Goal: Task Accomplishment & Management: Complete application form

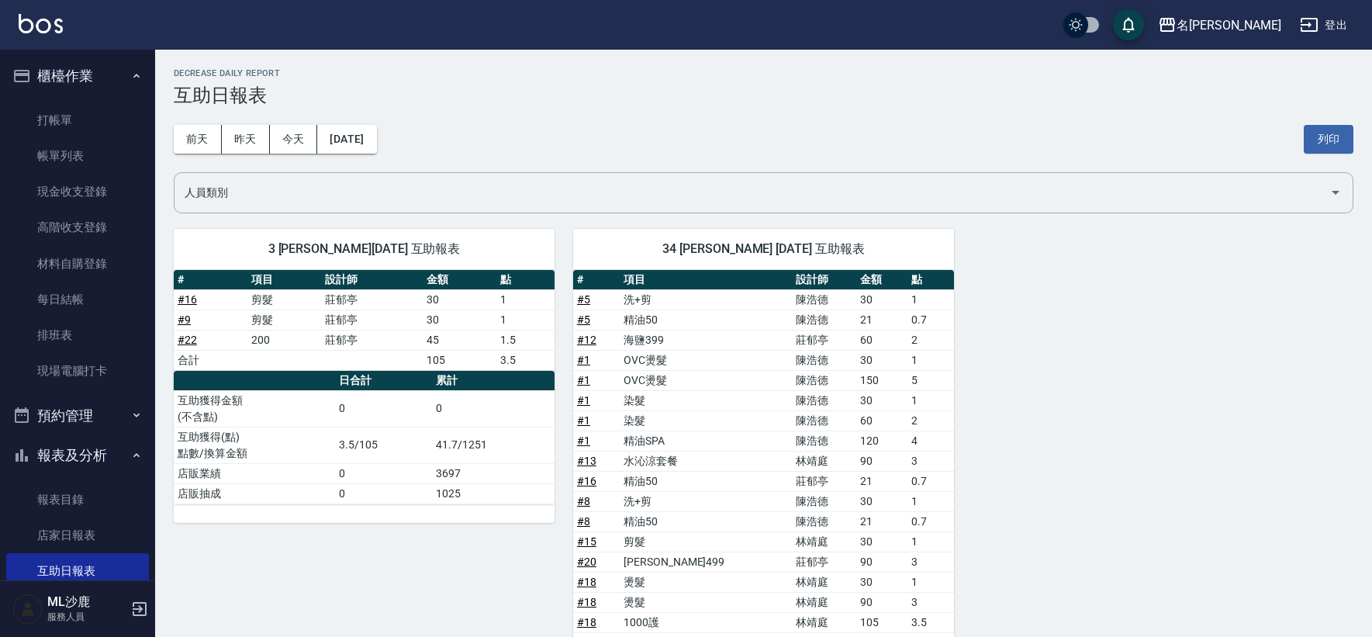
scroll to position [533, 0]
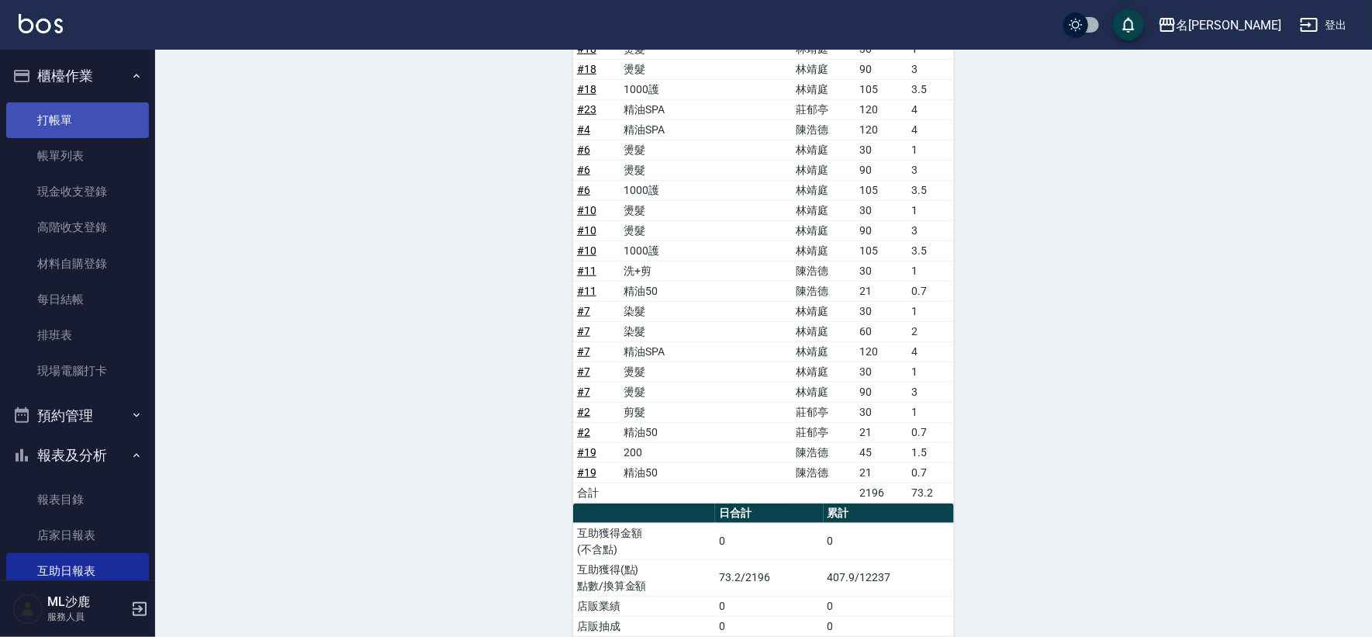
click at [71, 123] on link "打帳單" at bounding box center [77, 120] width 143 height 36
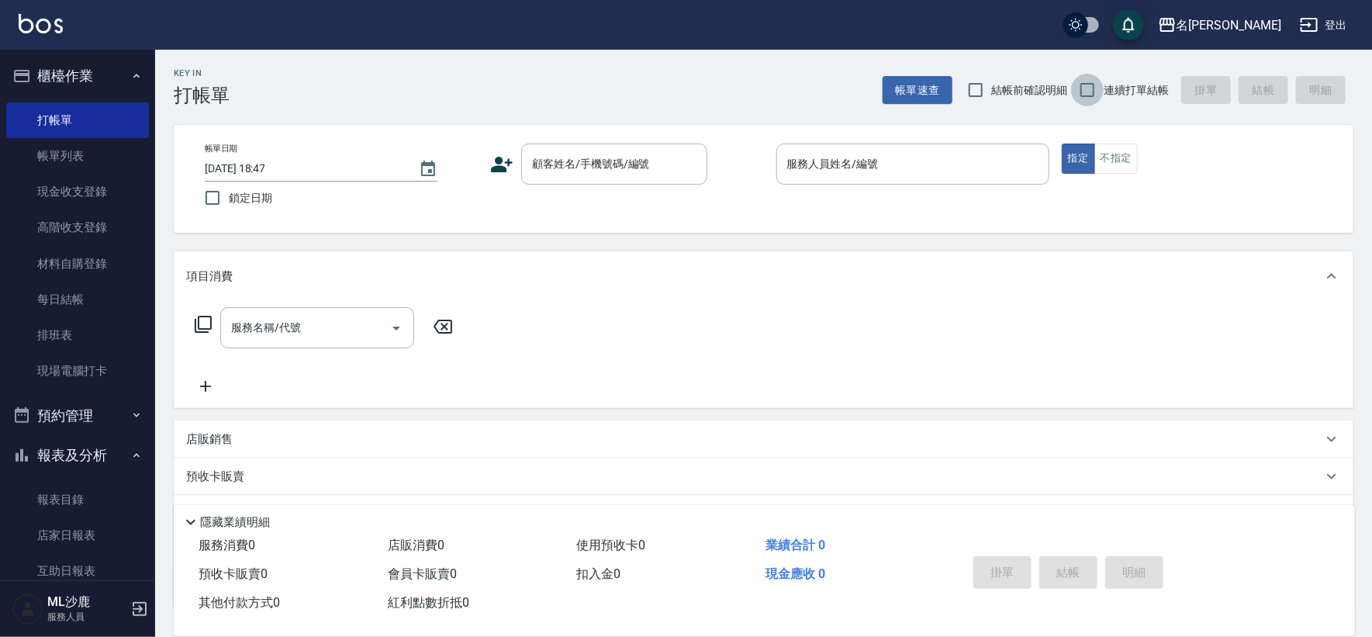
click at [1082, 94] on input "連續打單結帳" at bounding box center [1087, 90] width 33 height 33
checkbox input "true"
drag, startPoint x: 584, startPoint y: 158, endPoint x: 630, endPoint y: 114, distance: 63.6
click at [582, 157] on input "顧客姓名/手機號碼/編號" at bounding box center [602, 163] width 149 height 27
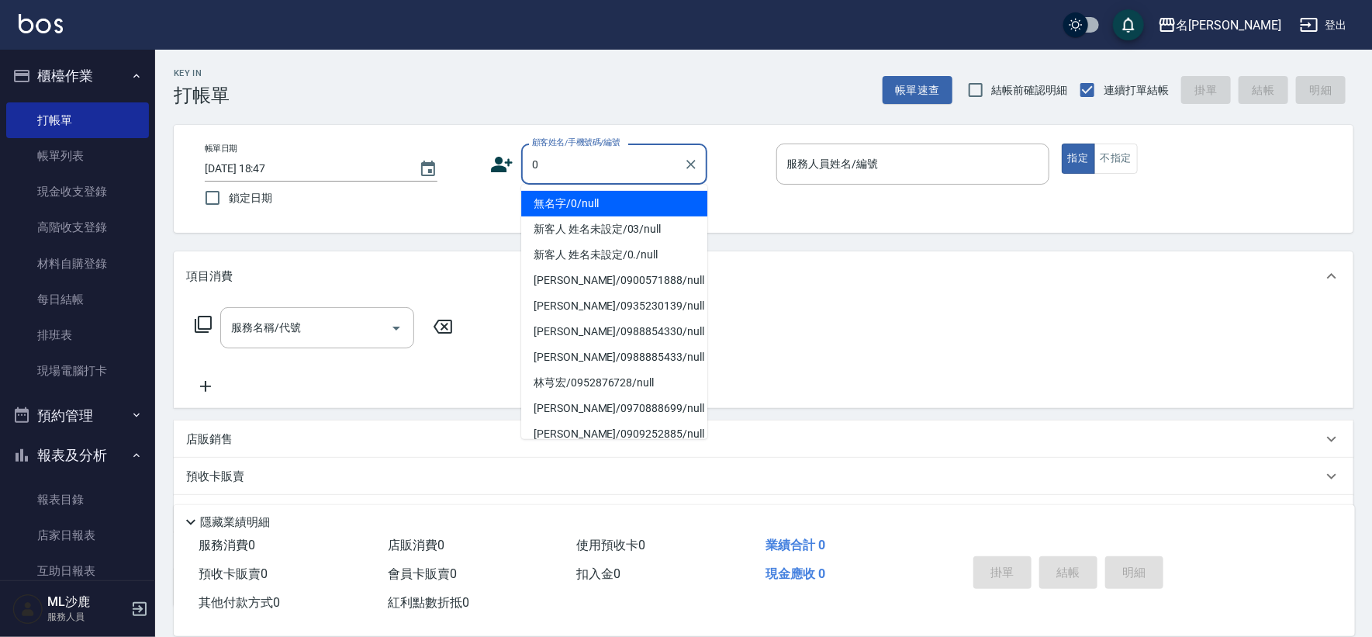
type input "無名字/0/null"
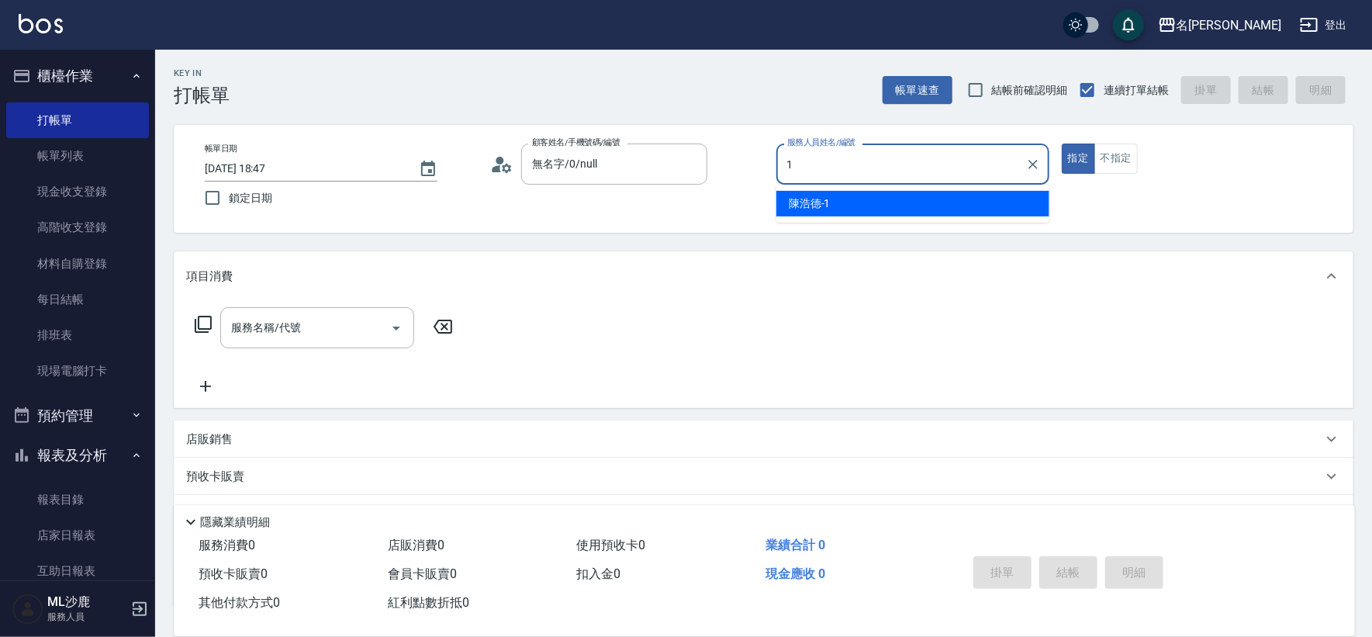
type input "[PERSON_NAME]1"
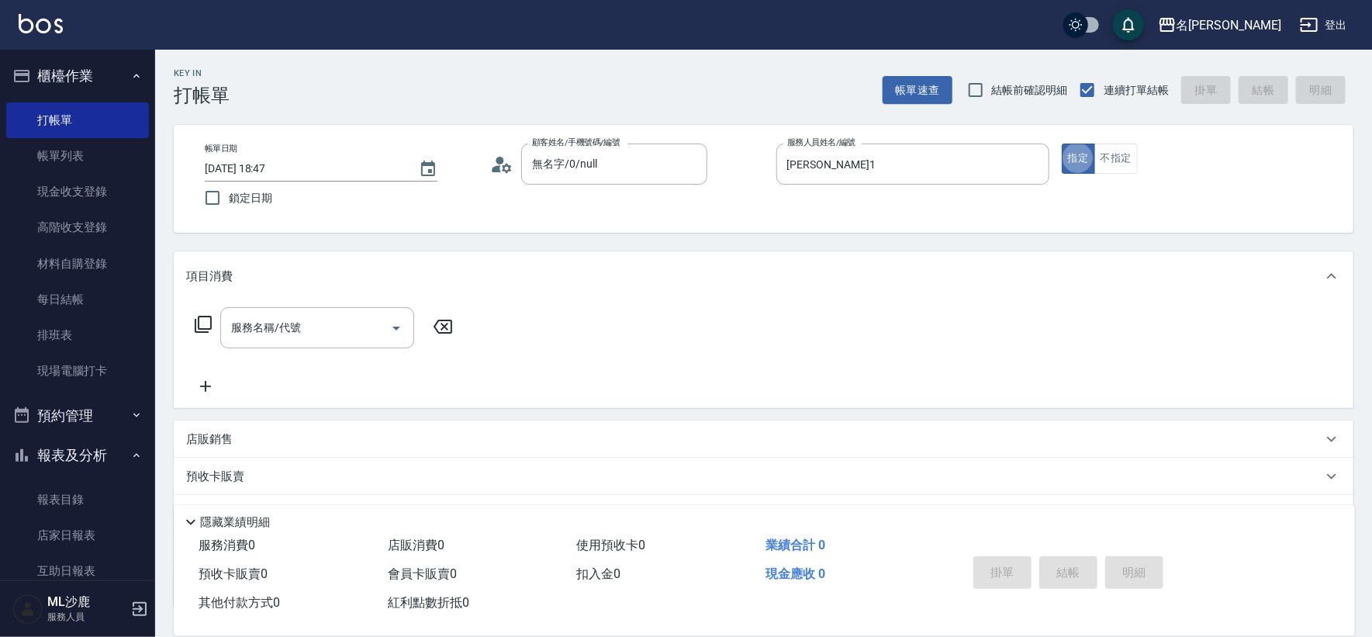
type button "true"
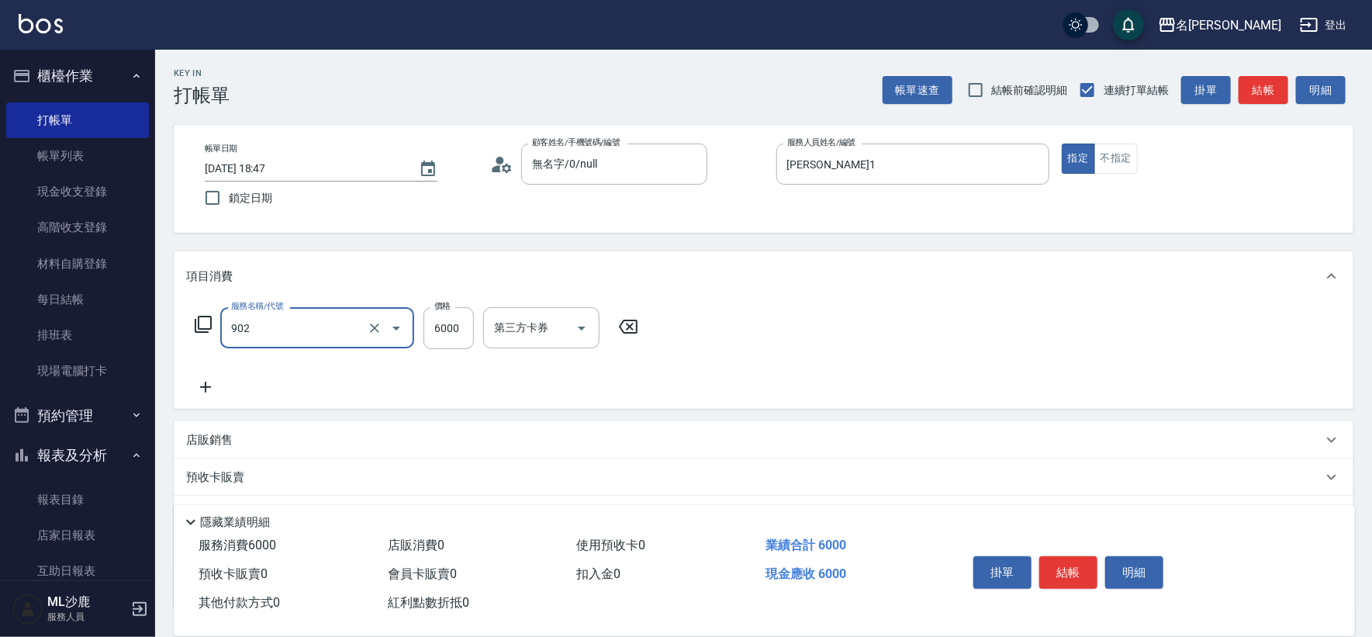
type input "儲值6000(902)"
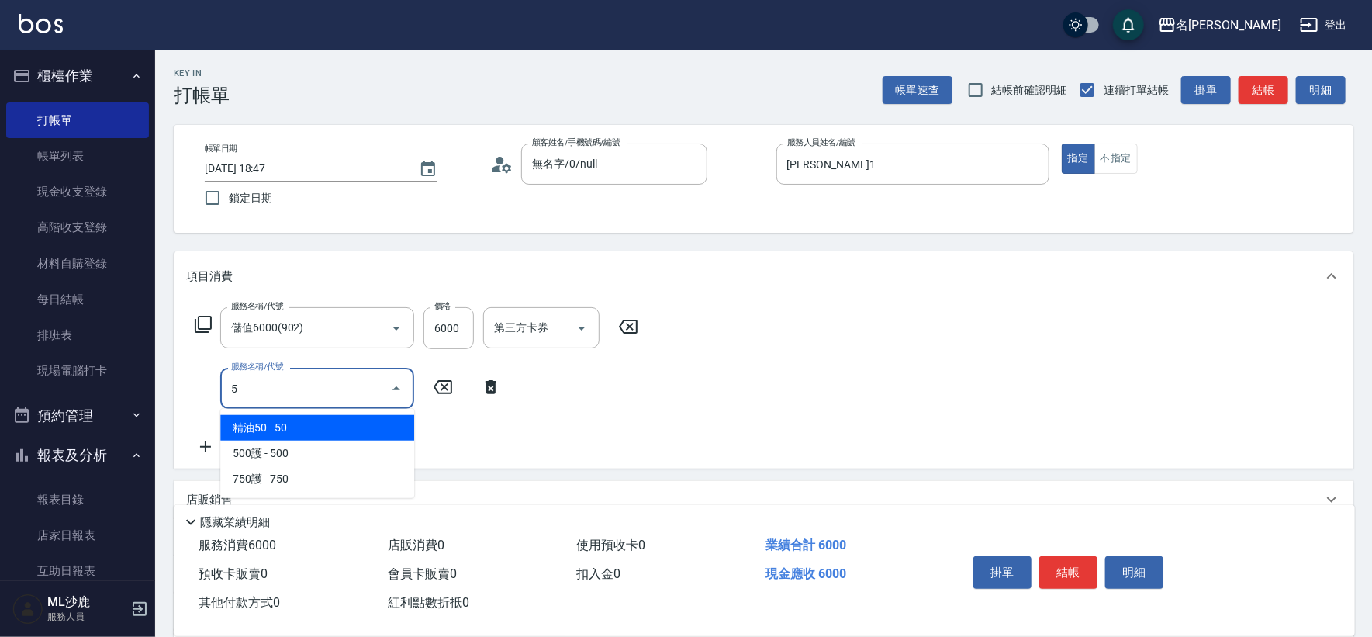
type input "5"
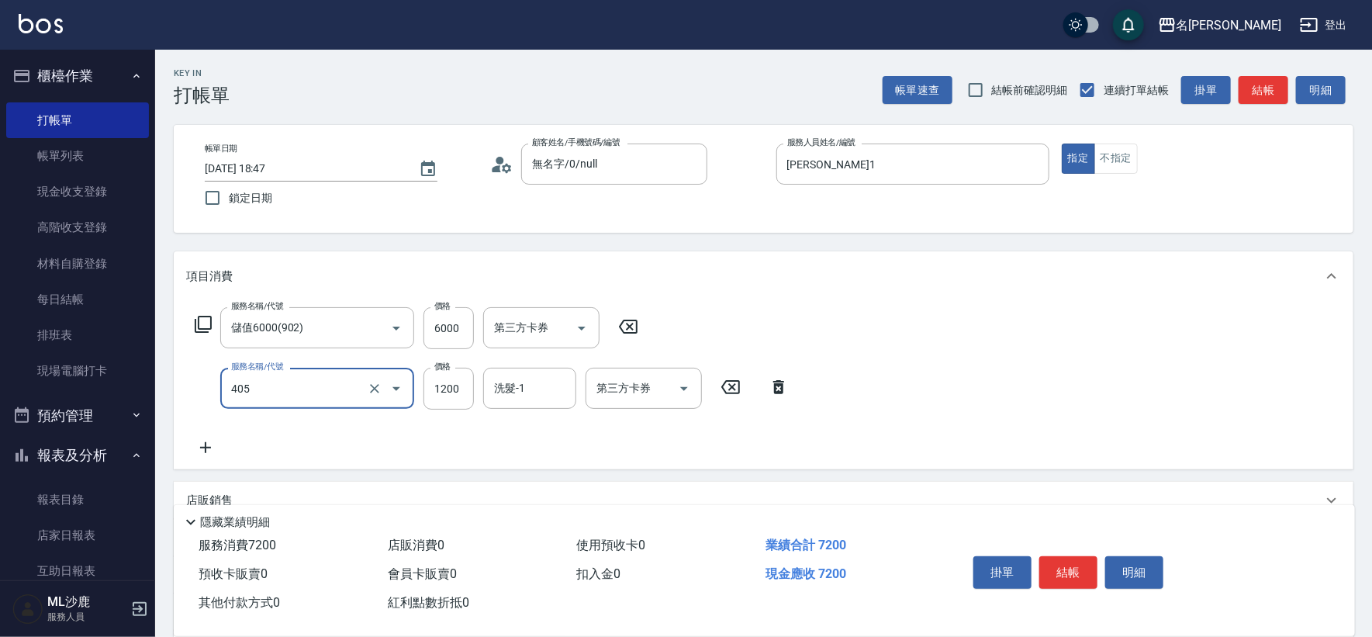
type input "1200護(405)"
type input "1800"
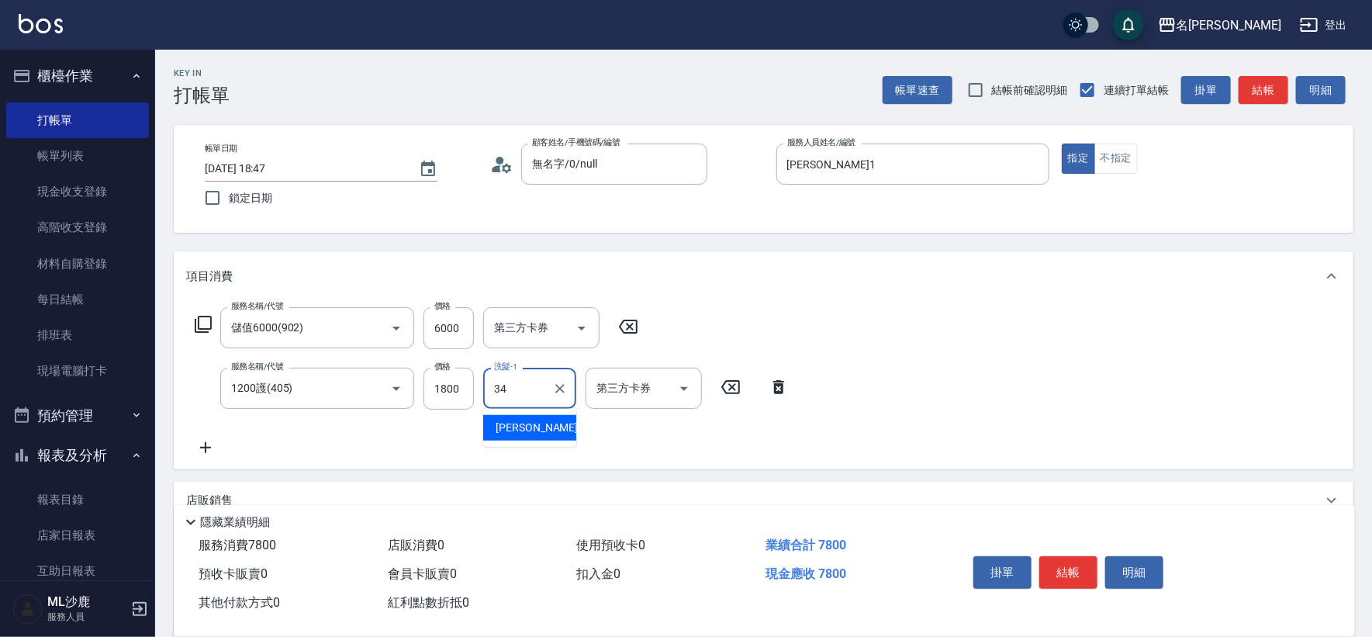
type input "[PERSON_NAME]-34"
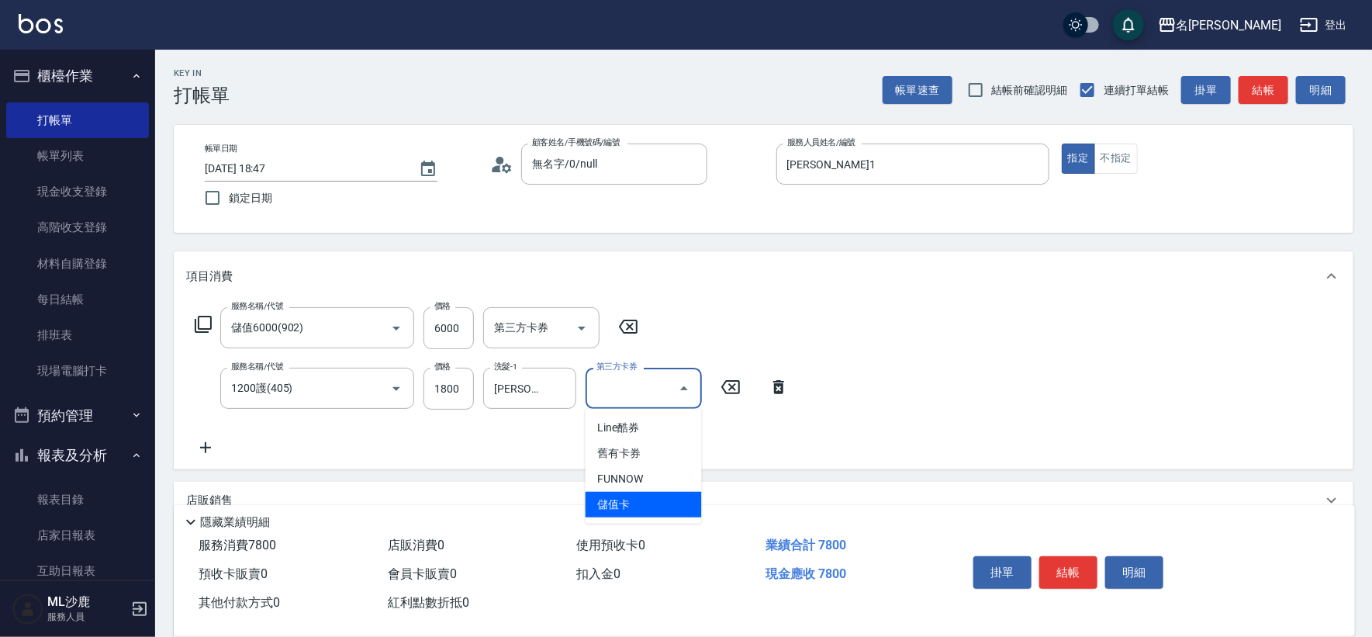
type input "儲值卡"
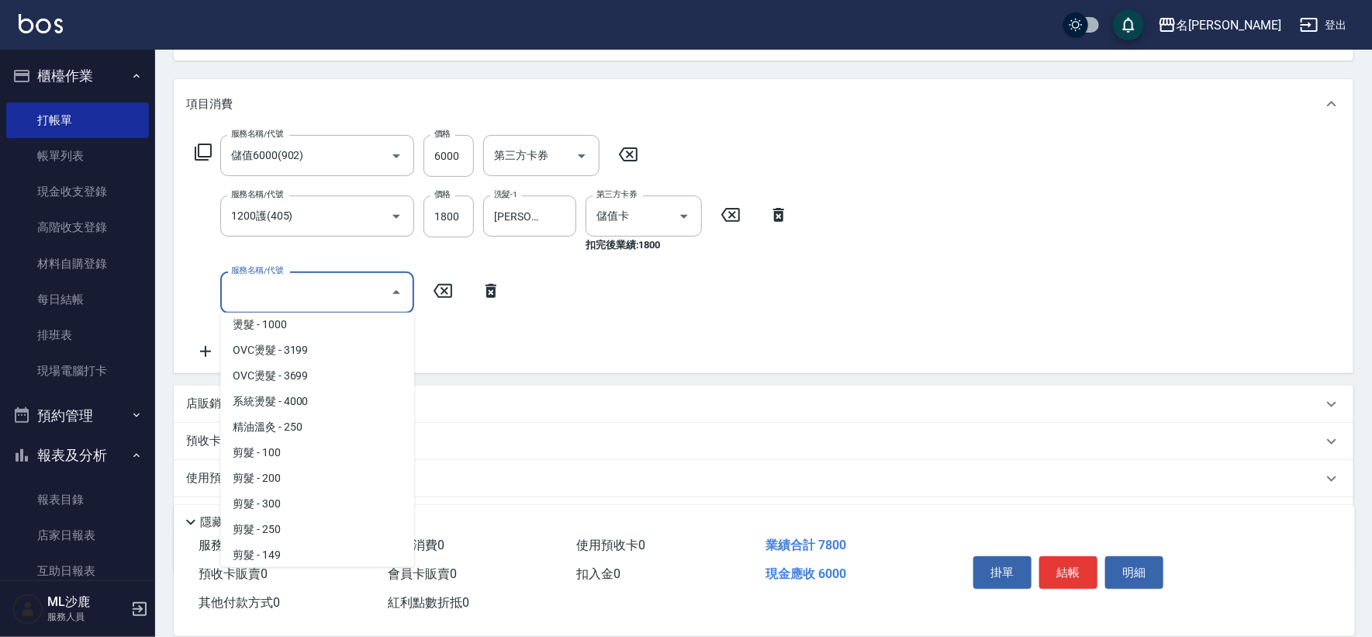
scroll to position [161, 0]
type input "精油溫灸(0250)"
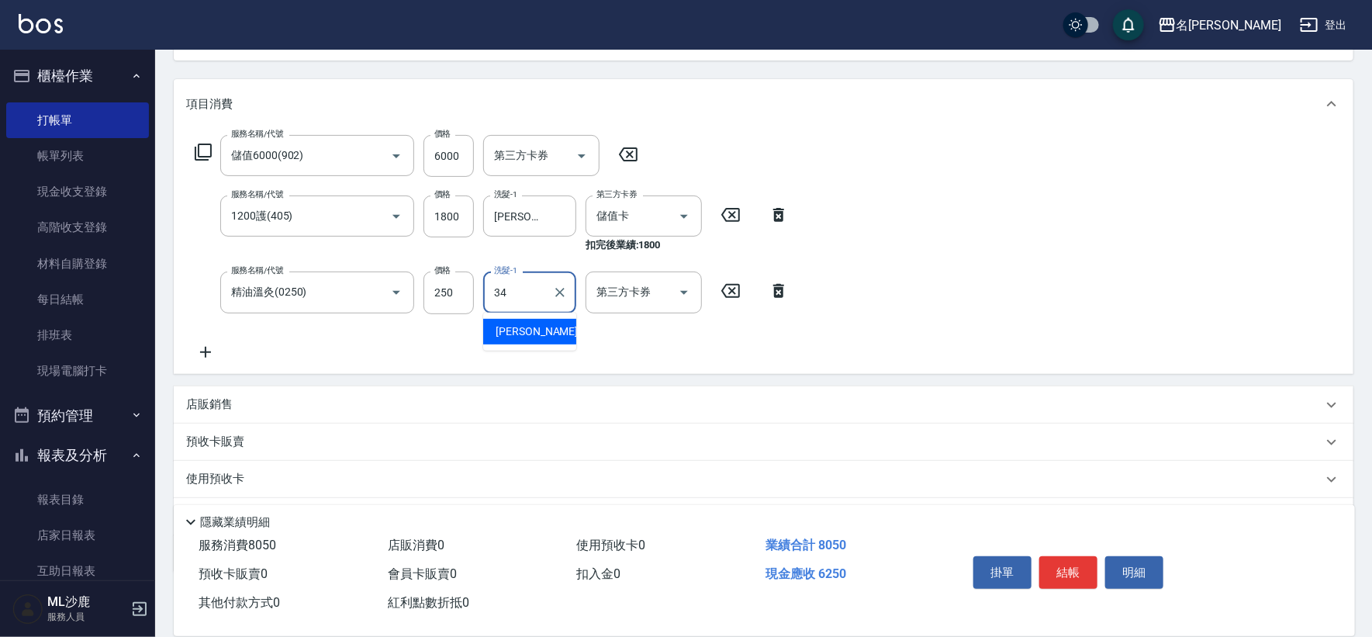
type input "[PERSON_NAME]-34"
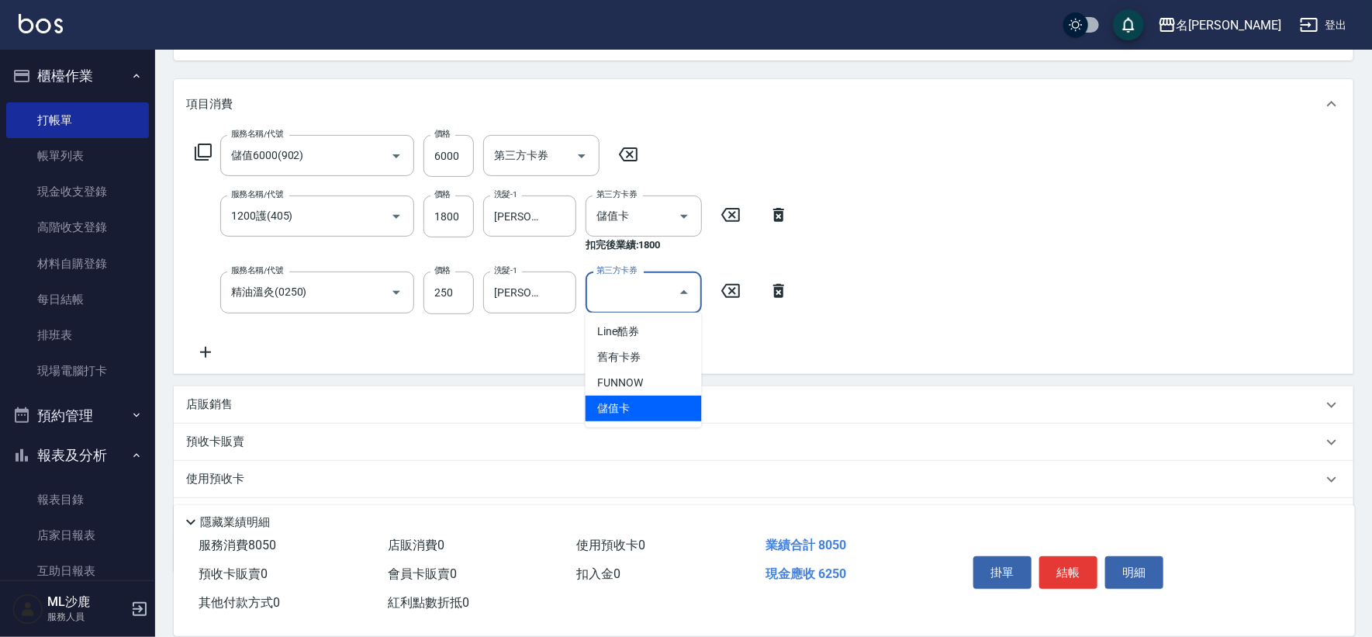
type input "儲值卡"
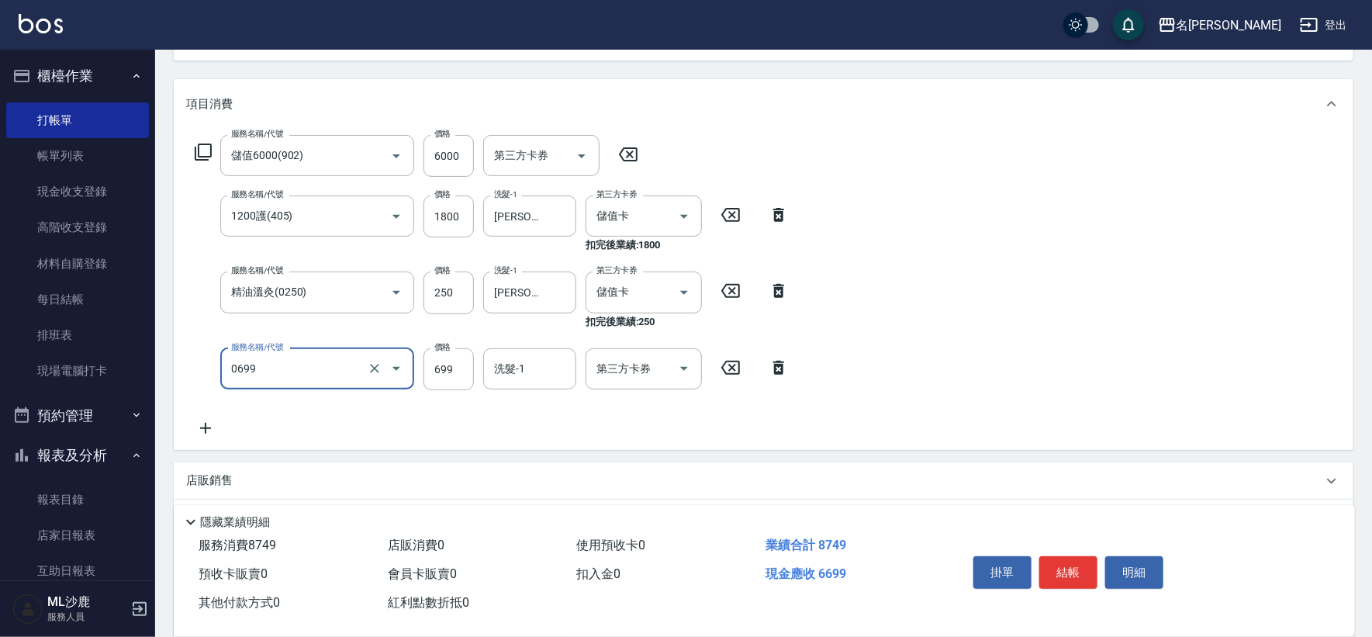
type input "精油SPA(0699)"
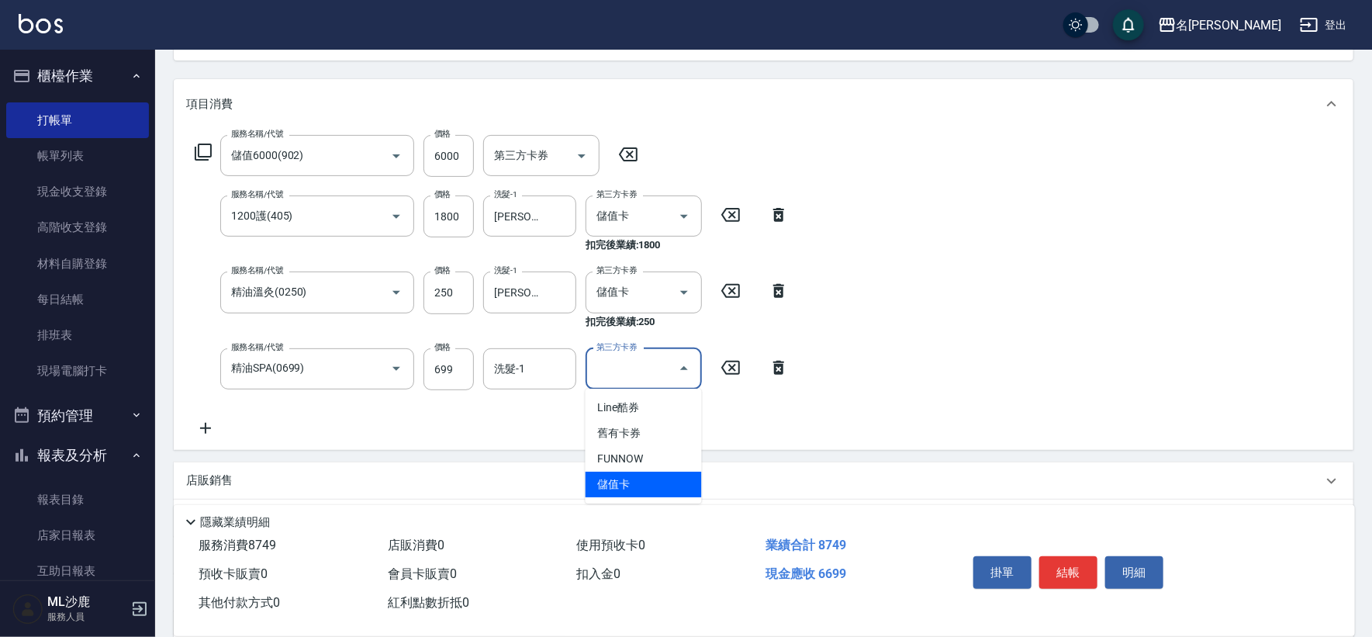
type input "儲值卡"
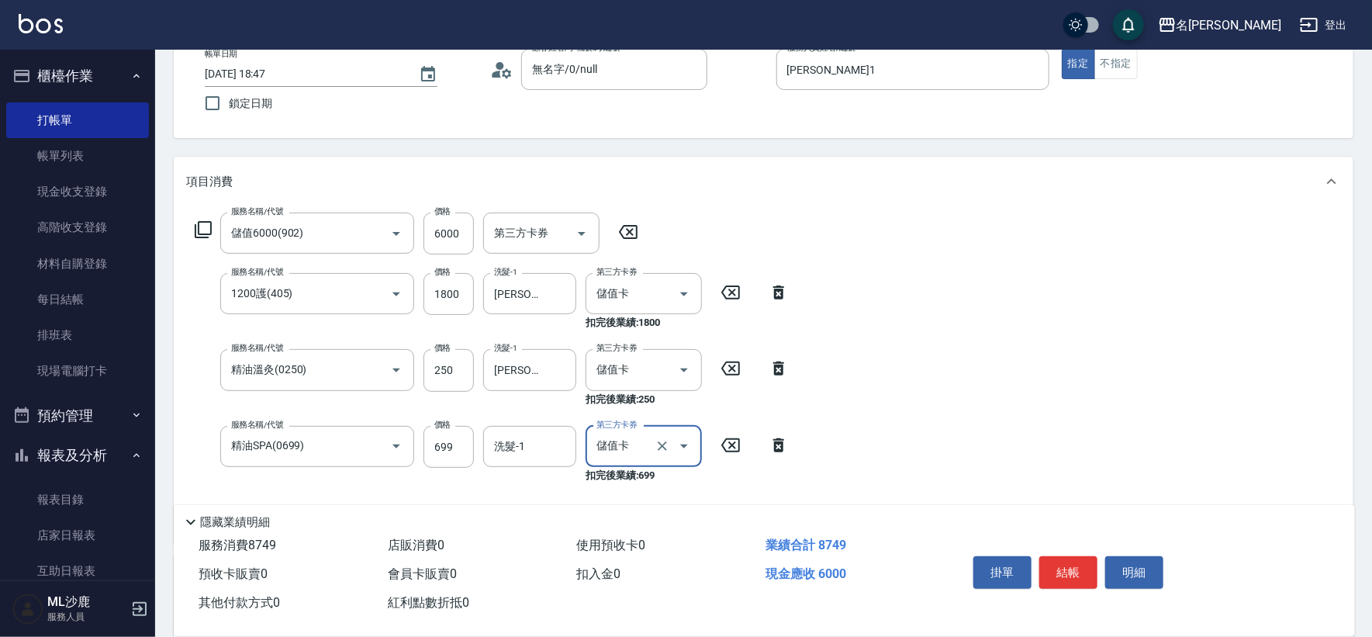
scroll to position [0, 0]
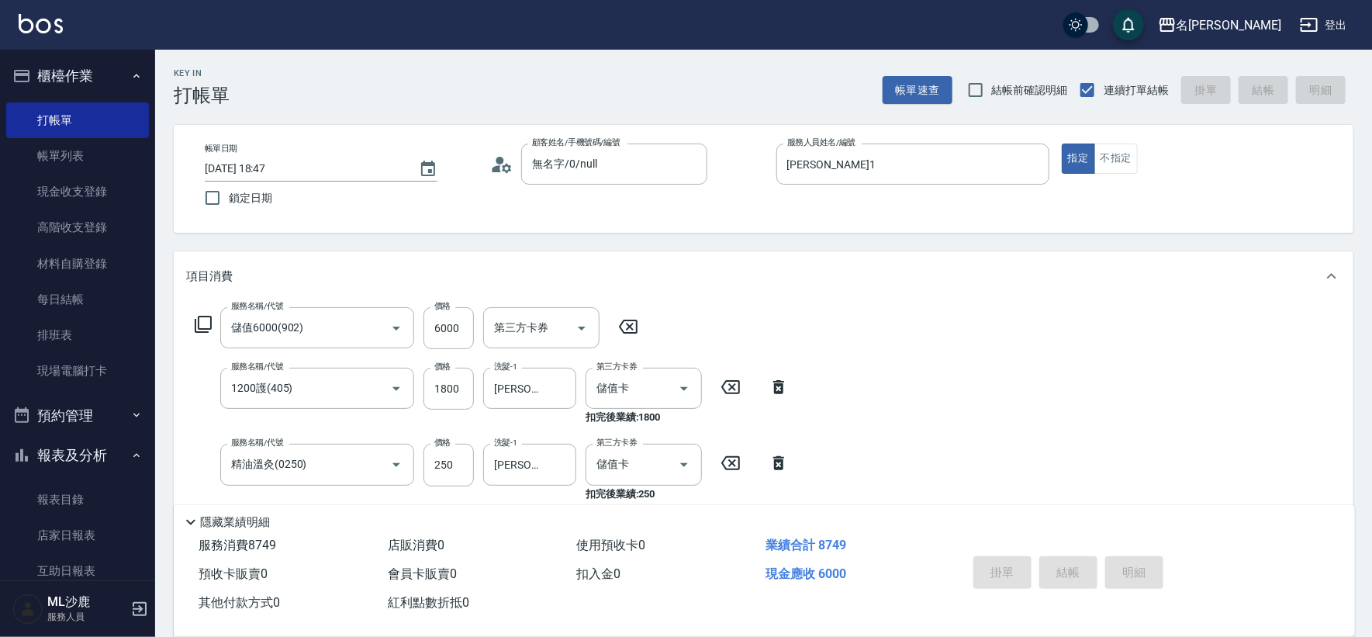
type input "[DATE] 19:04"
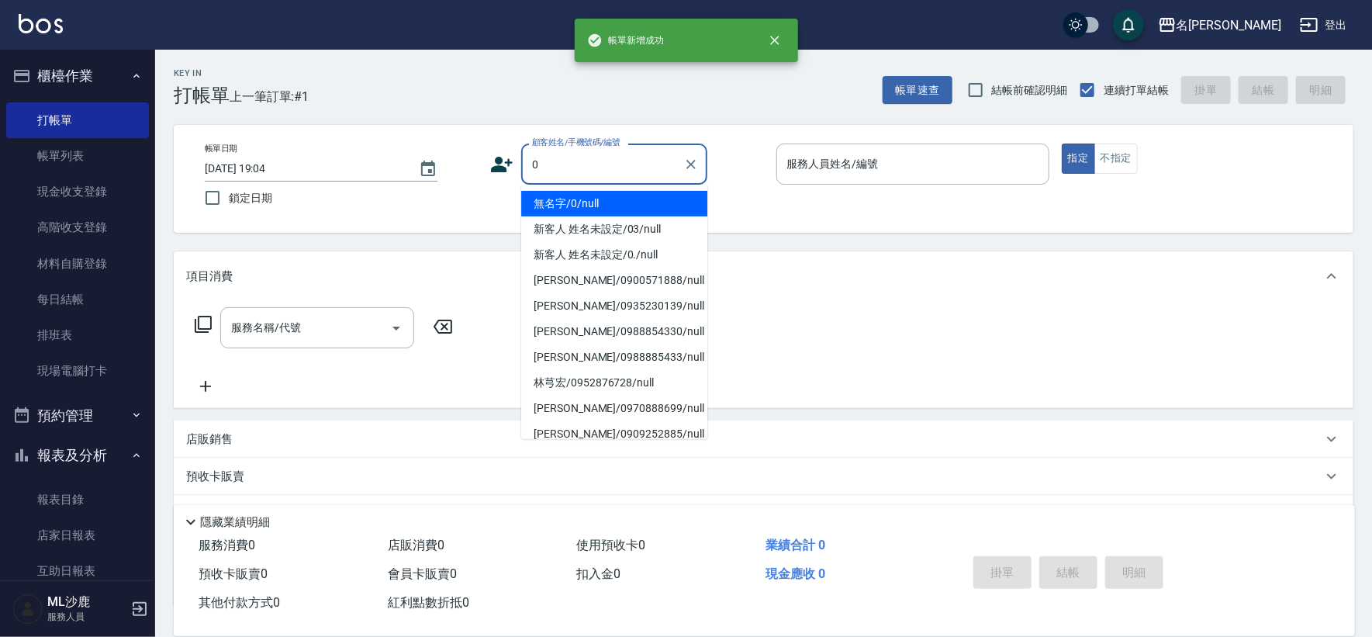
type input "無名字/0/null"
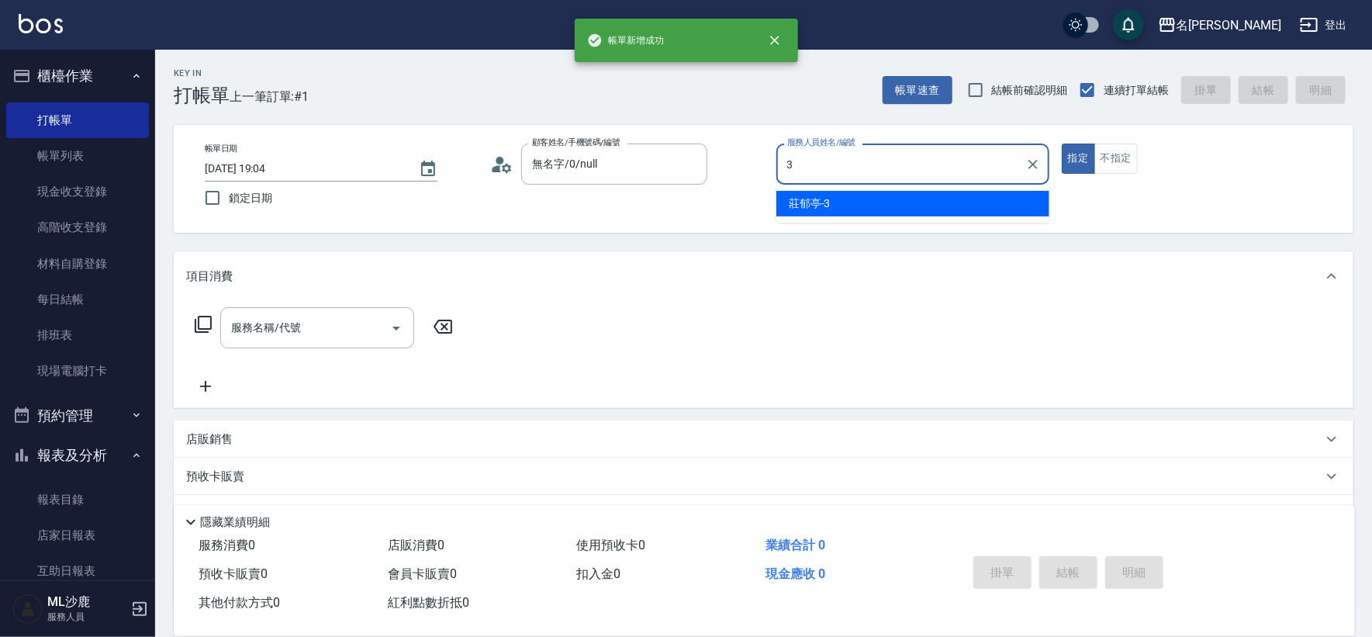
type input "[PERSON_NAME]-3"
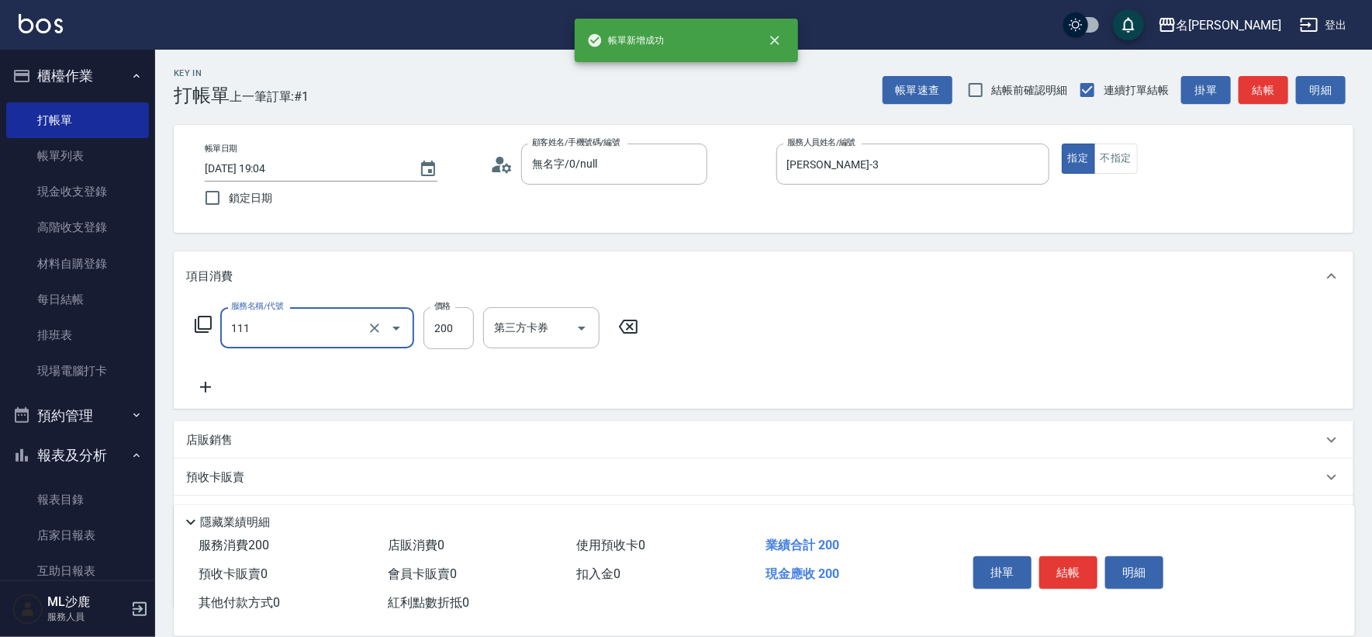
type input "200(111)"
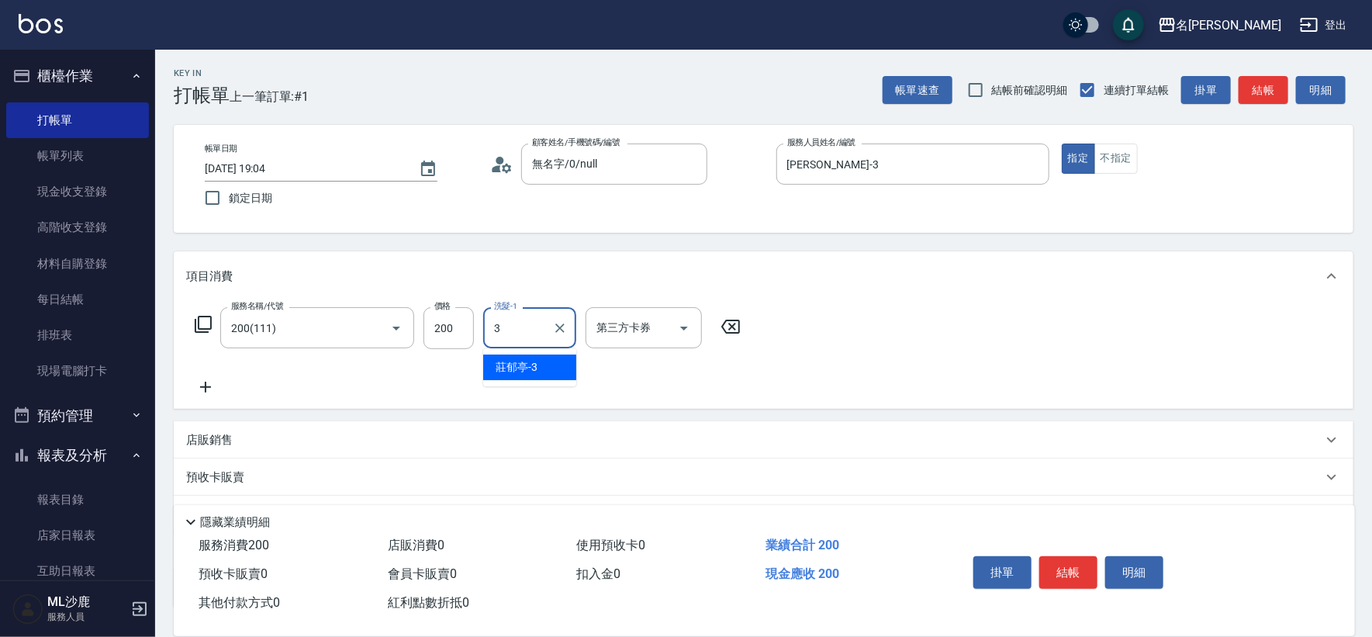
type input "[PERSON_NAME]-3"
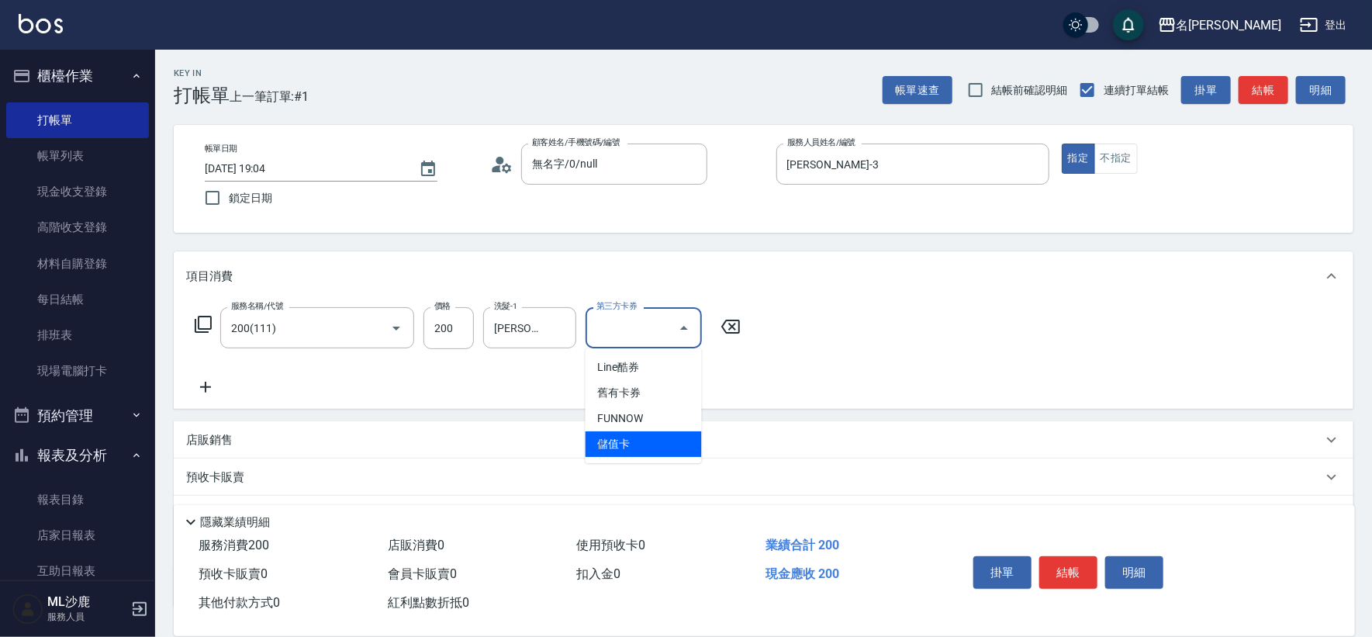
type input "儲值卡"
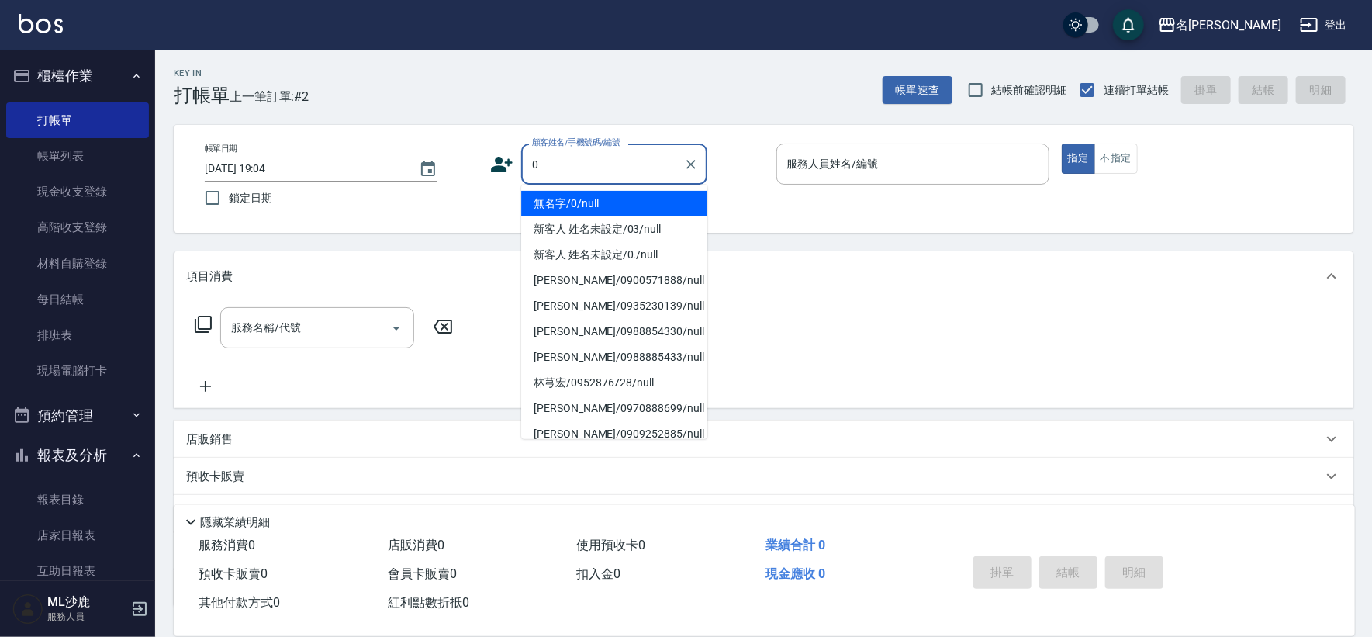
type input "無名字/0/null"
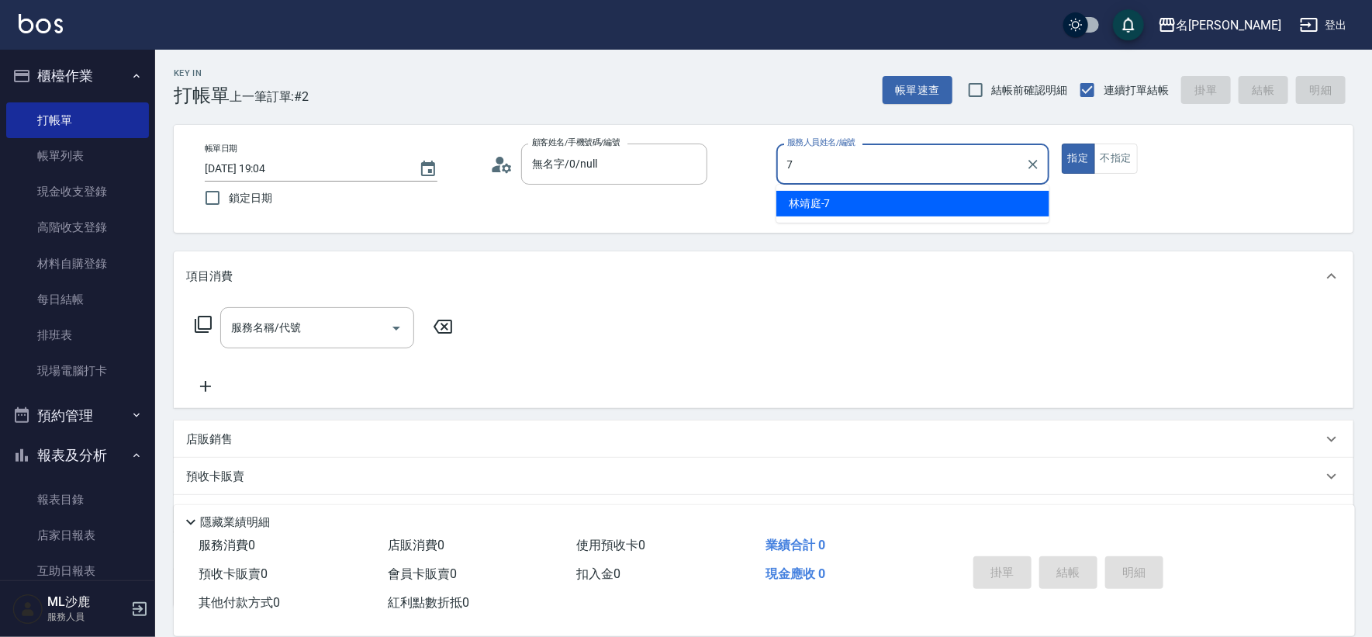
type input "[PERSON_NAME]-7"
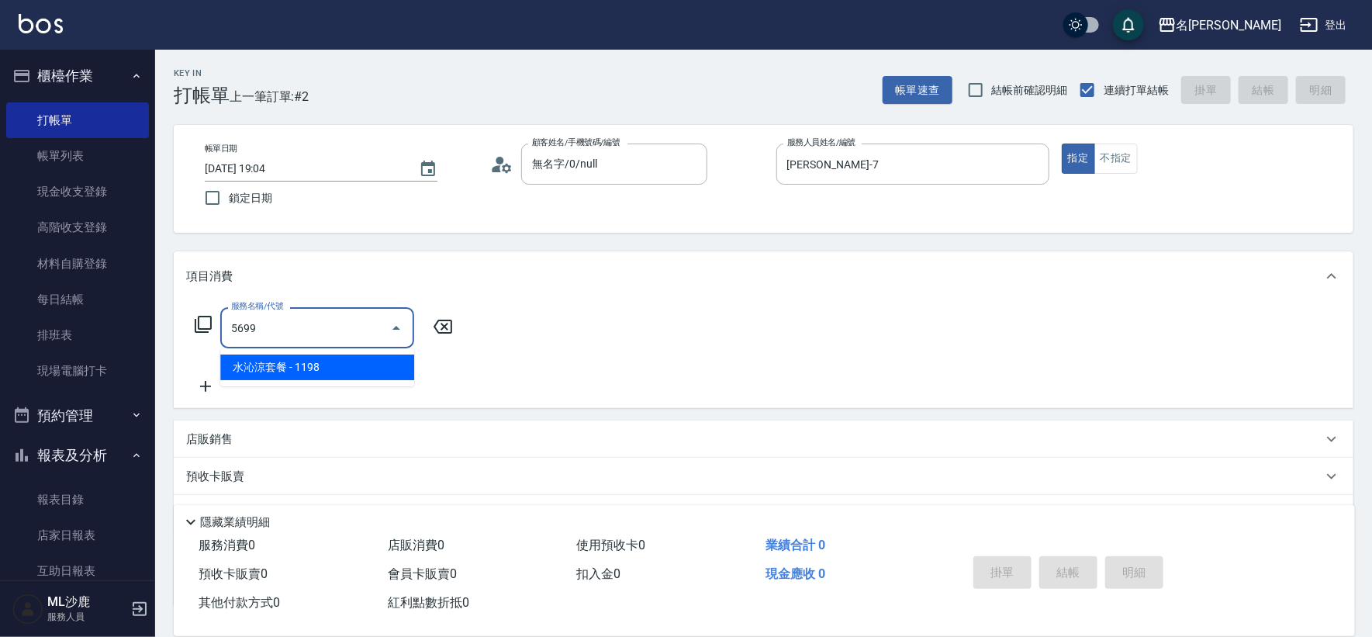
type input "水沁涼套餐(5699)"
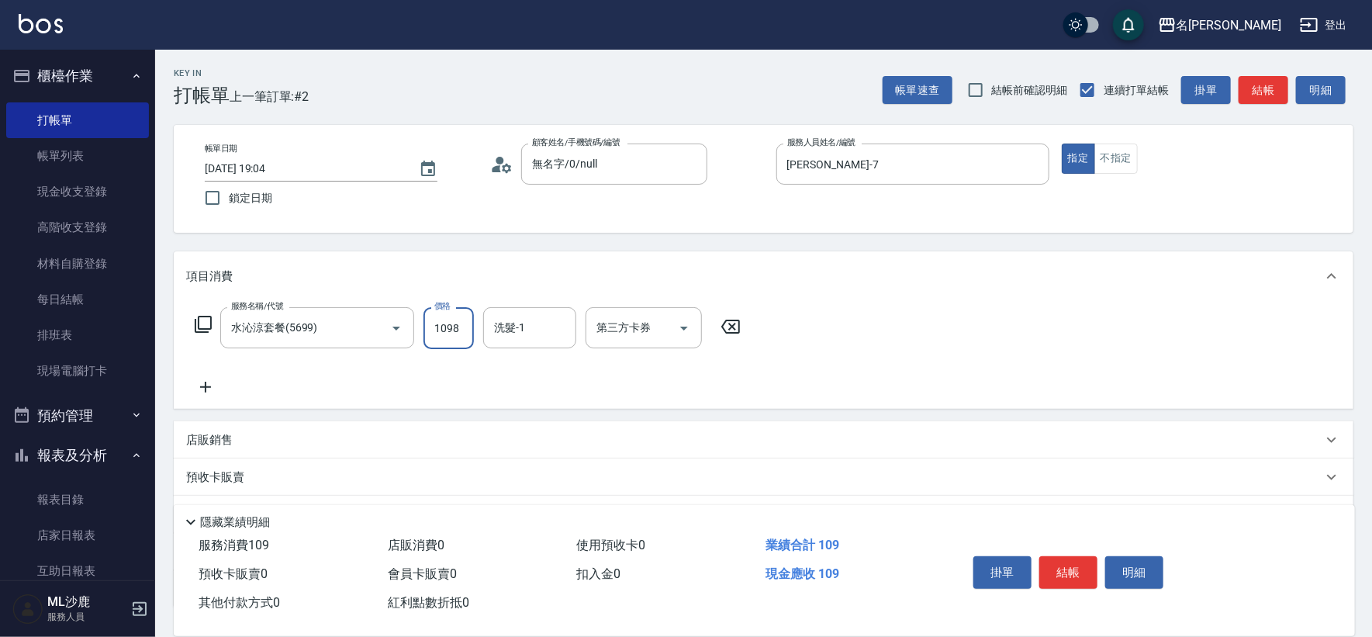
type input "1098"
type input "[PERSON_NAME]-34"
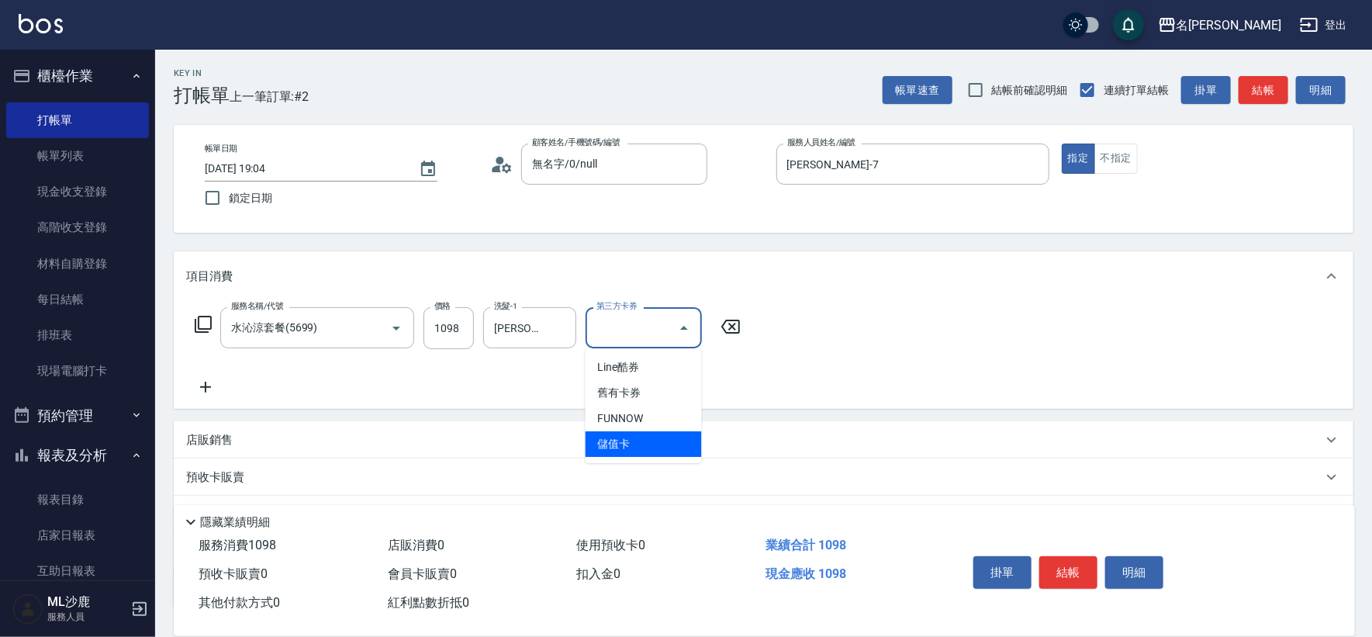
type input "儲值卡"
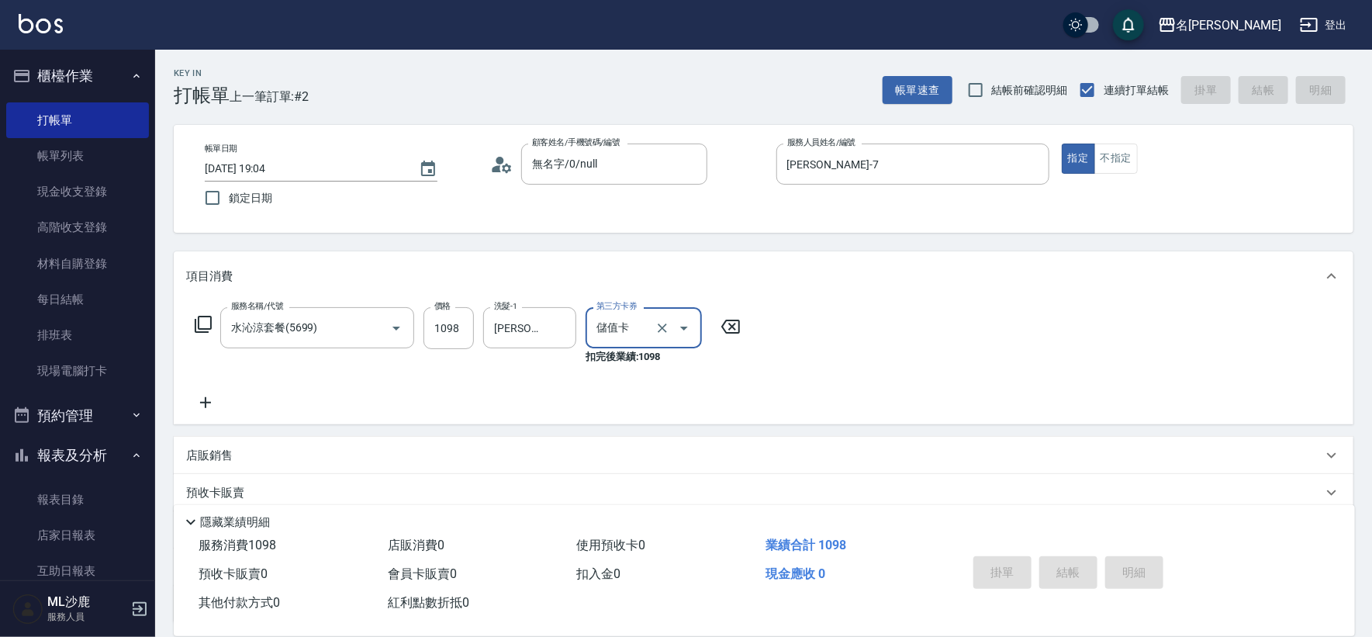
type input "[DATE] 19:05"
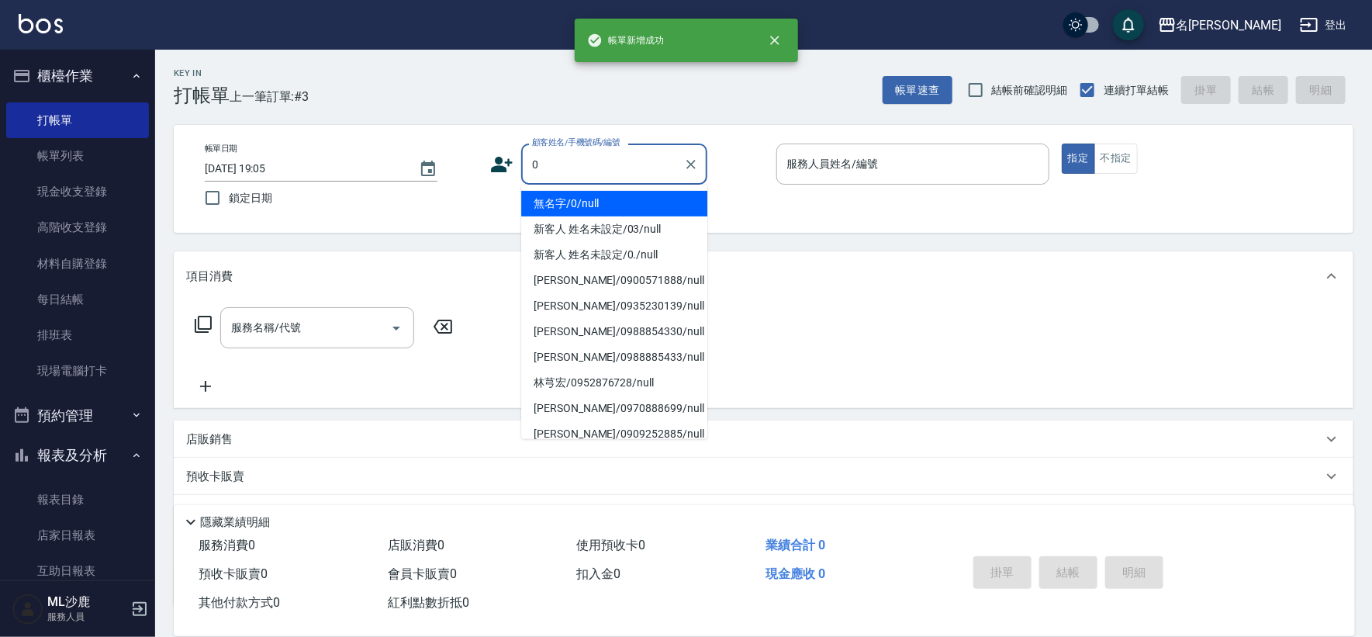
type input "無名字/0/null"
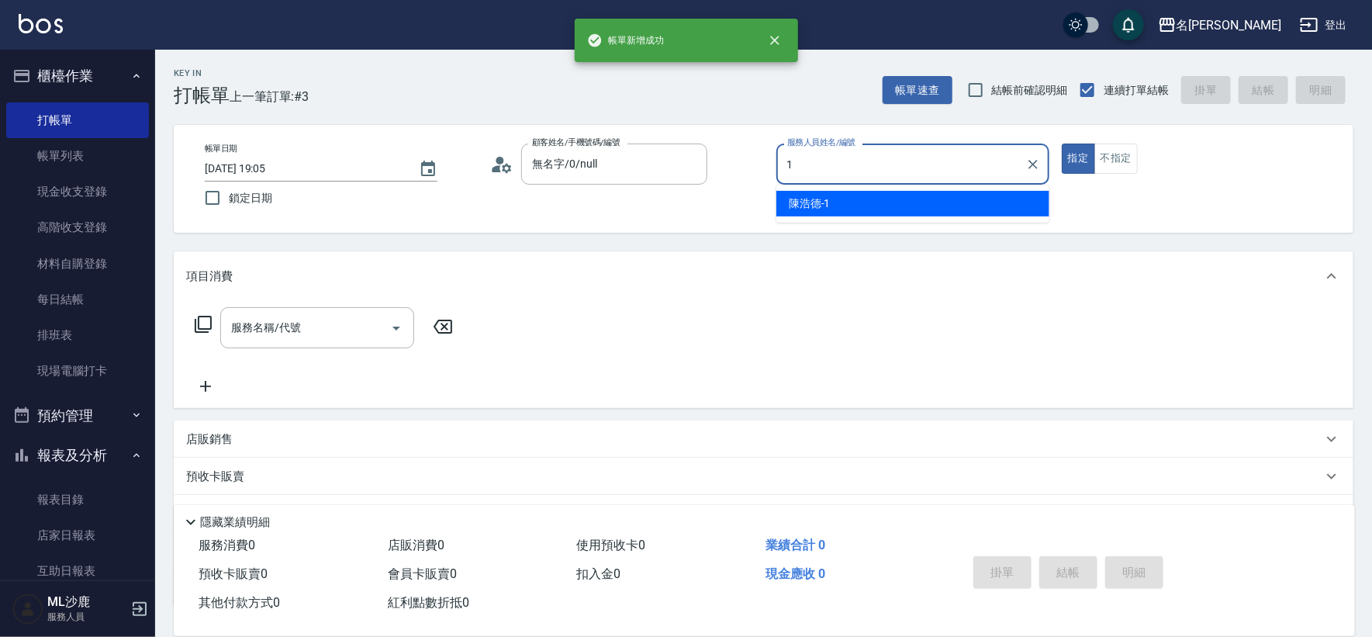
type input "[PERSON_NAME]1"
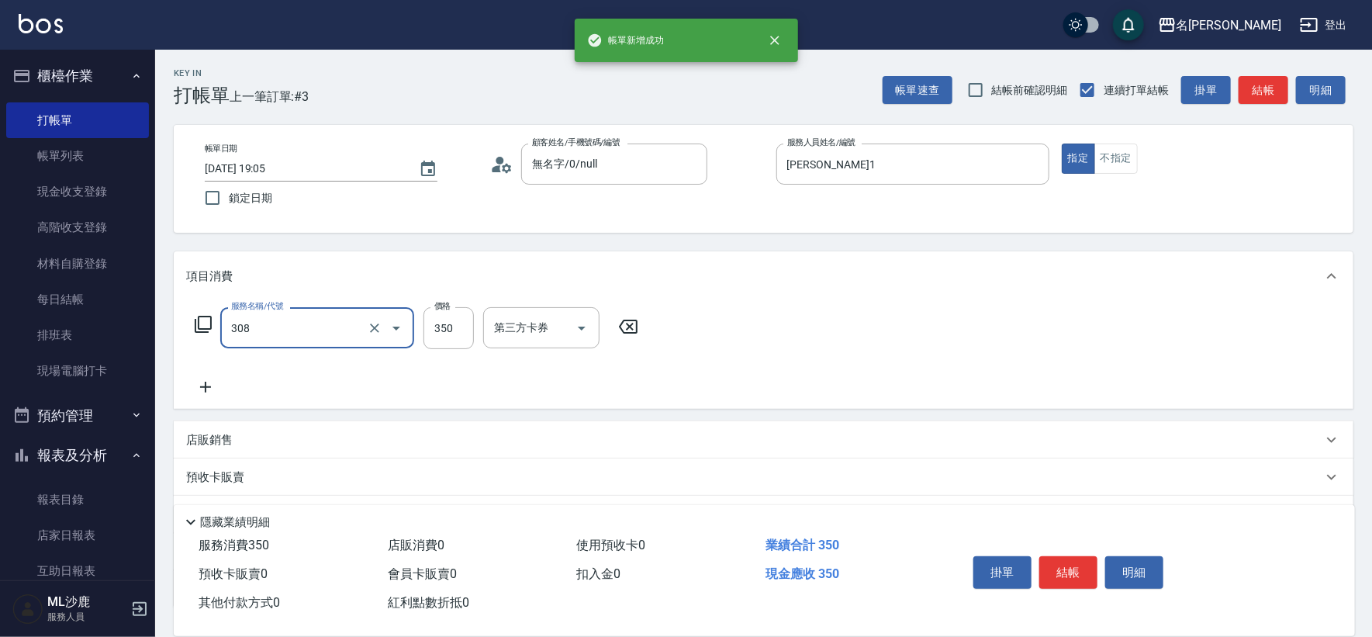
type input "洗+剪(308)"
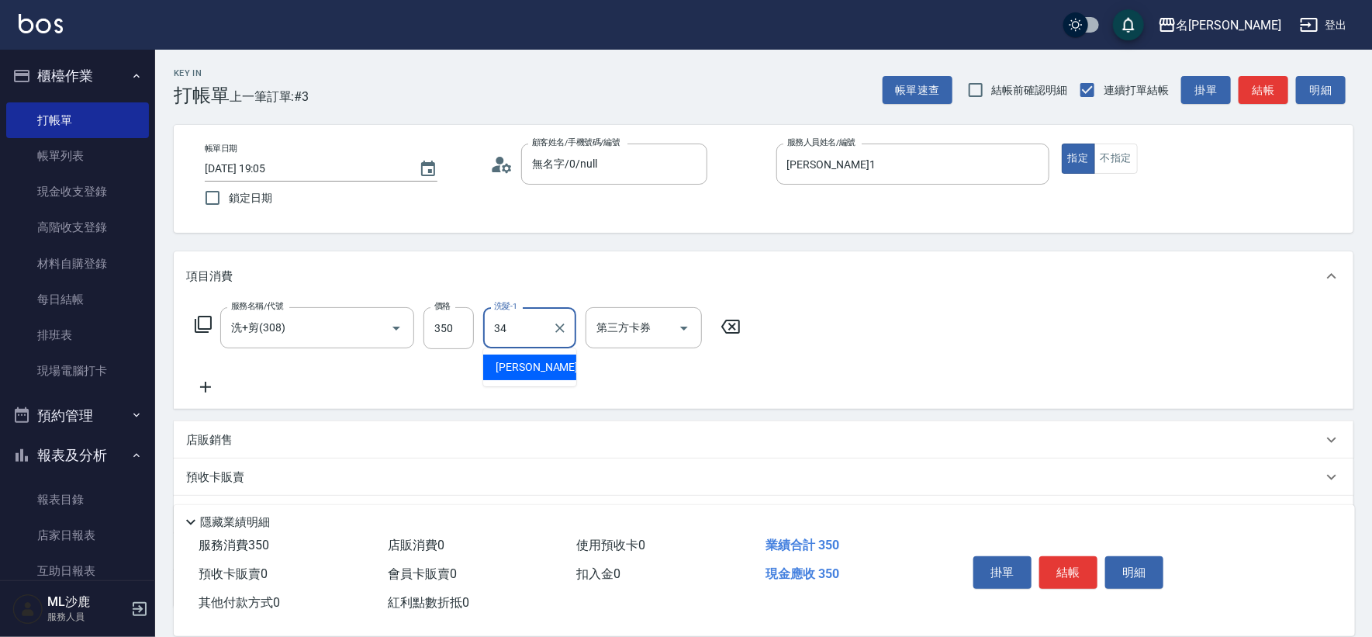
type input "[PERSON_NAME]-34"
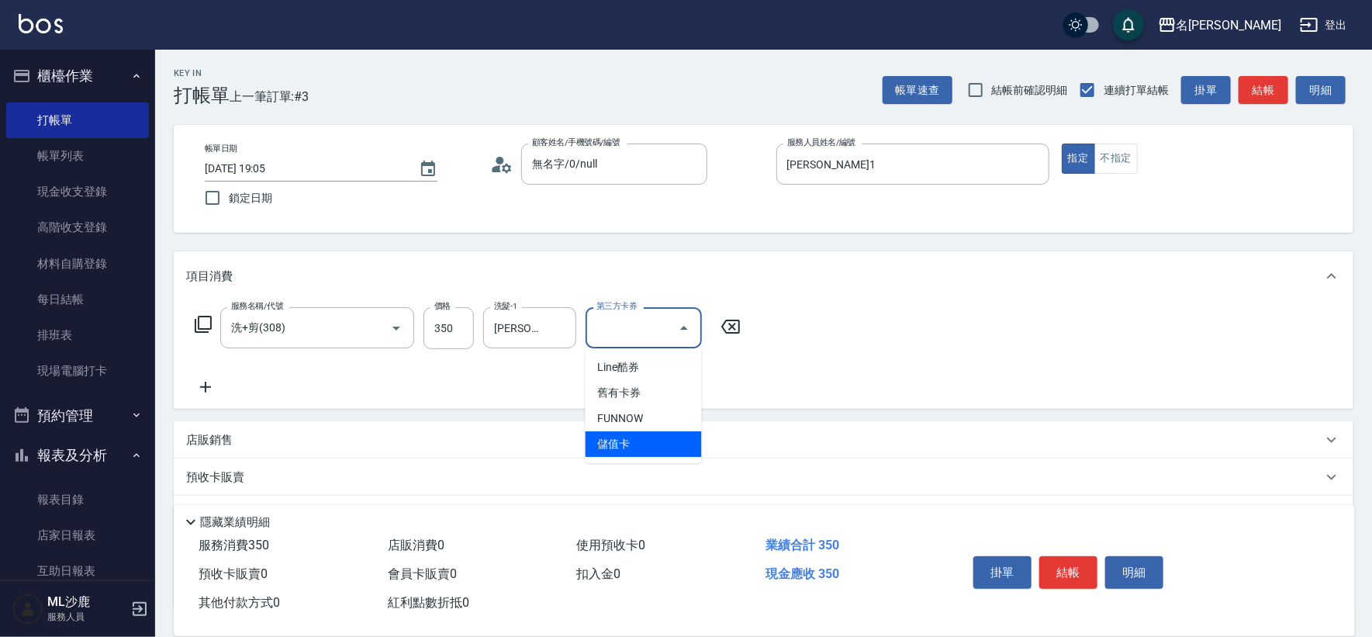
type input "儲值卡"
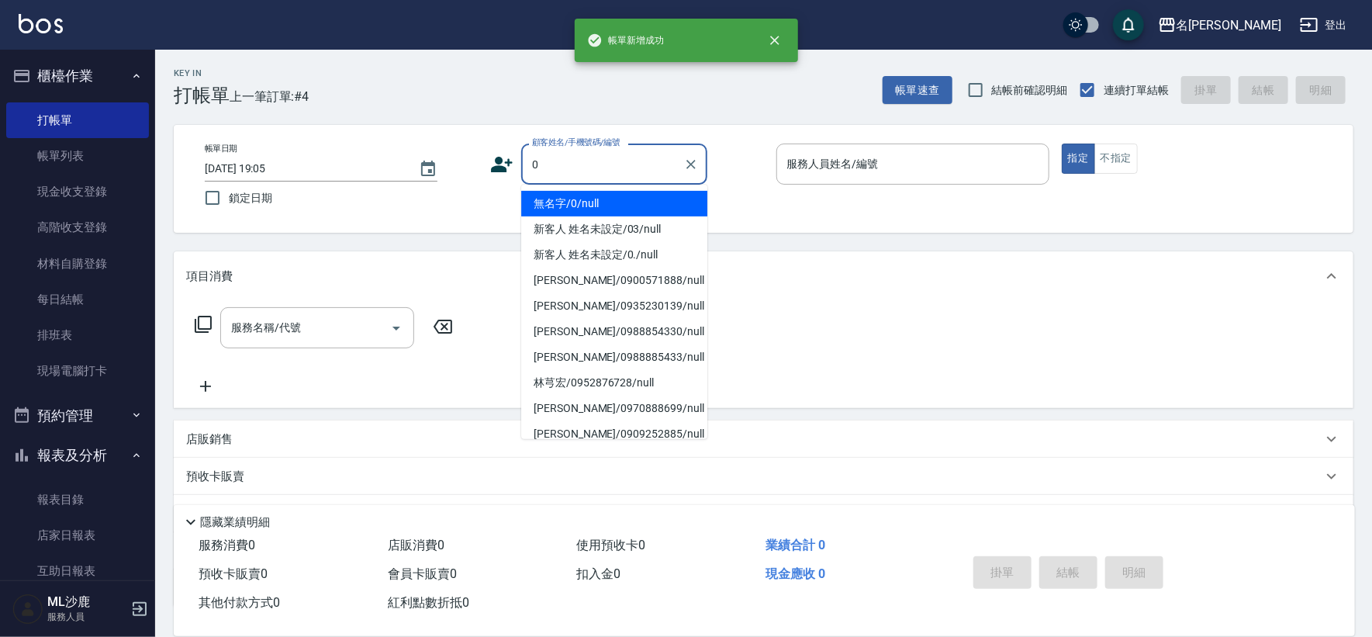
type input "無名字/0/null"
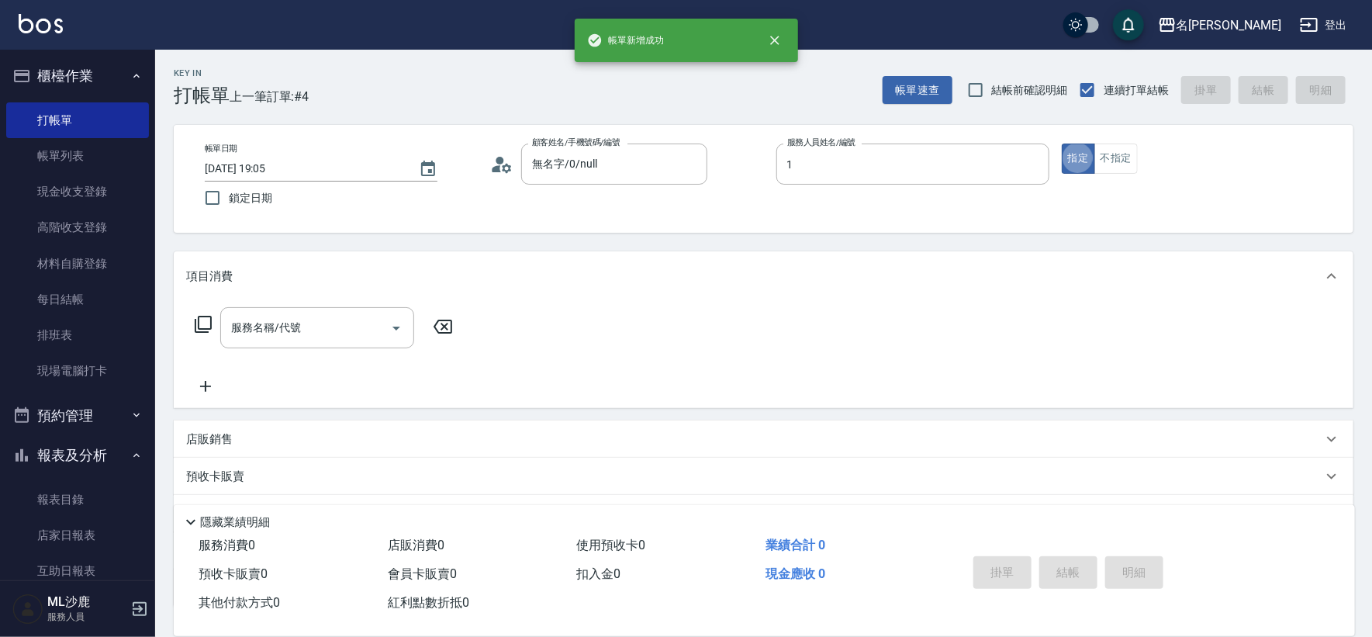
type input "[PERSON_NAME]1"
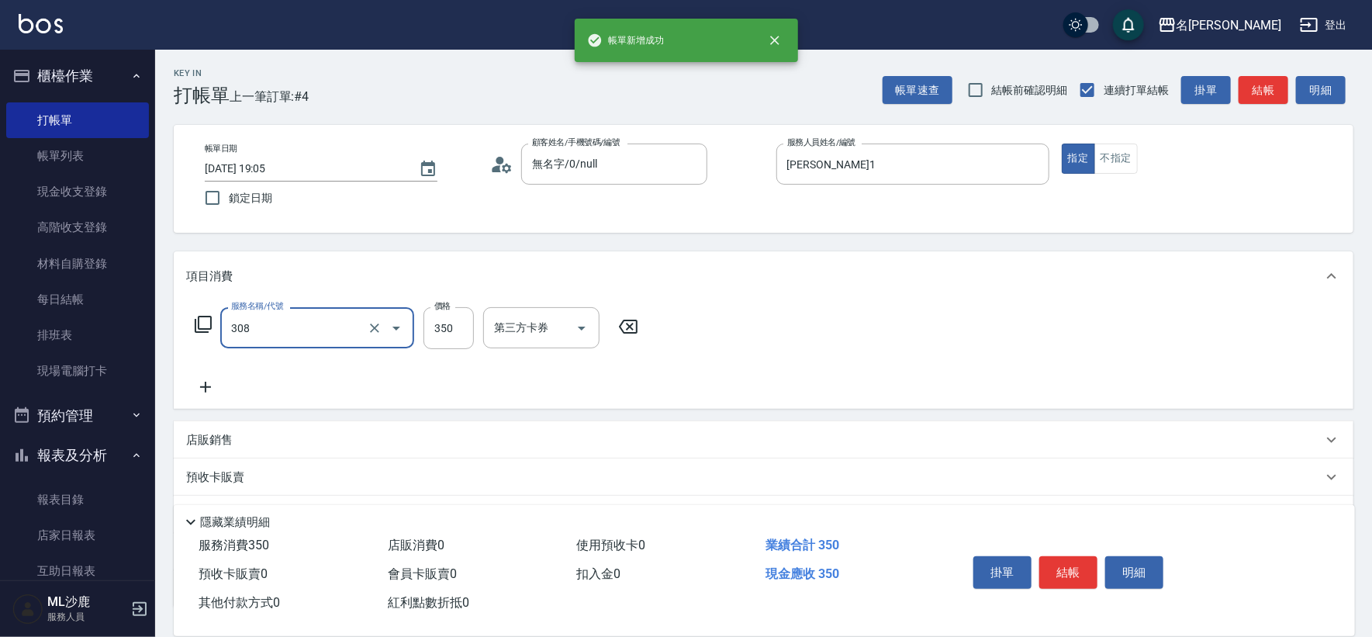
type input "洗+剪(308)"
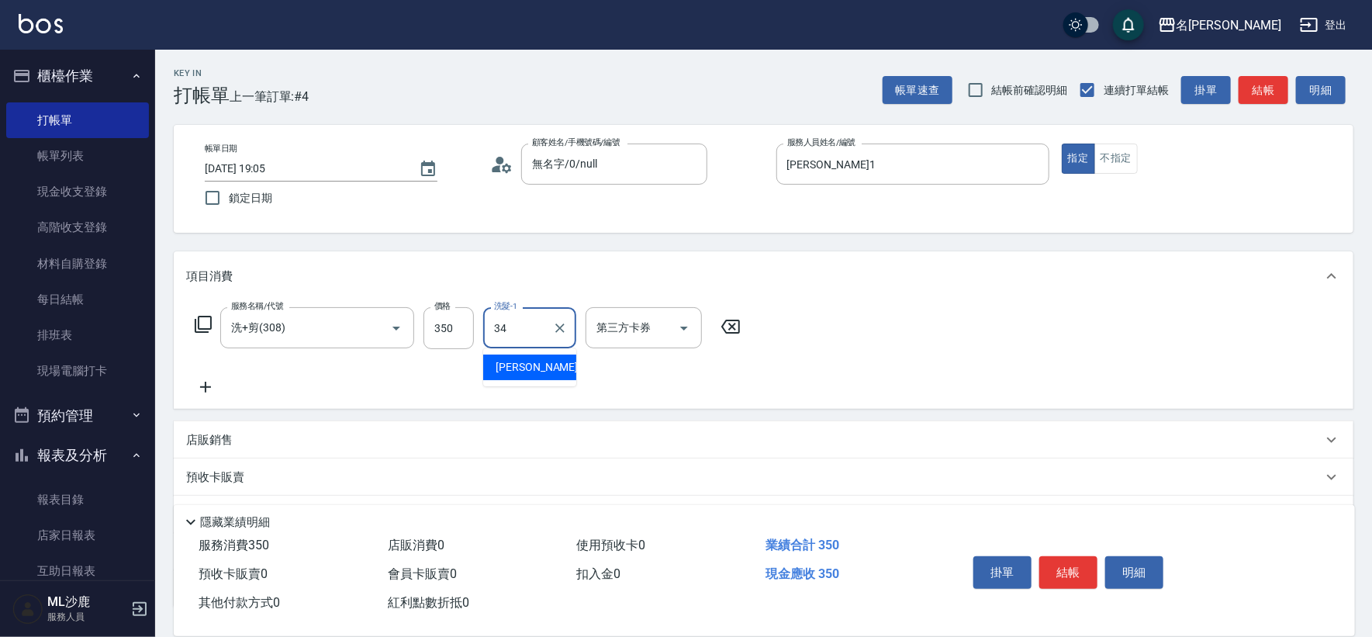
type input "[PERSON_NAME]-34"
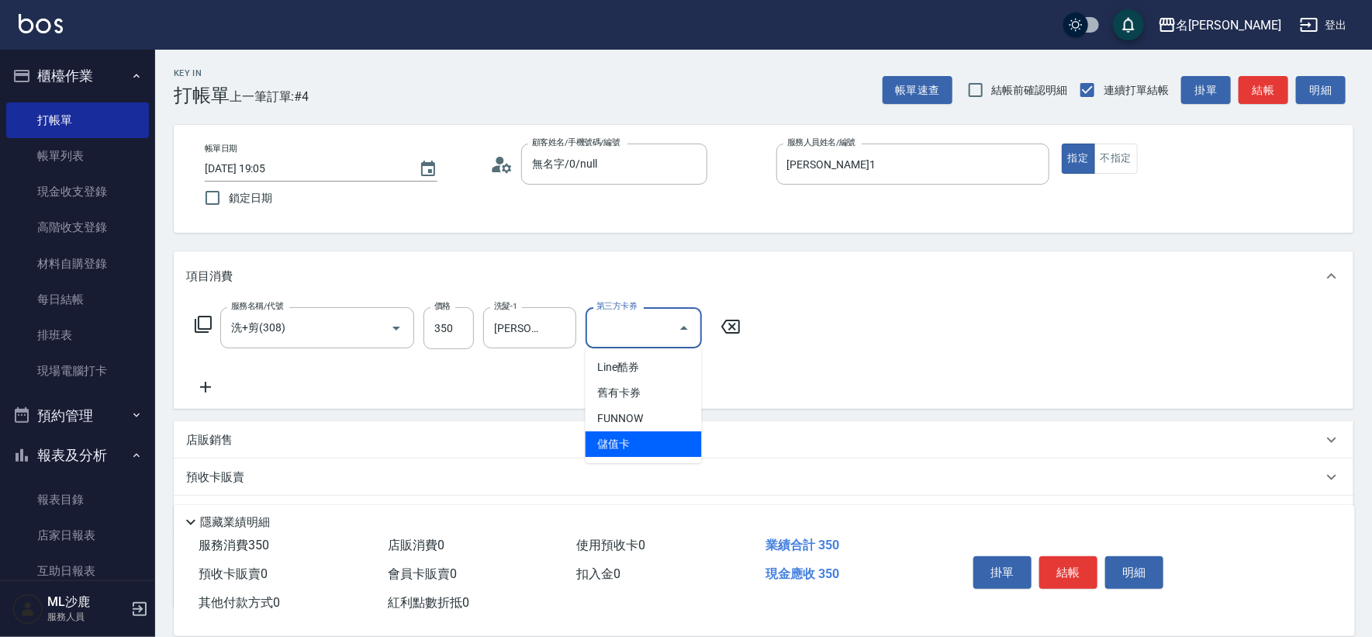
type input "儲值卡"
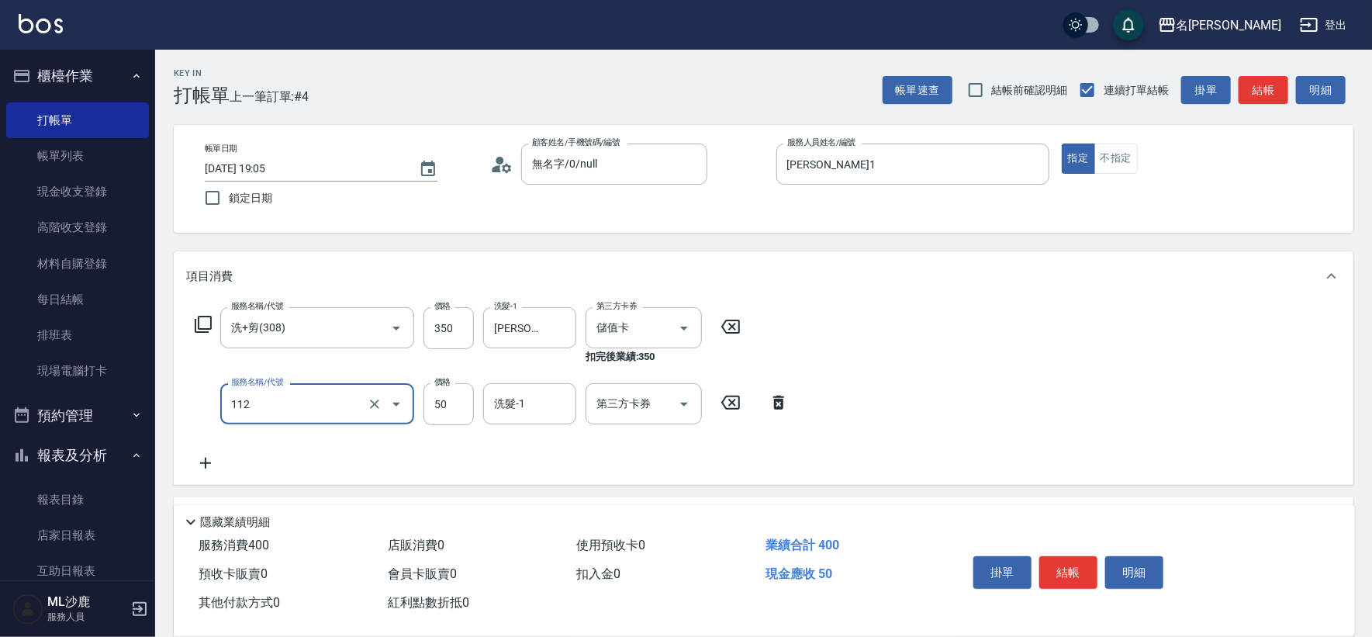
type input "精油50(112)"
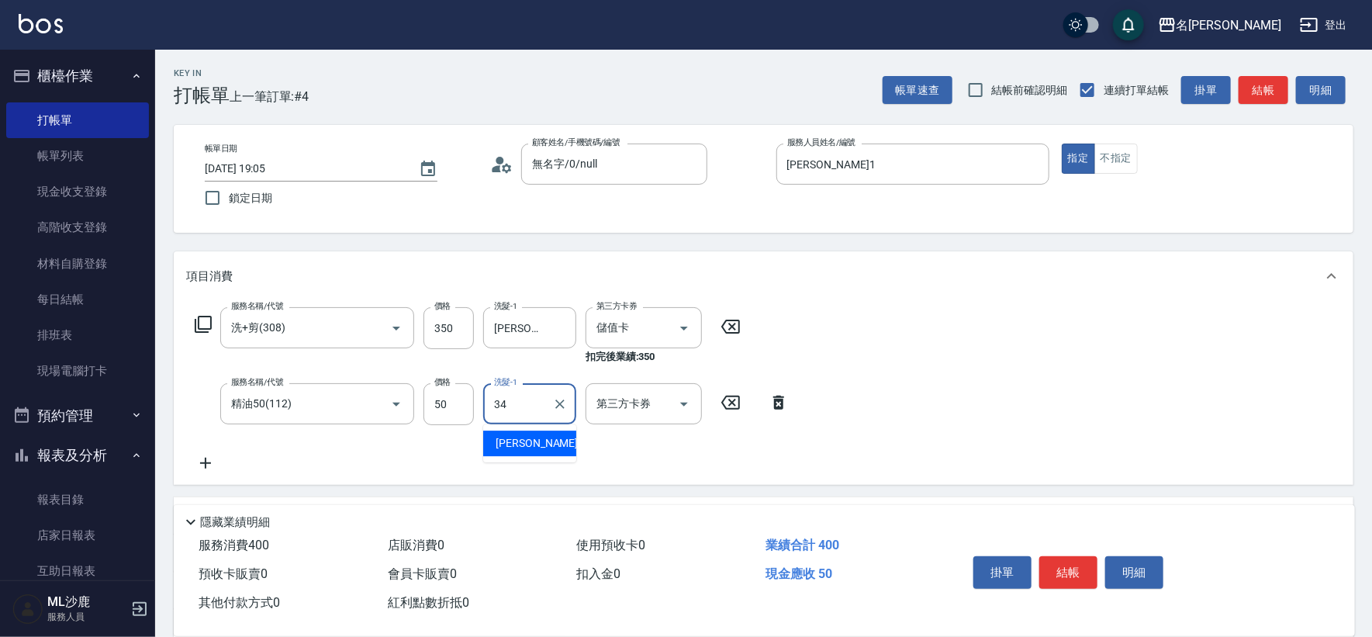
type input "[PERSON_NAME]-34"
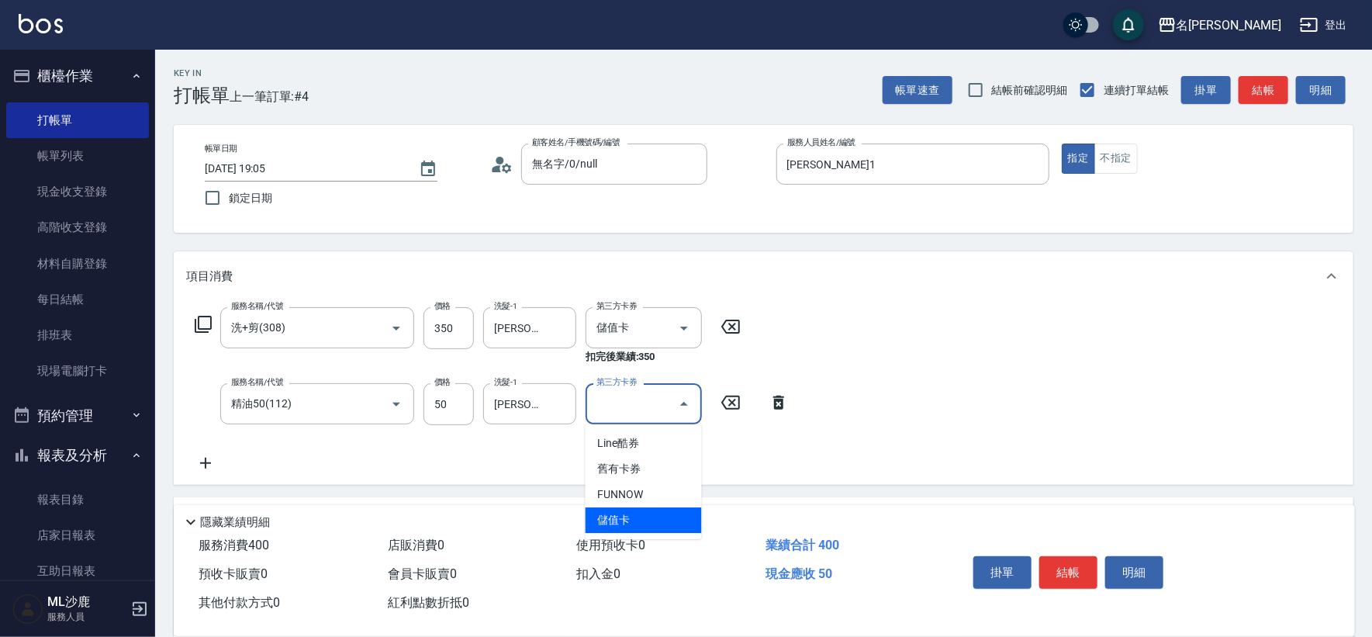
type input "儲值卡"
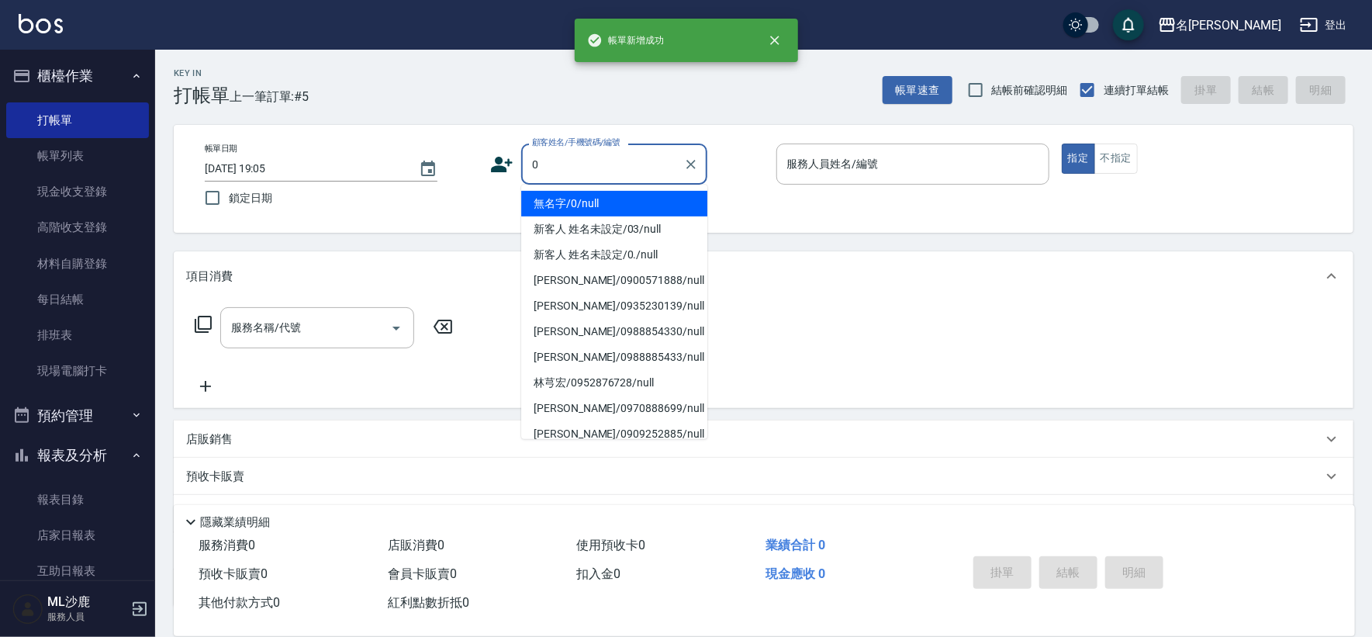
type input "無名字/0/null"
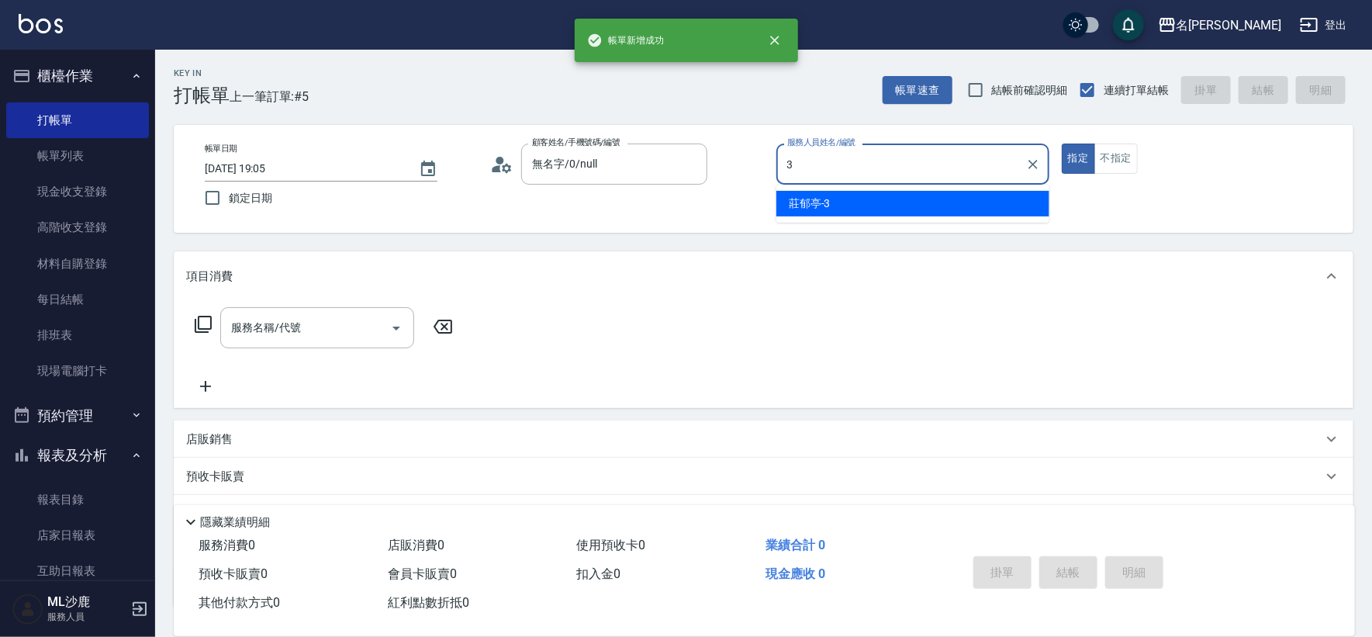
type input "[PERSON_NAME]-3"
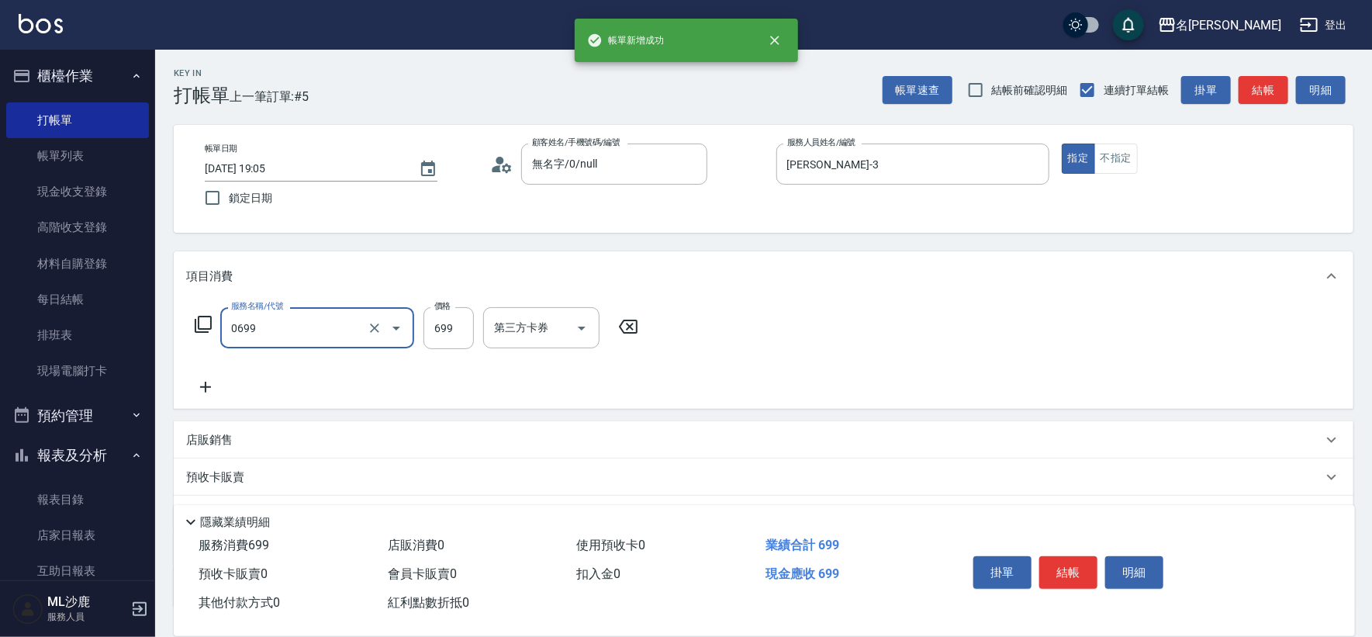
type input "精油SPA(0699)"
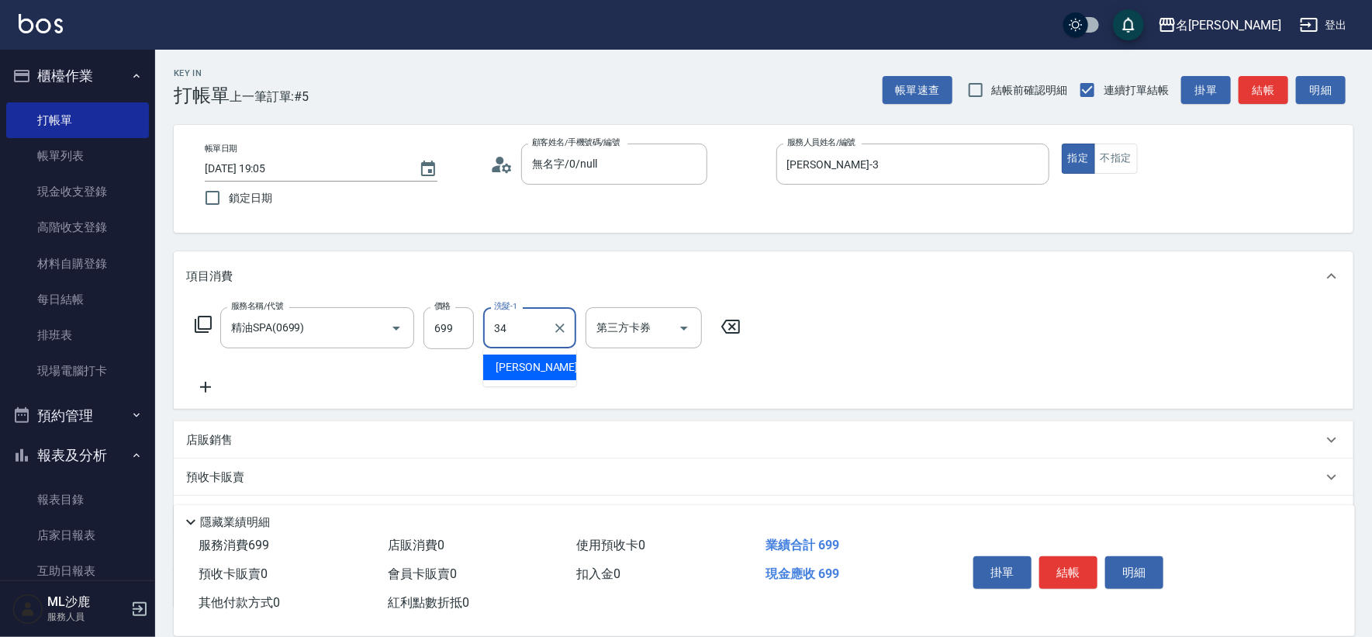
type input "[PERSON_NAME]-34"
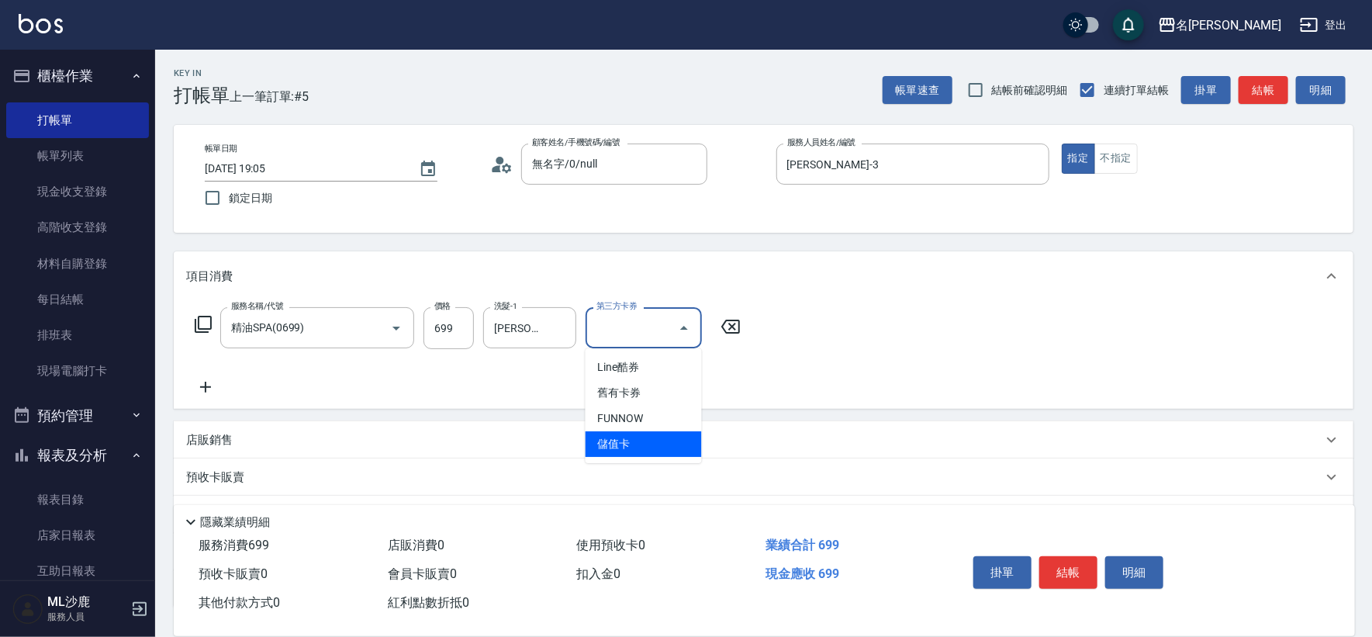
type input "儲值卡"
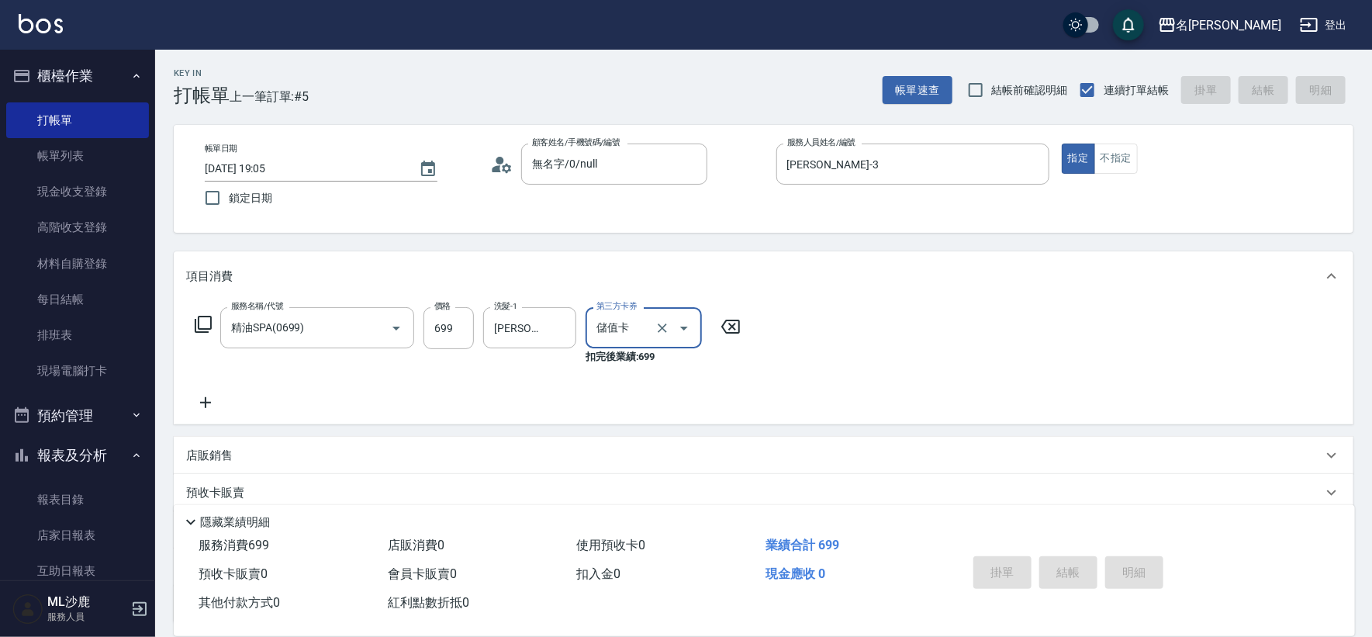
type input "[DATE] 19:06"
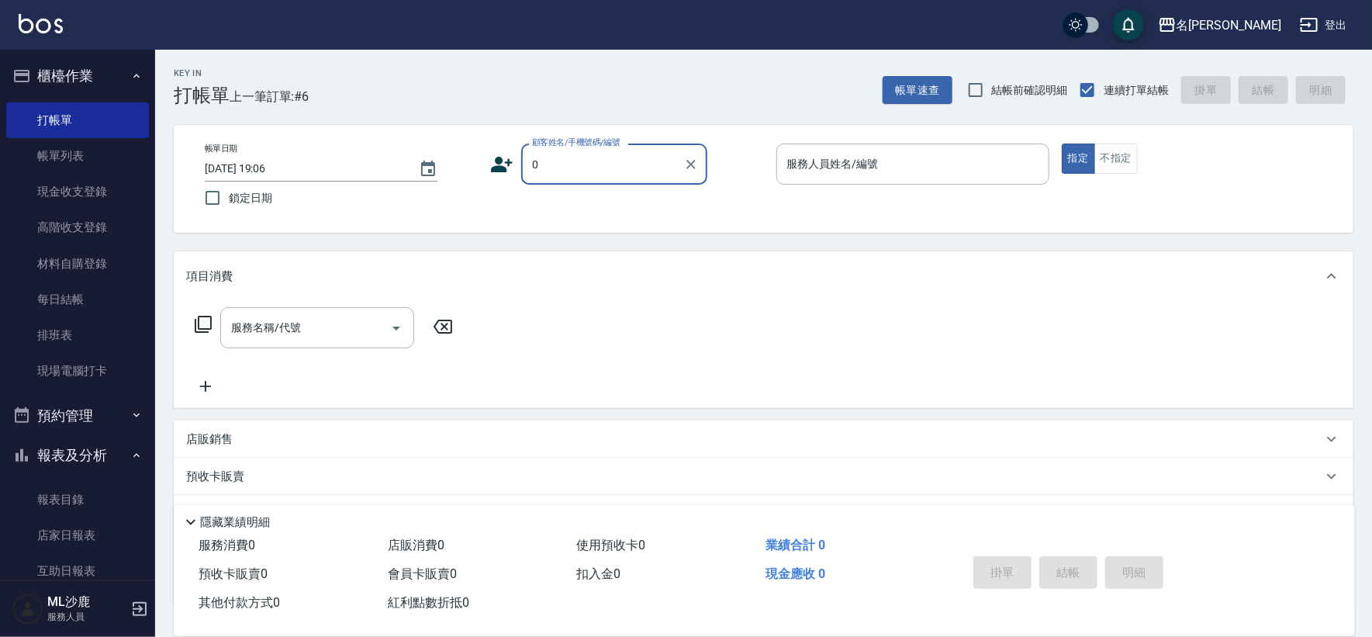
type input "無名字/0/null"
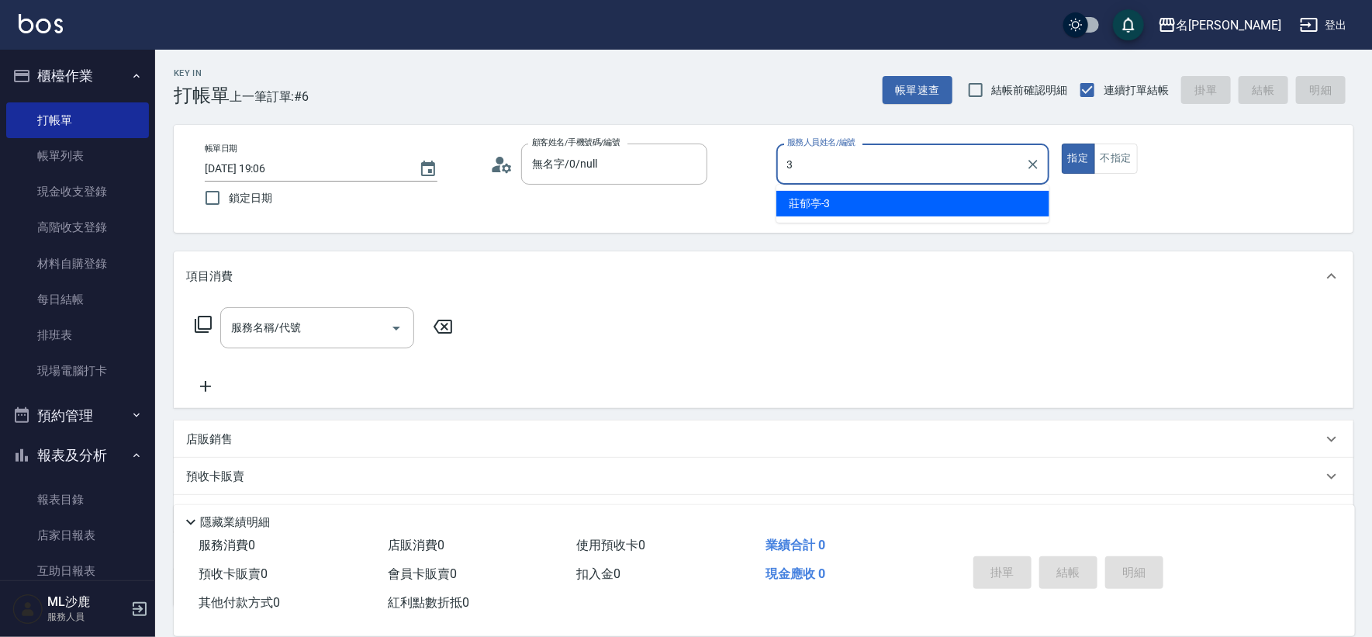
type input "[PERSON_NAME]-3"
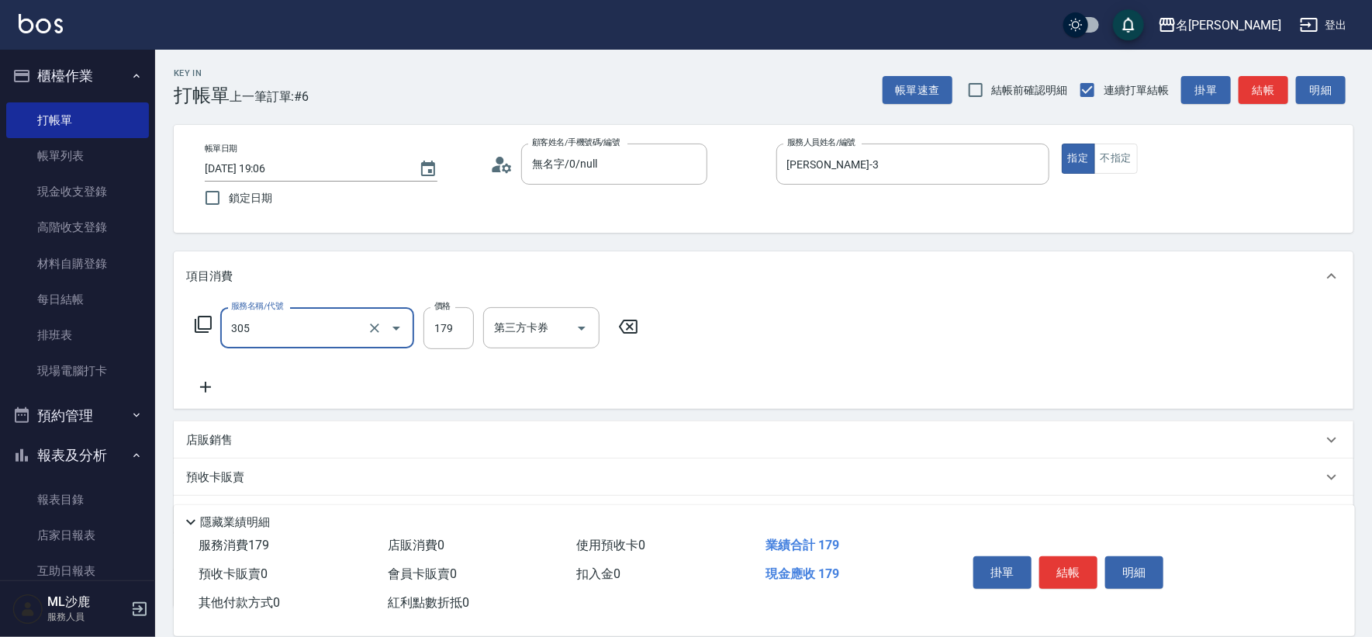
type input "剪髮(305)"
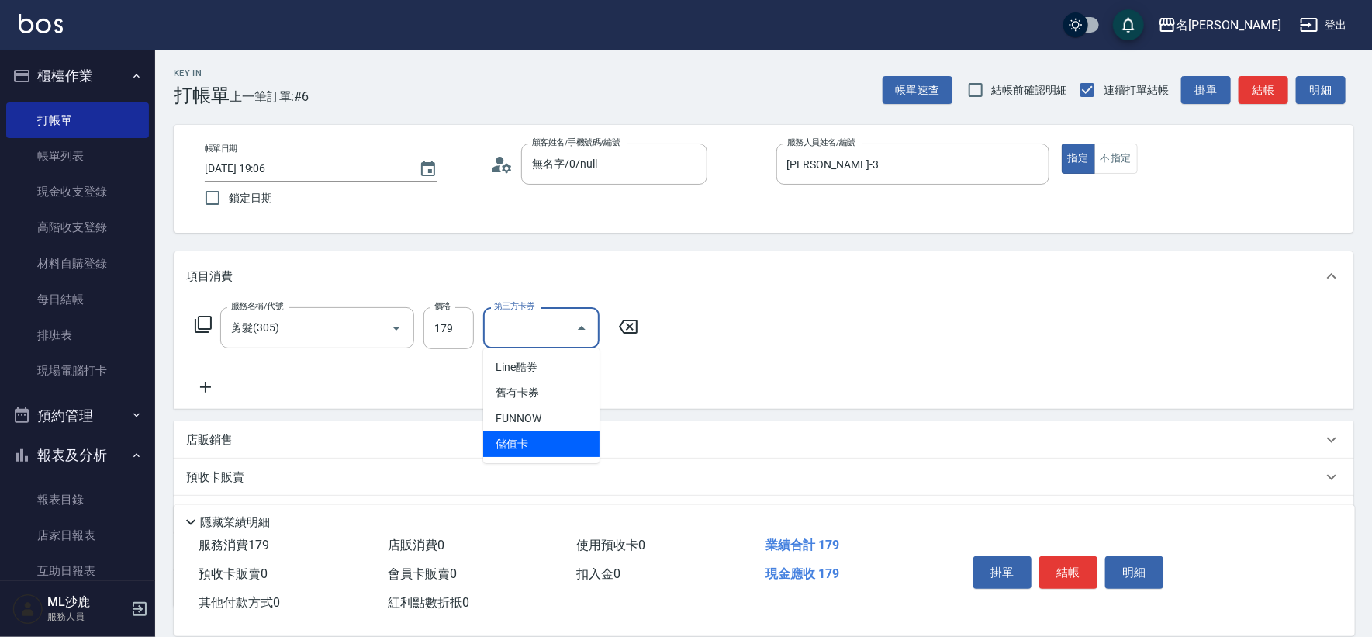
type input "儲值卡"
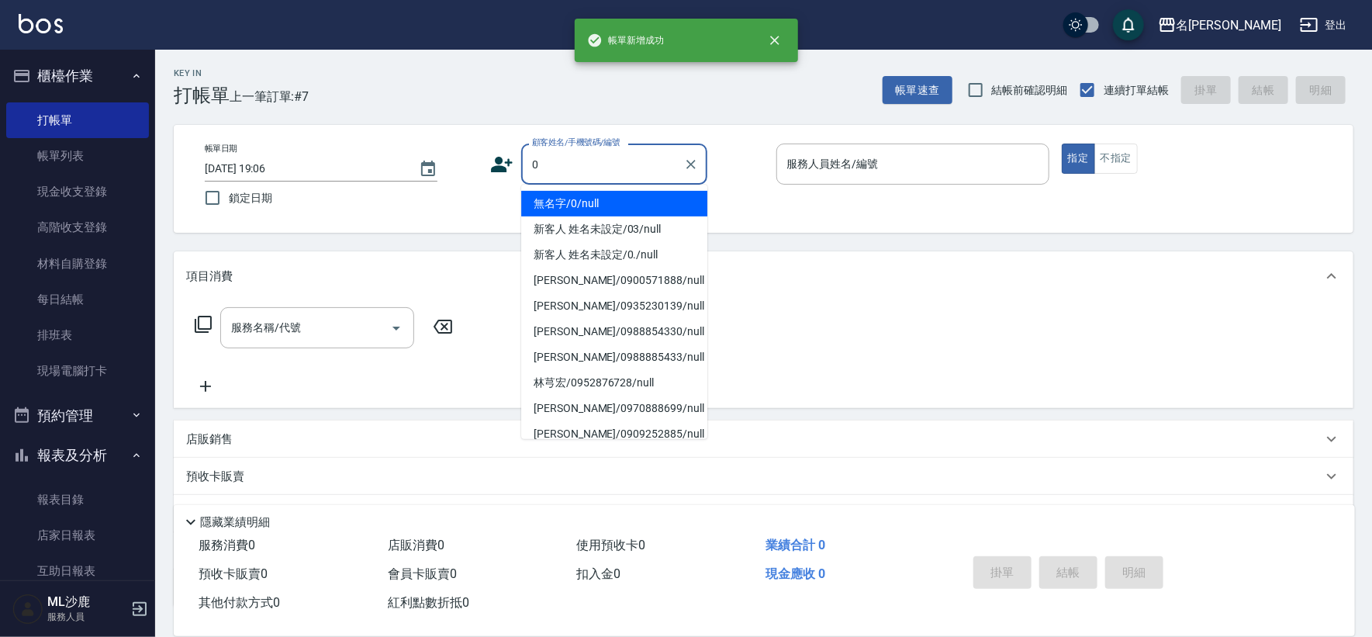
type input "無名字/0/null"
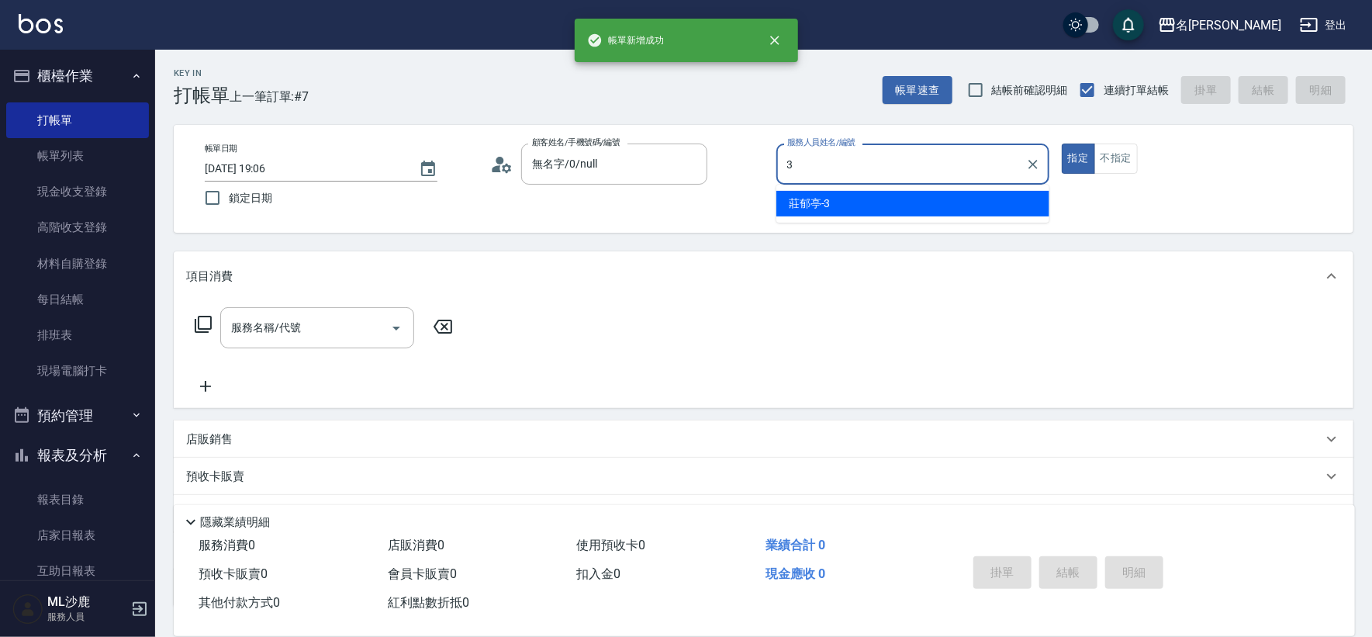
type input "[PERSON_NAME]-3"
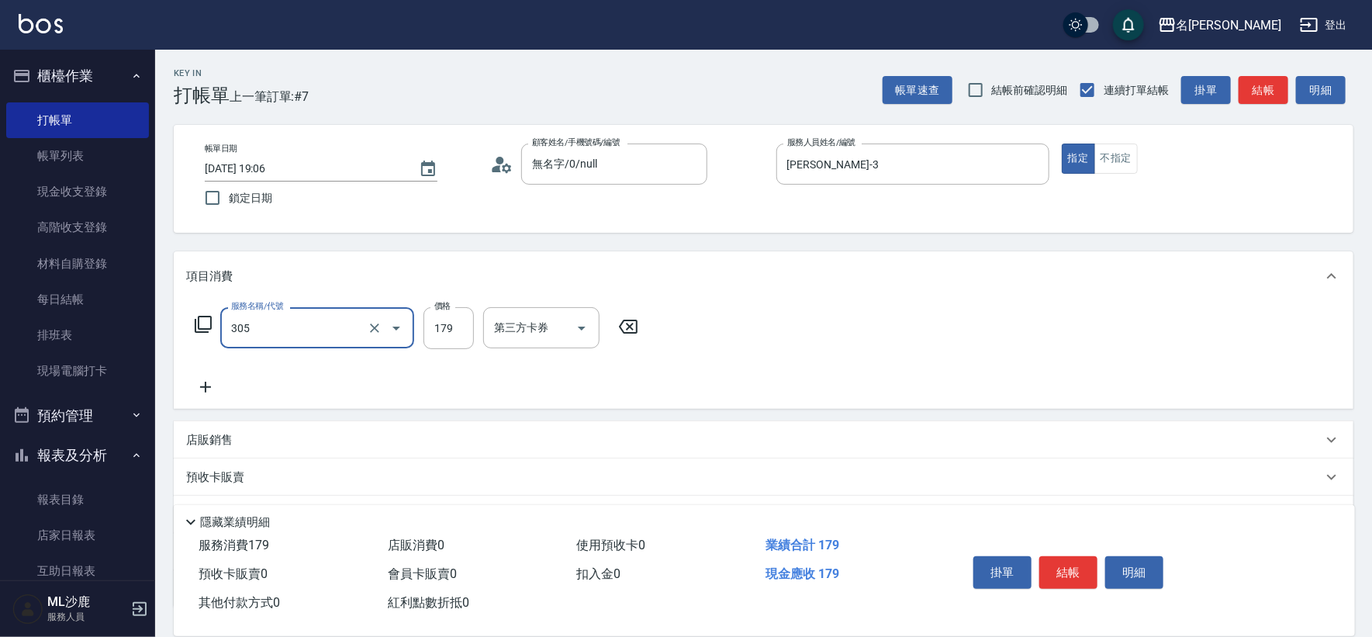
type input "剪髮(305)"
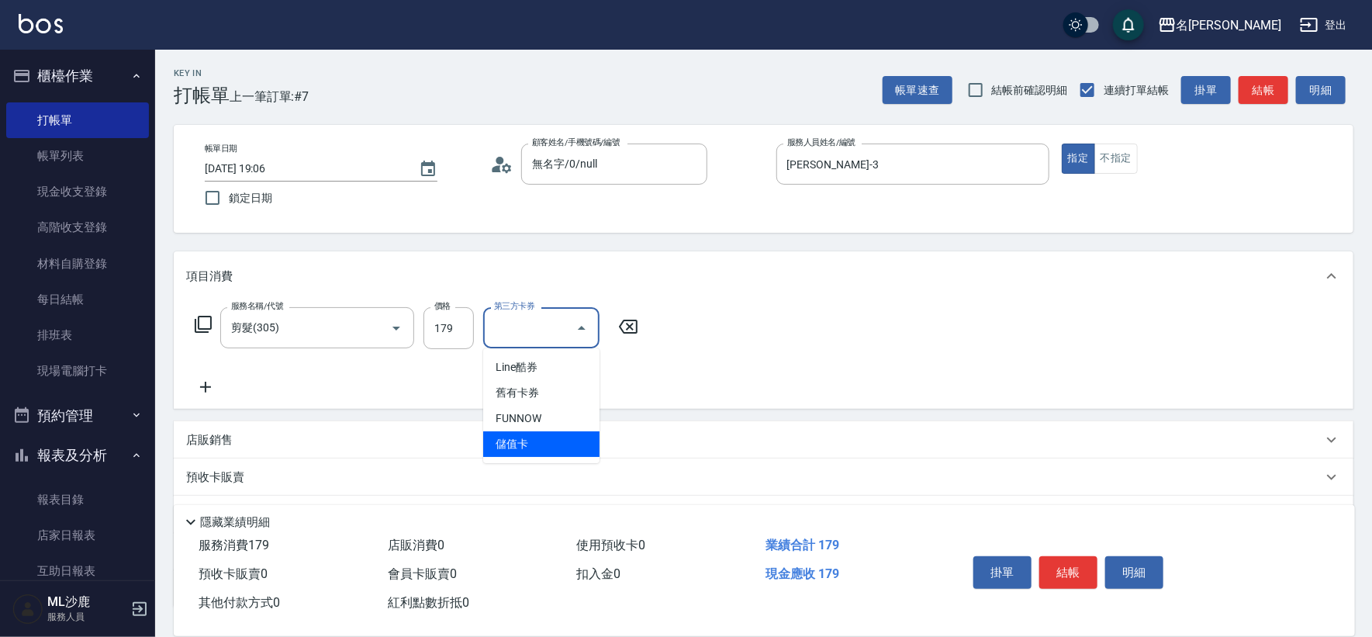
type input "儲值卡"
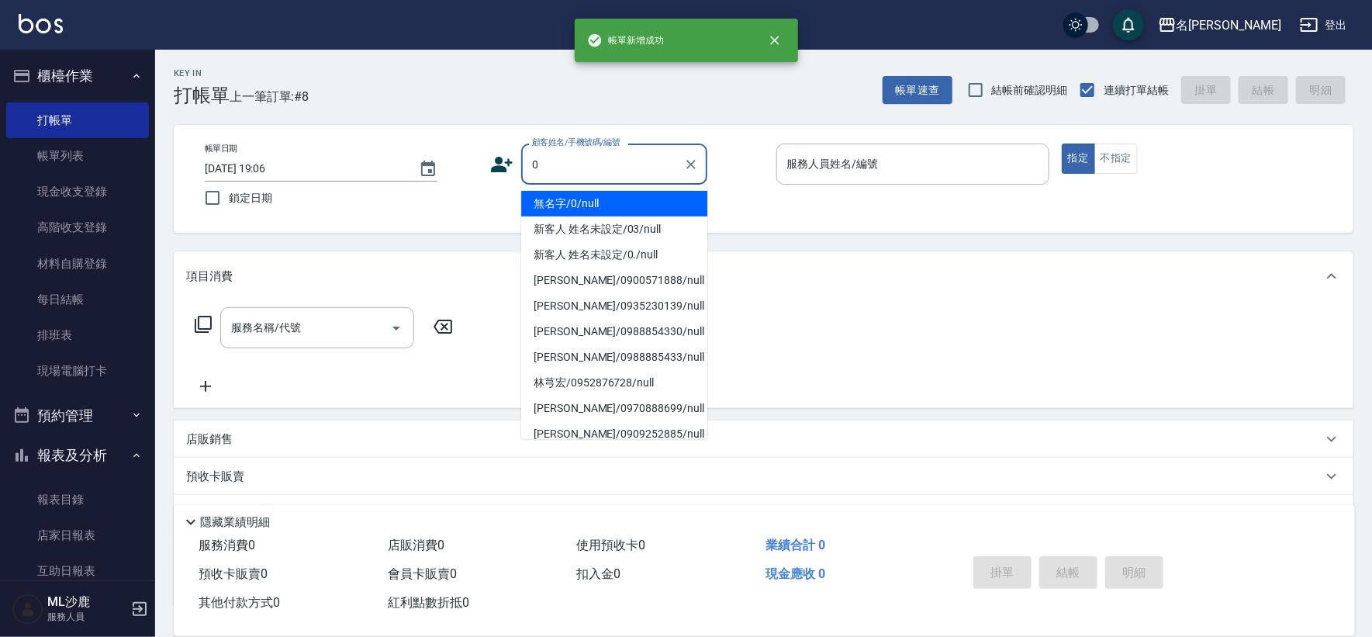
type input "無名字/0/null"
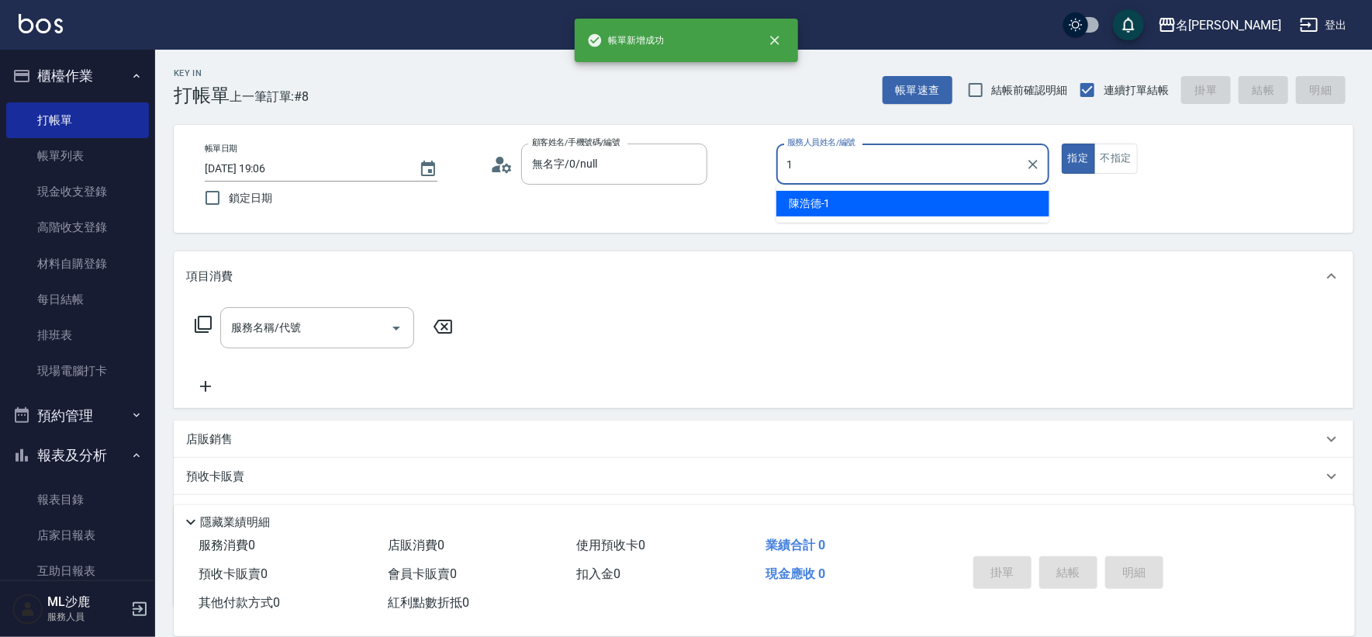
type input "[PERSON_NAME]1"
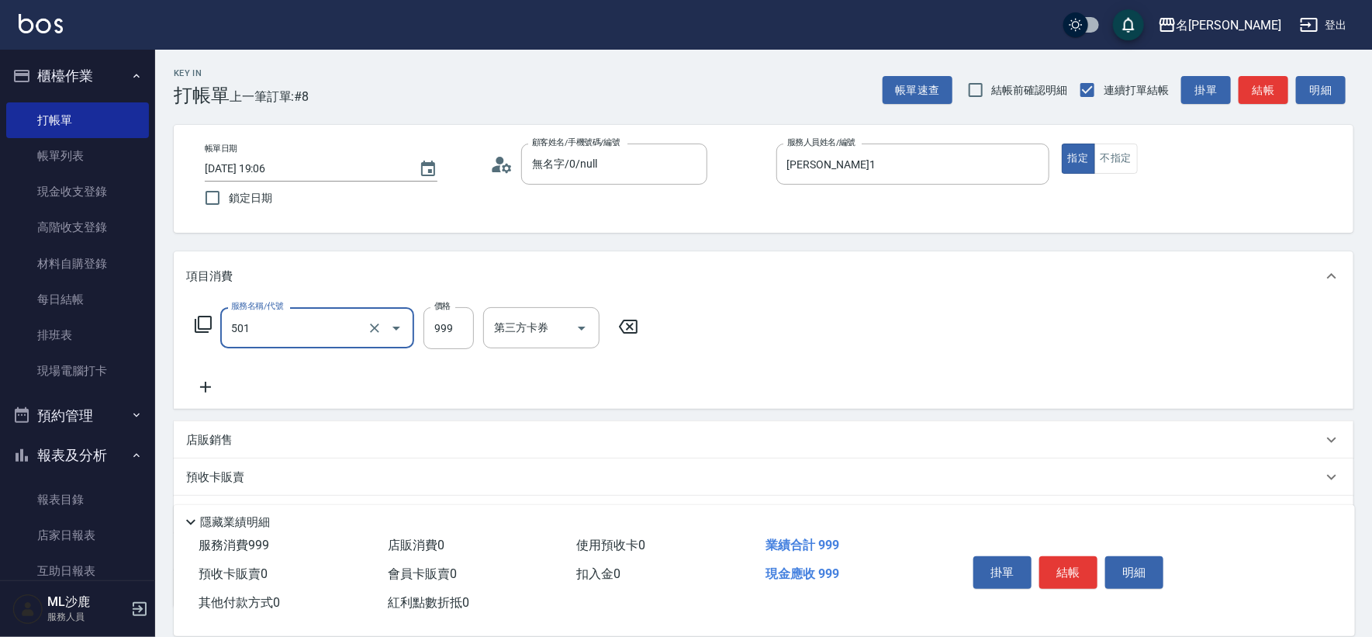
type input "染髮(501)"
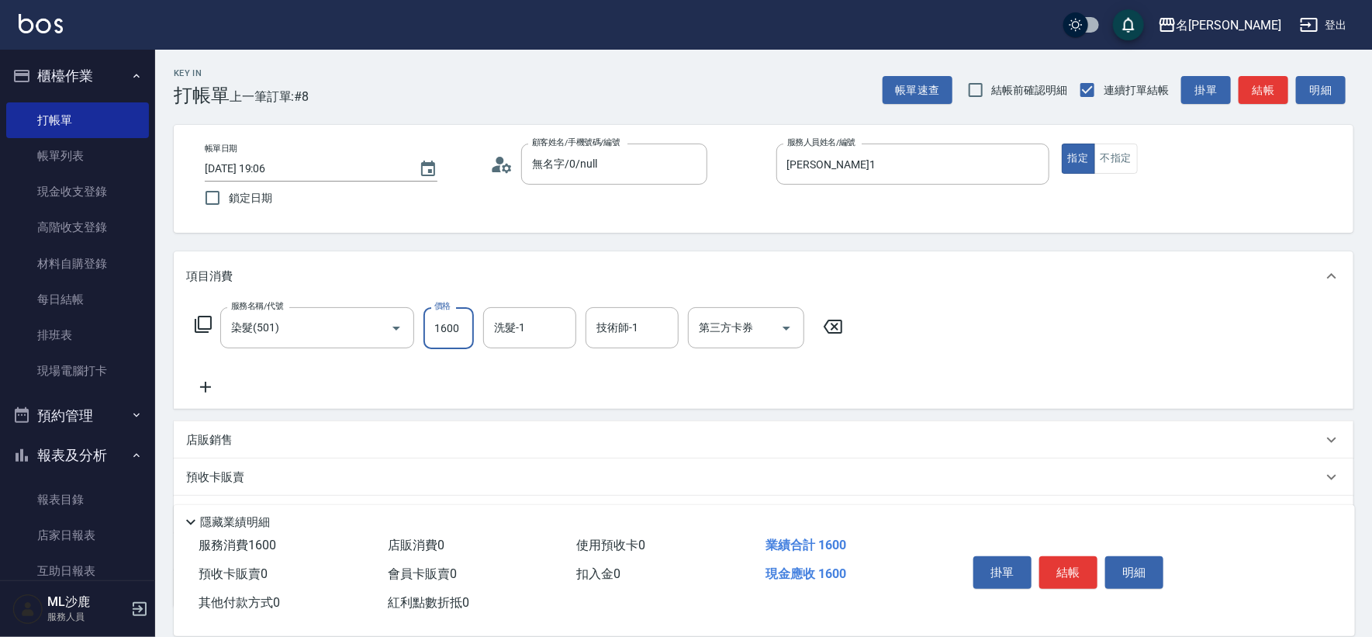
type input "1600"
type input "[PERSON_NAME]-34"
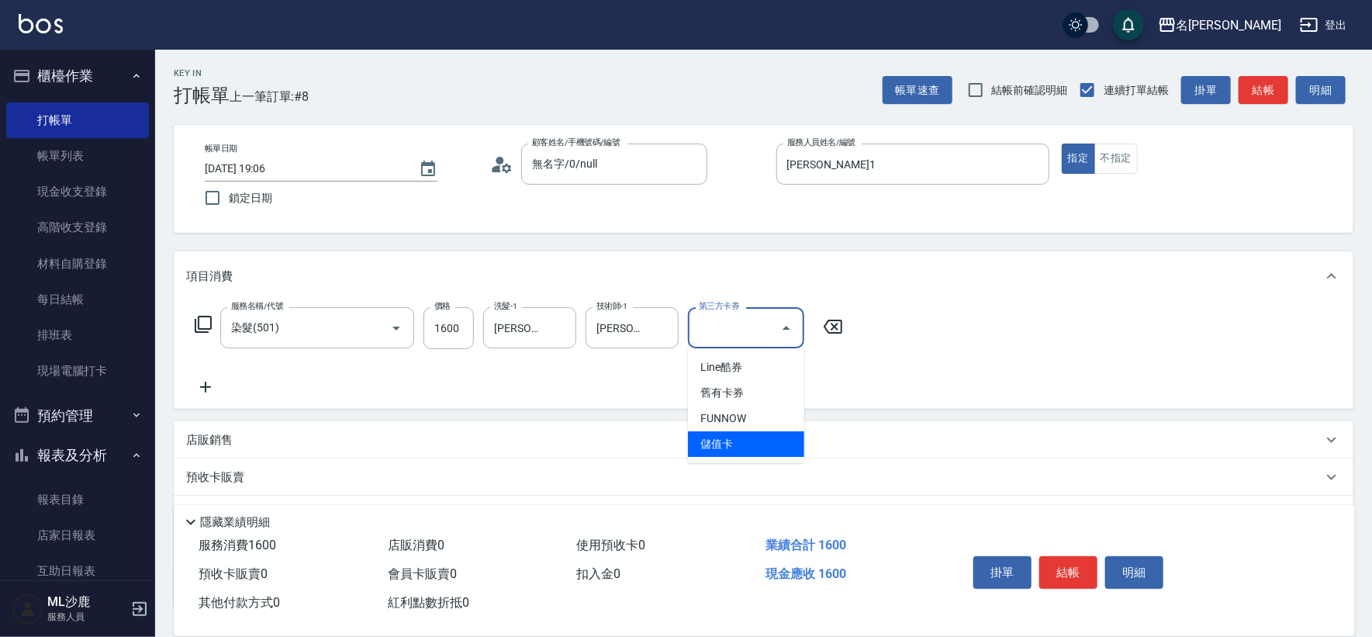
type input "儲值卡"
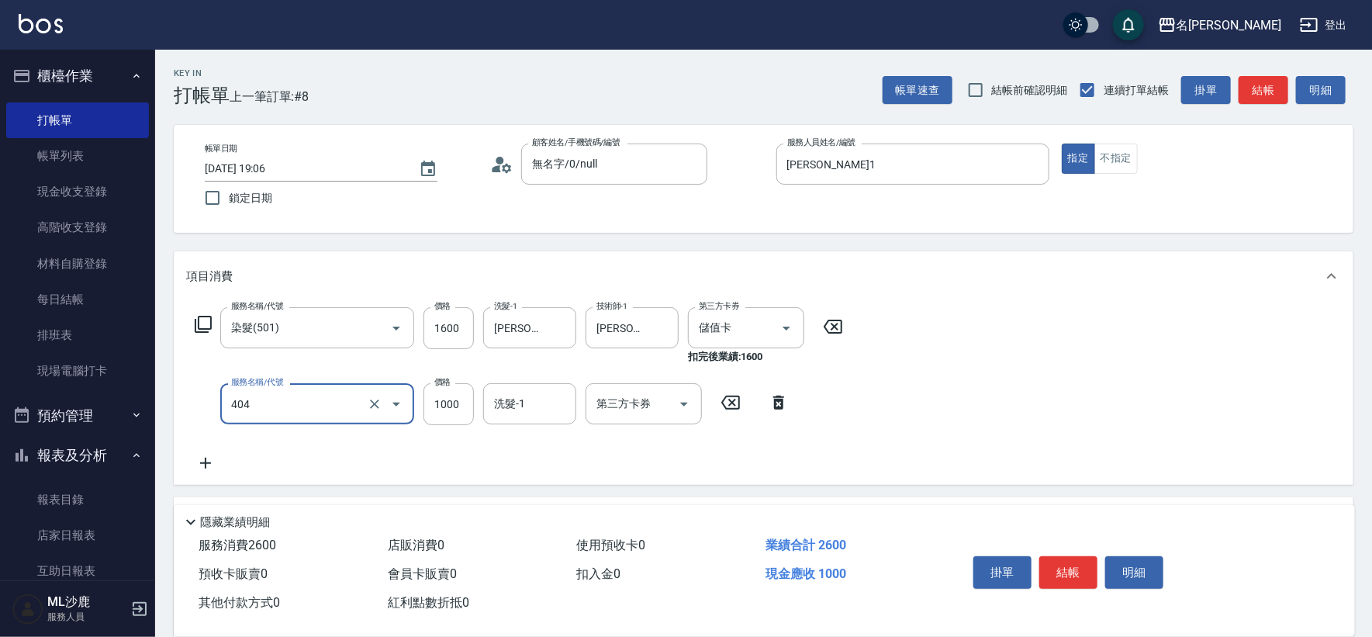
type input "1000護(404)"
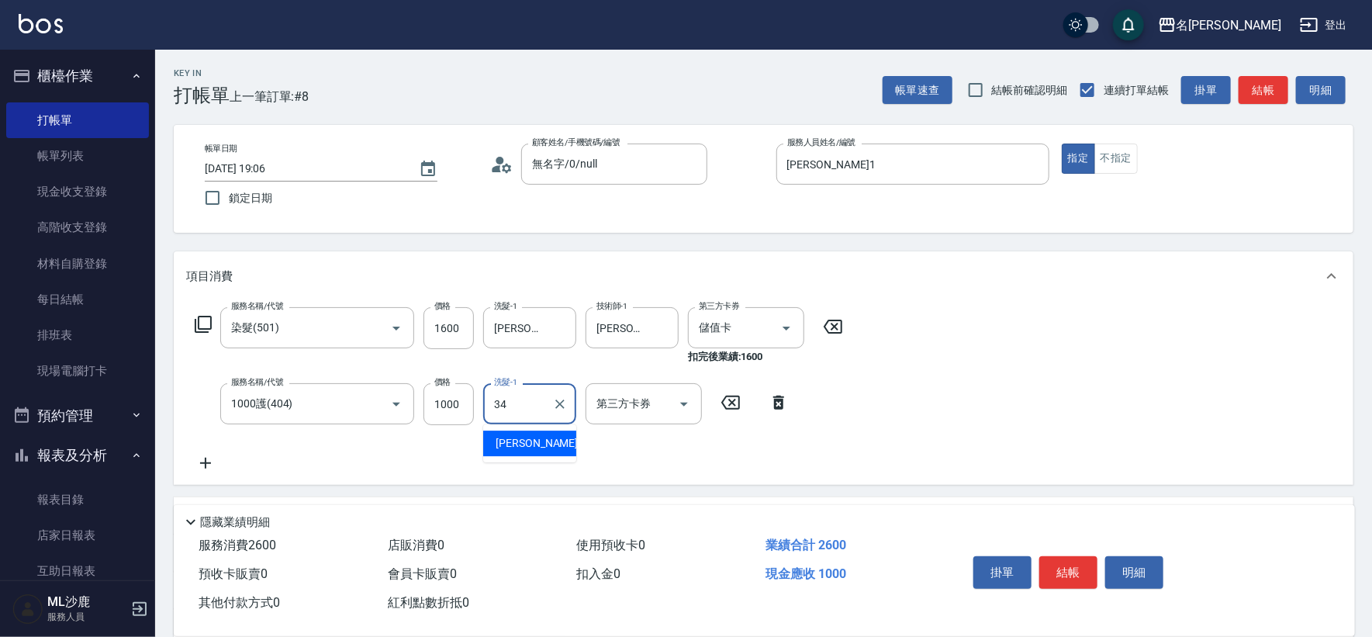
type input "[PERSON_NAME]-34"
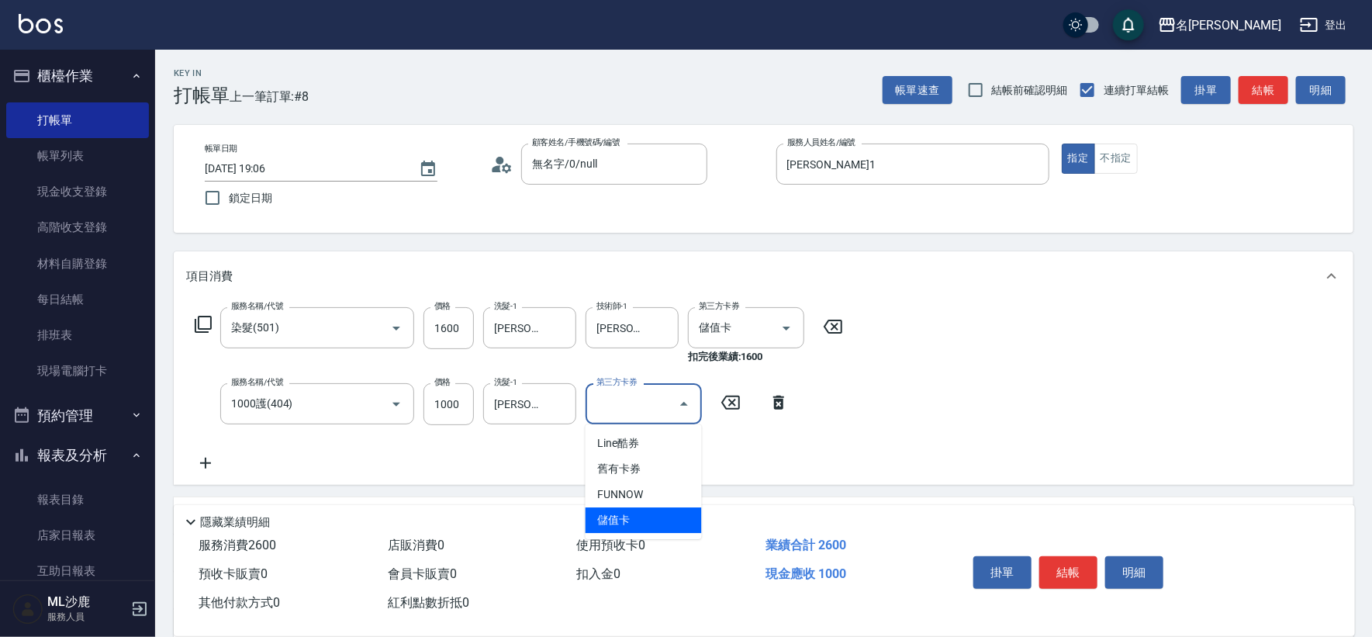
type input "儲值卡"
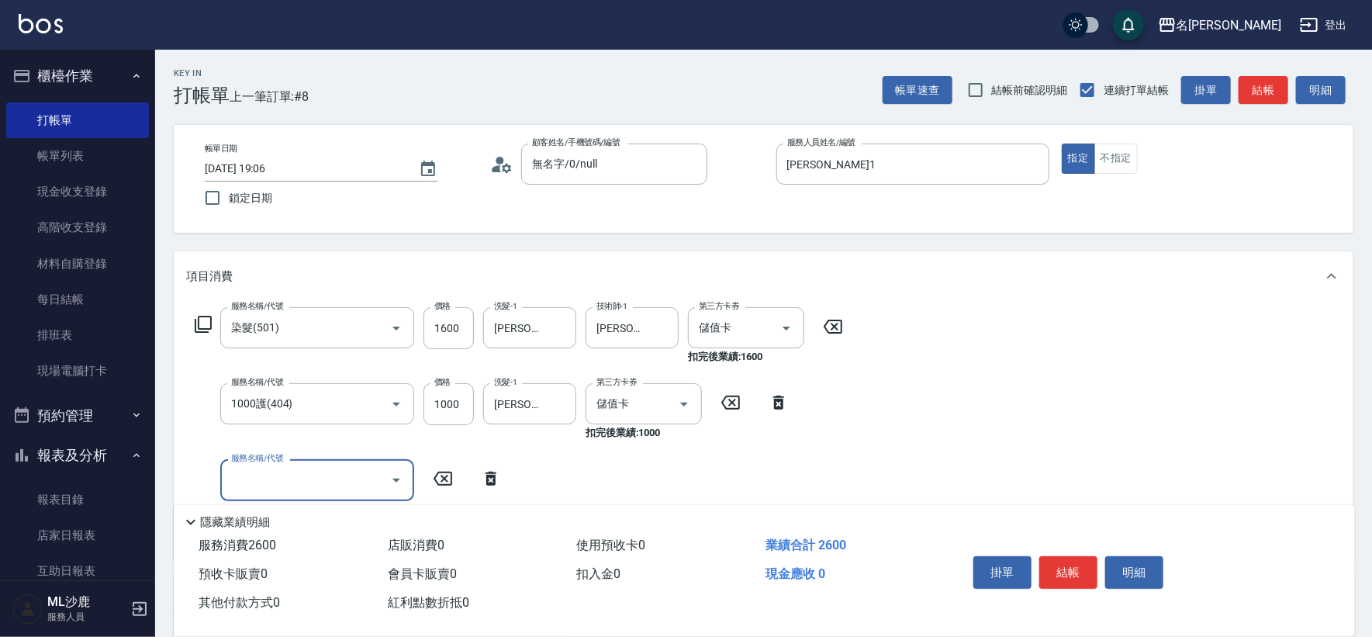
scroll to position [258, 0]
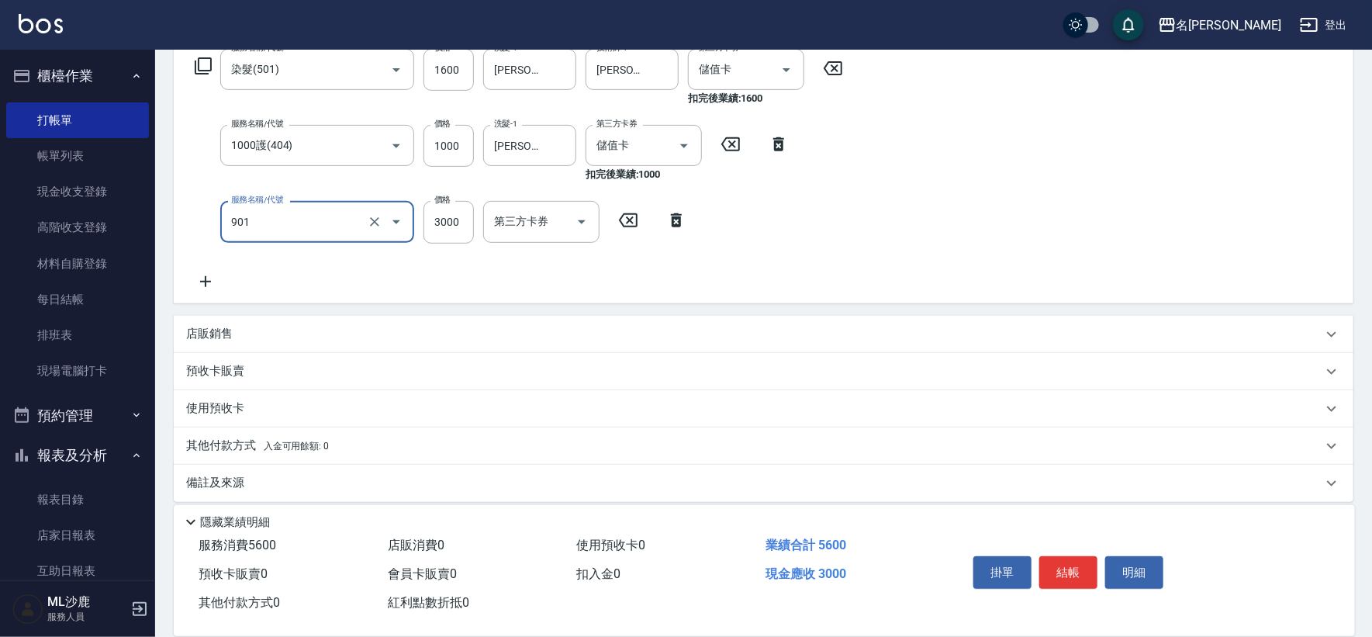
type input "儲值3000(901)"
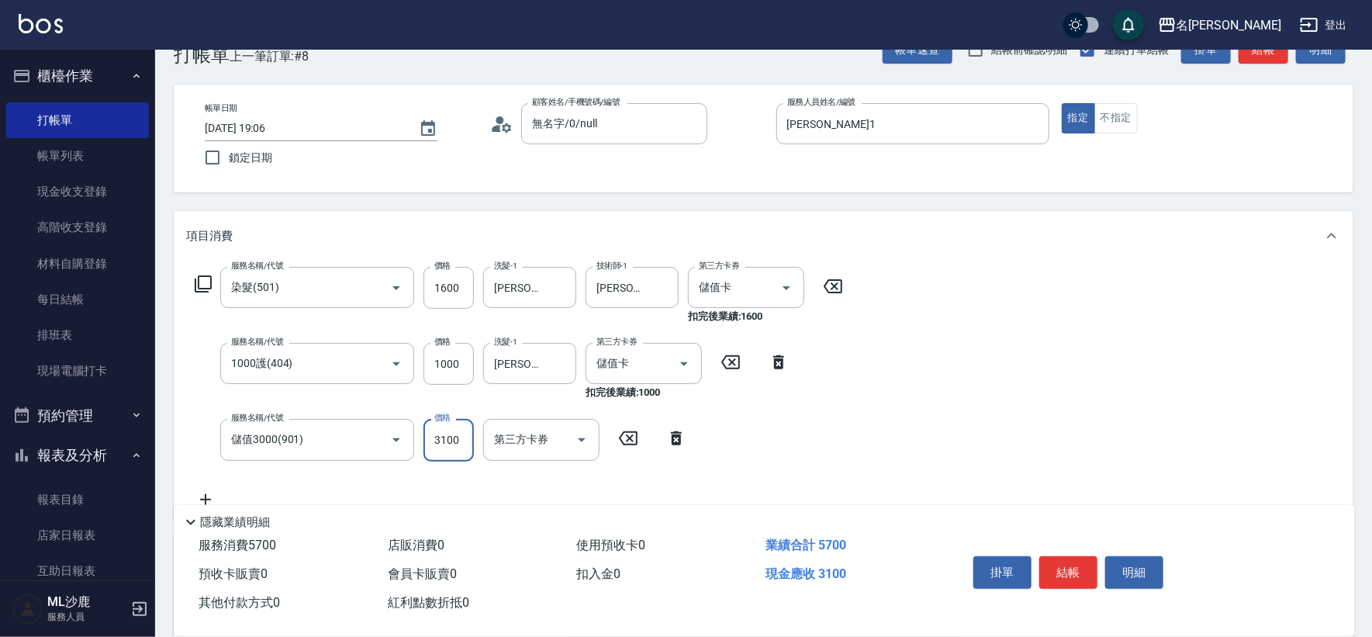
scroll to position [0, 0]
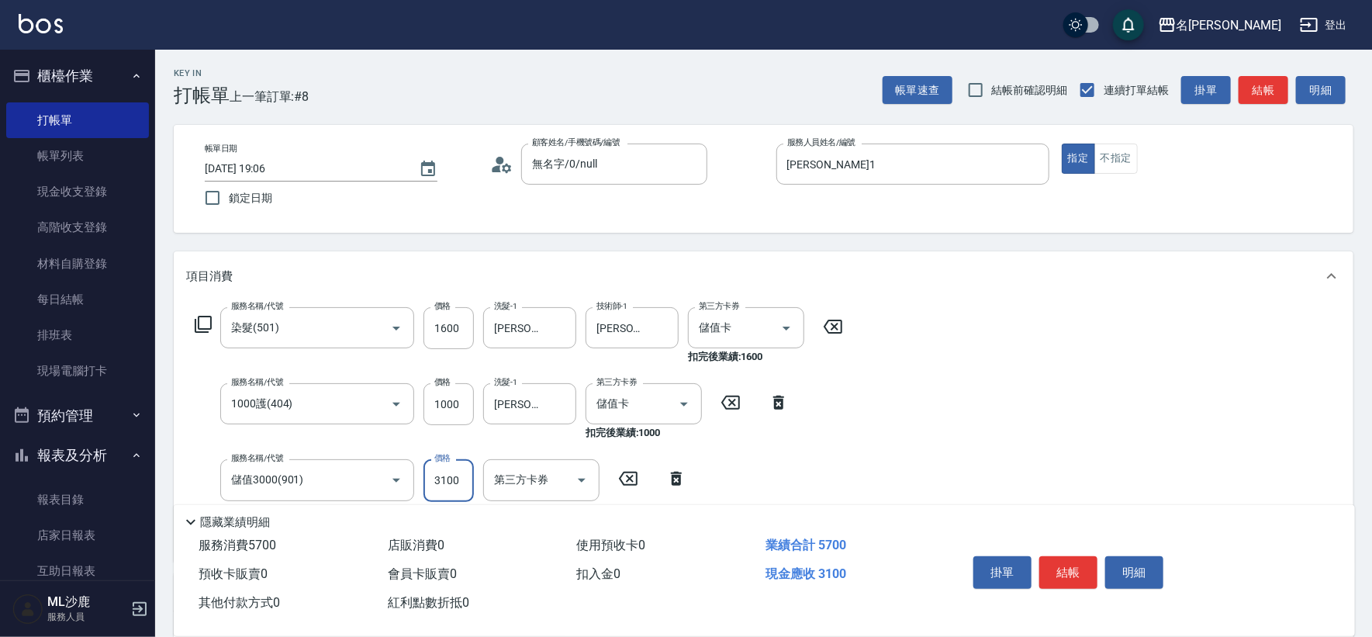
type input "3100"
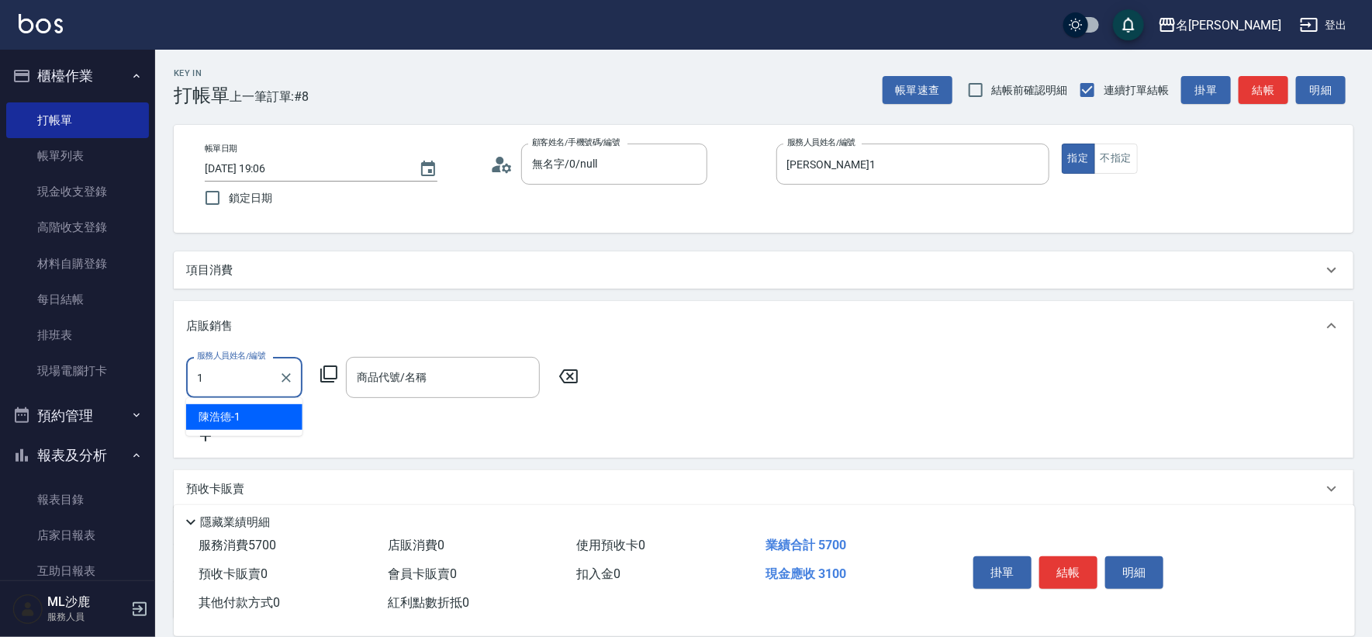
type input "[PERSON_NAME]1"
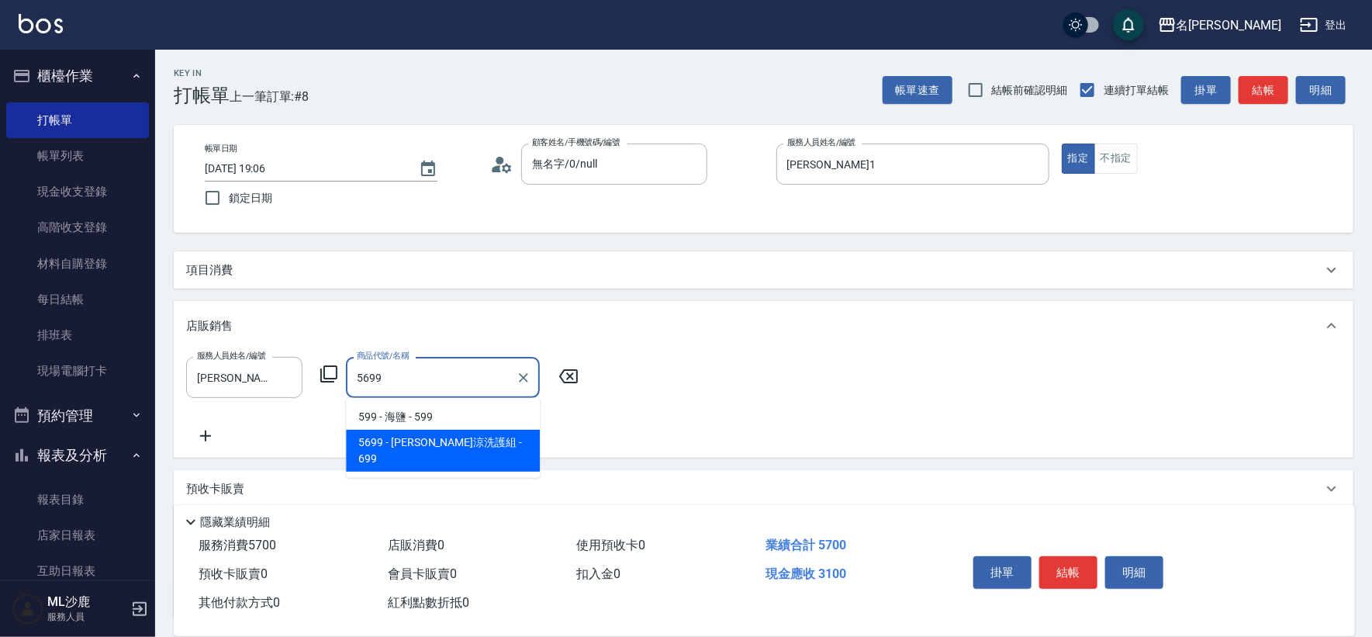
type input "水水沁涼洗護組"
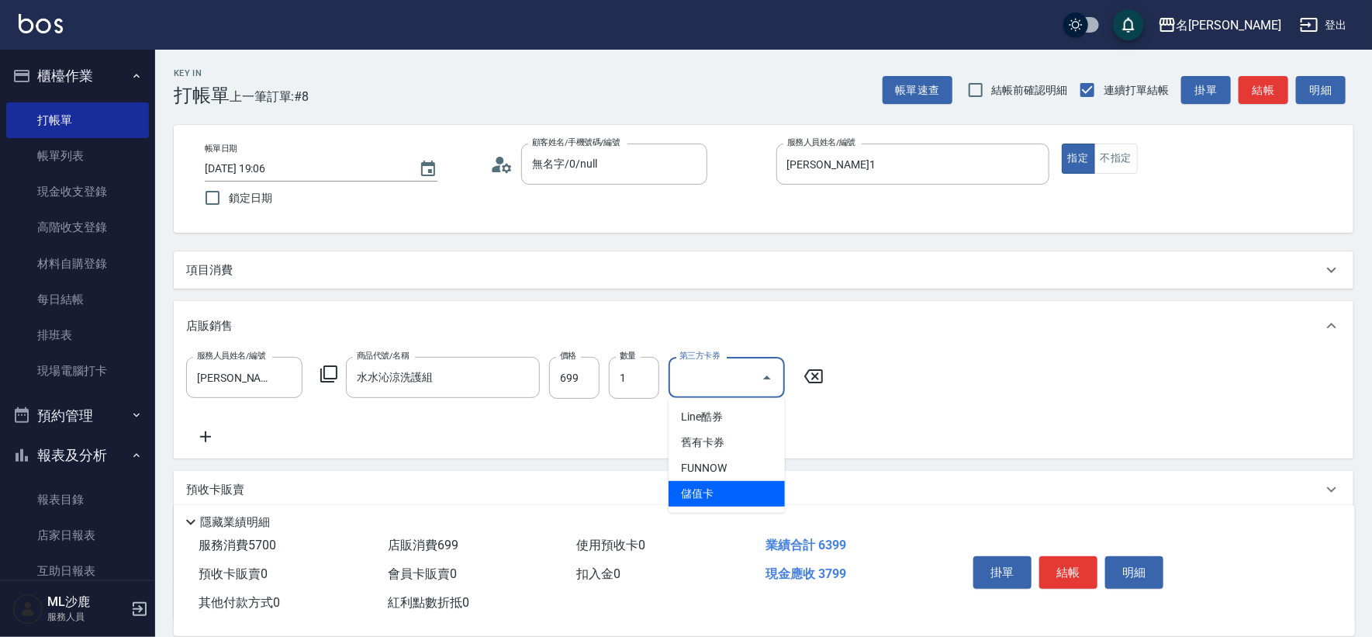
type input "儲值卡"
click at [480, 279] on div "項目消費" at bounding box center [763, 269] width 1179 height 37
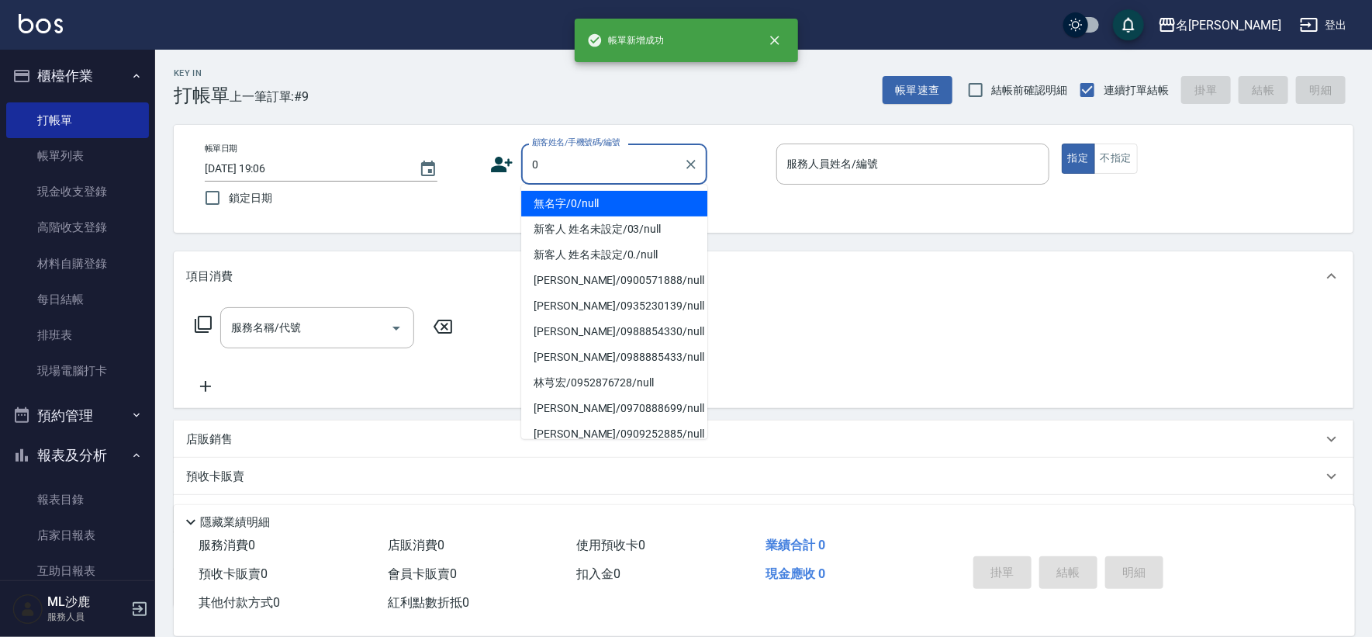
type input "無名字/0/null"
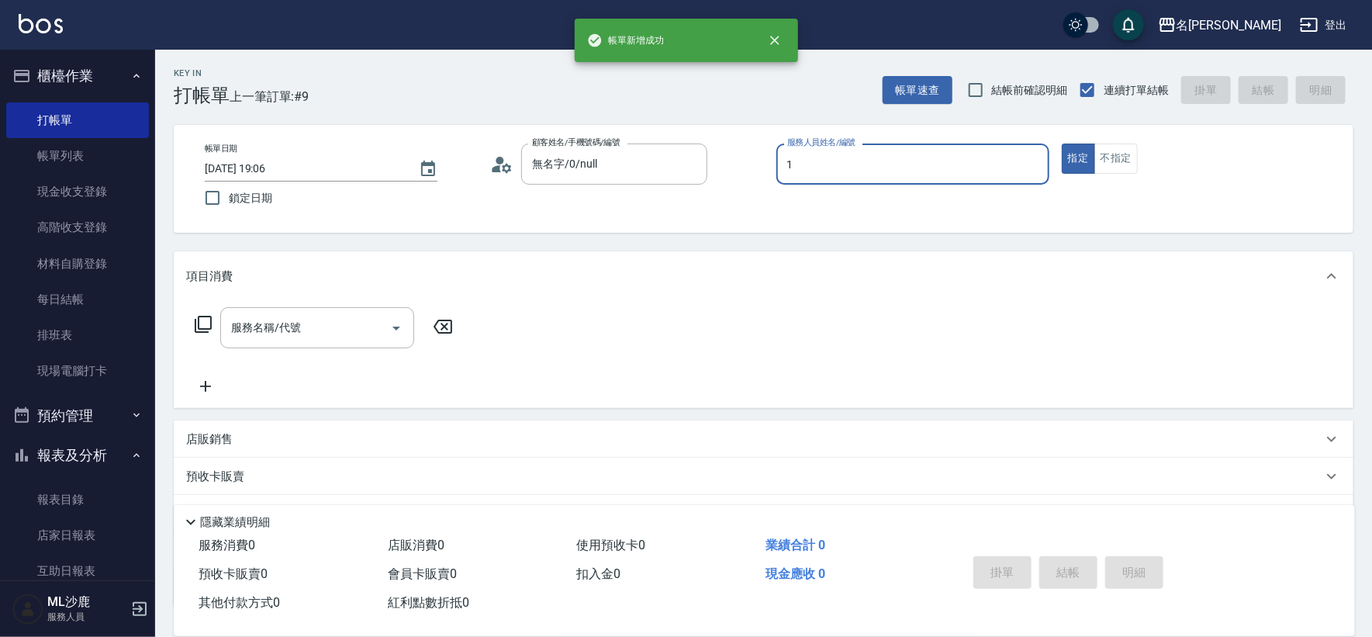
type input "[PERSON_NAME]1"
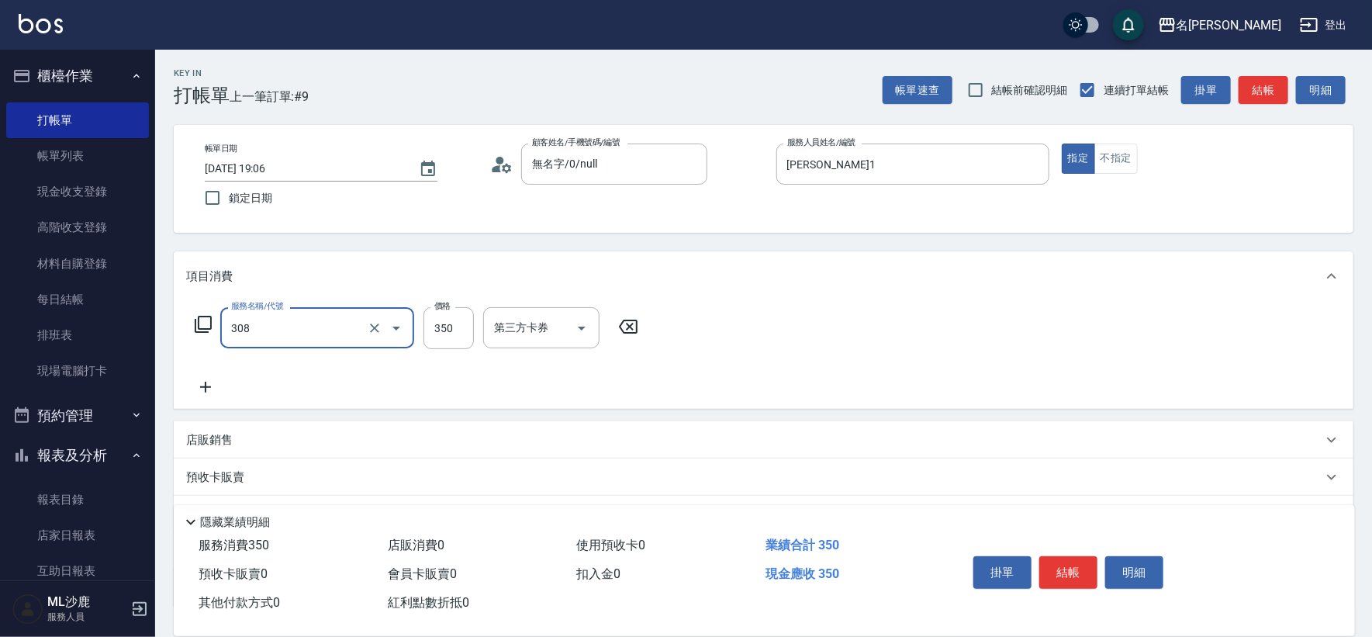
type input "洗+剪(308)"
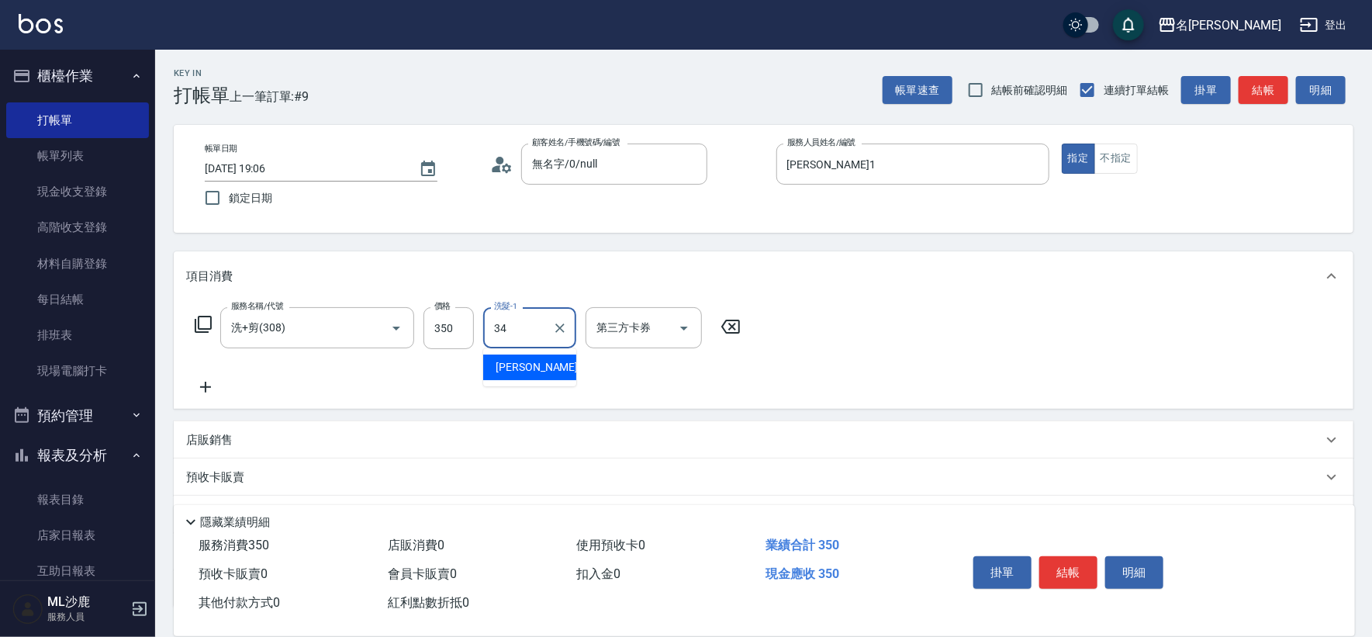
type input "[PERSON_NAME]-34"
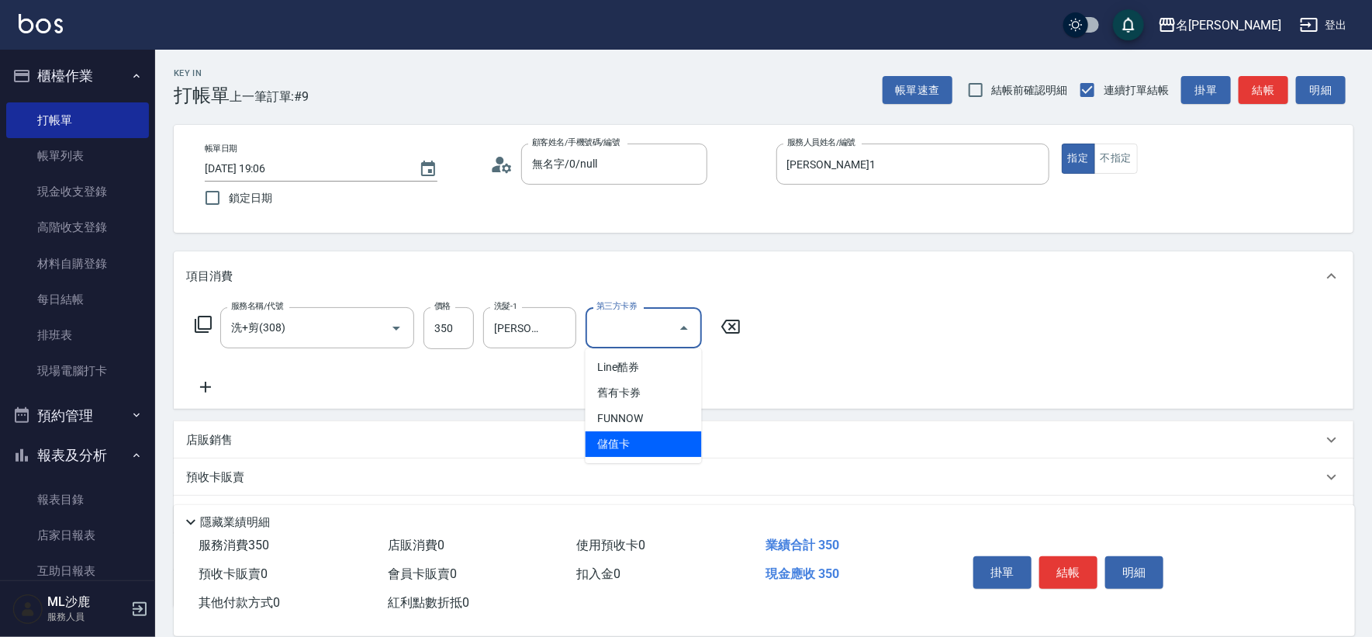
type input "儲值卡"
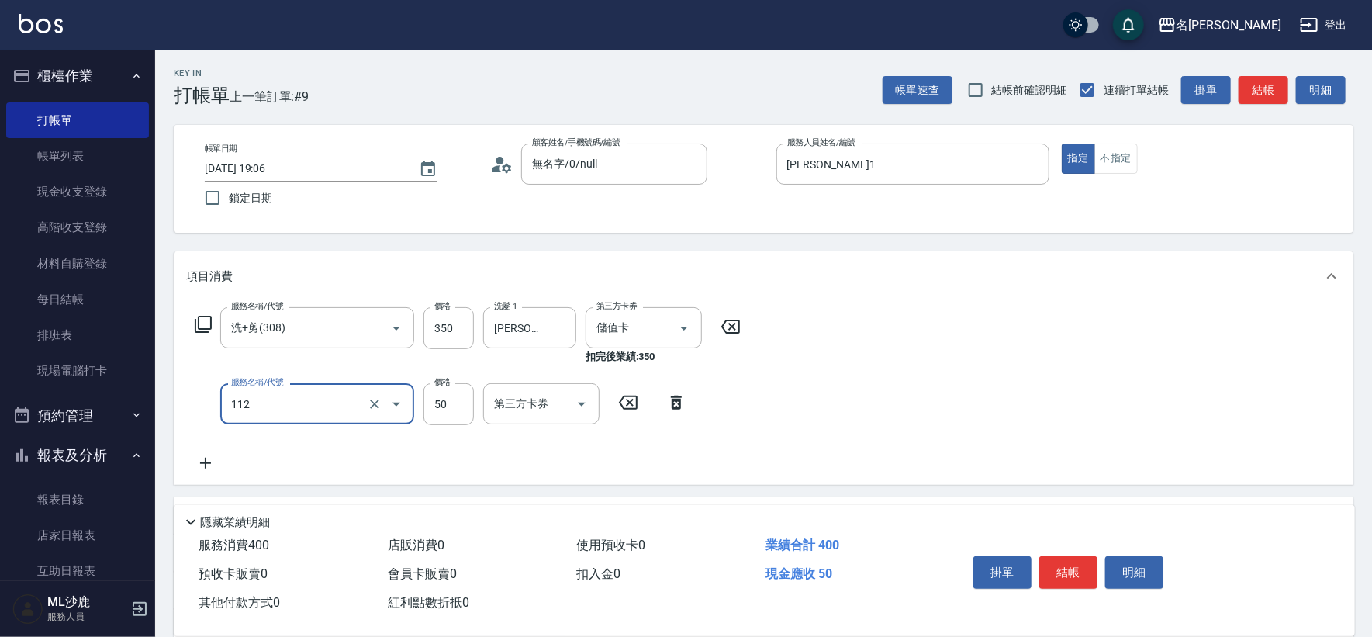
type input "精油50(112)"
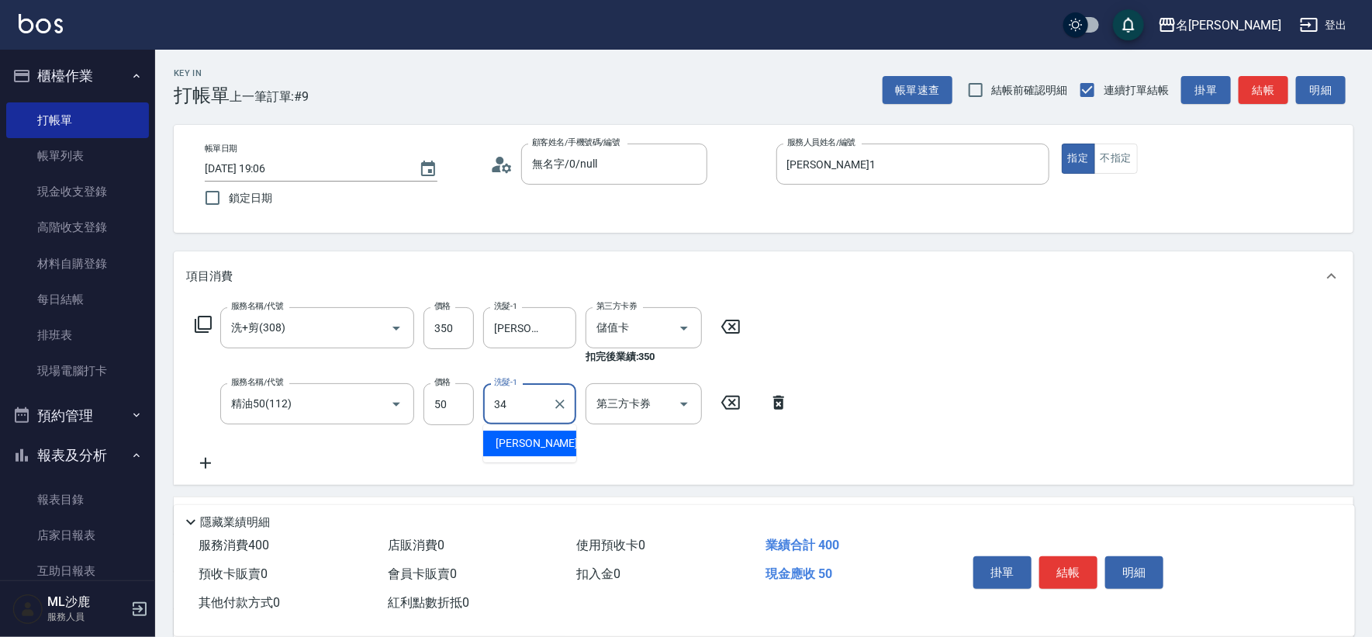
type input "[PERSON_NAME]-34"
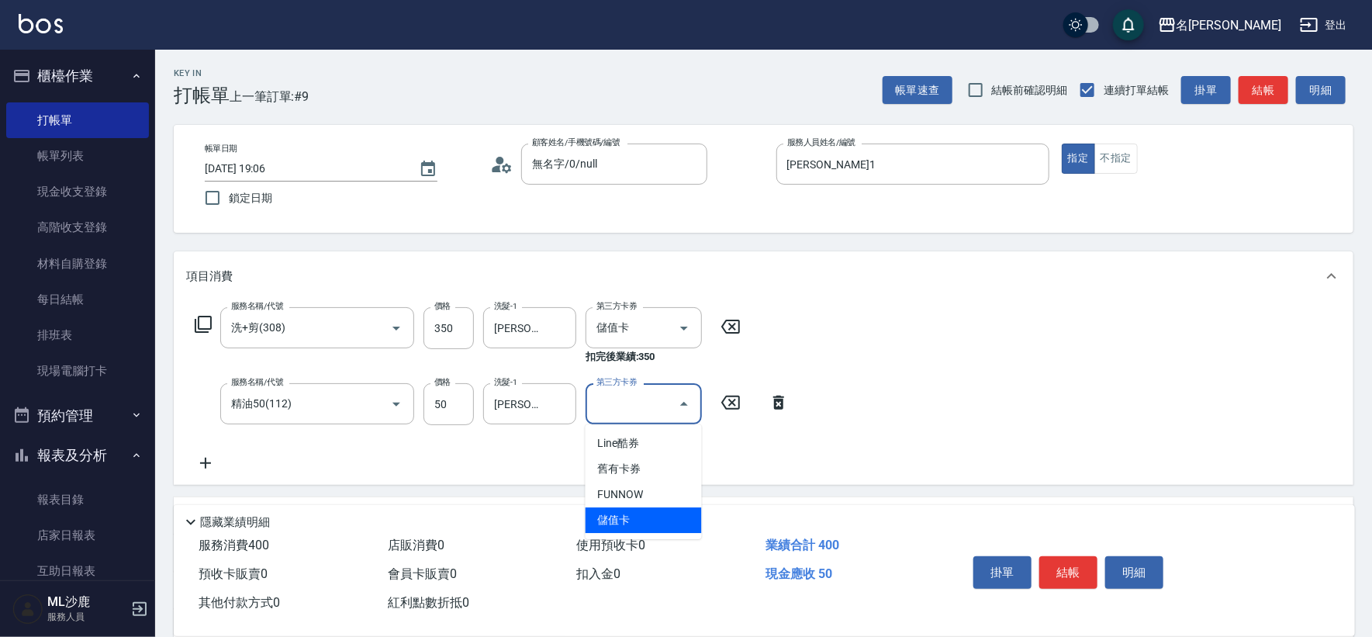
type input "儲值卡"
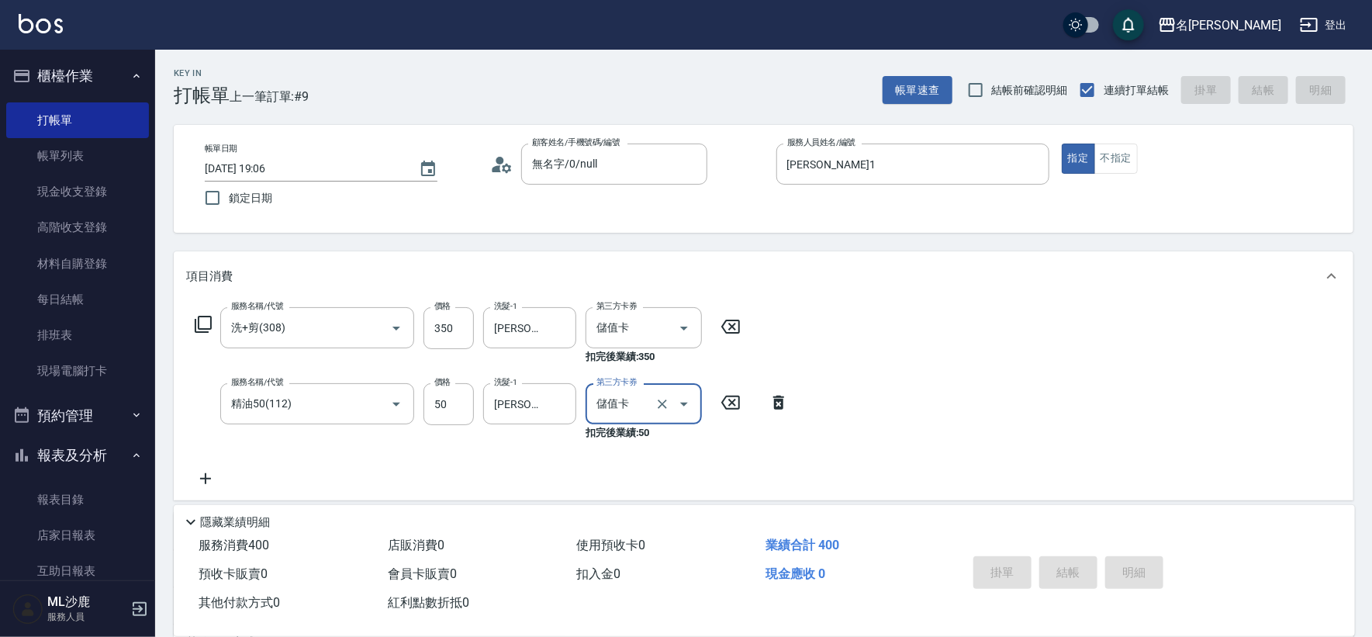
type input "[DATE] 19:07"
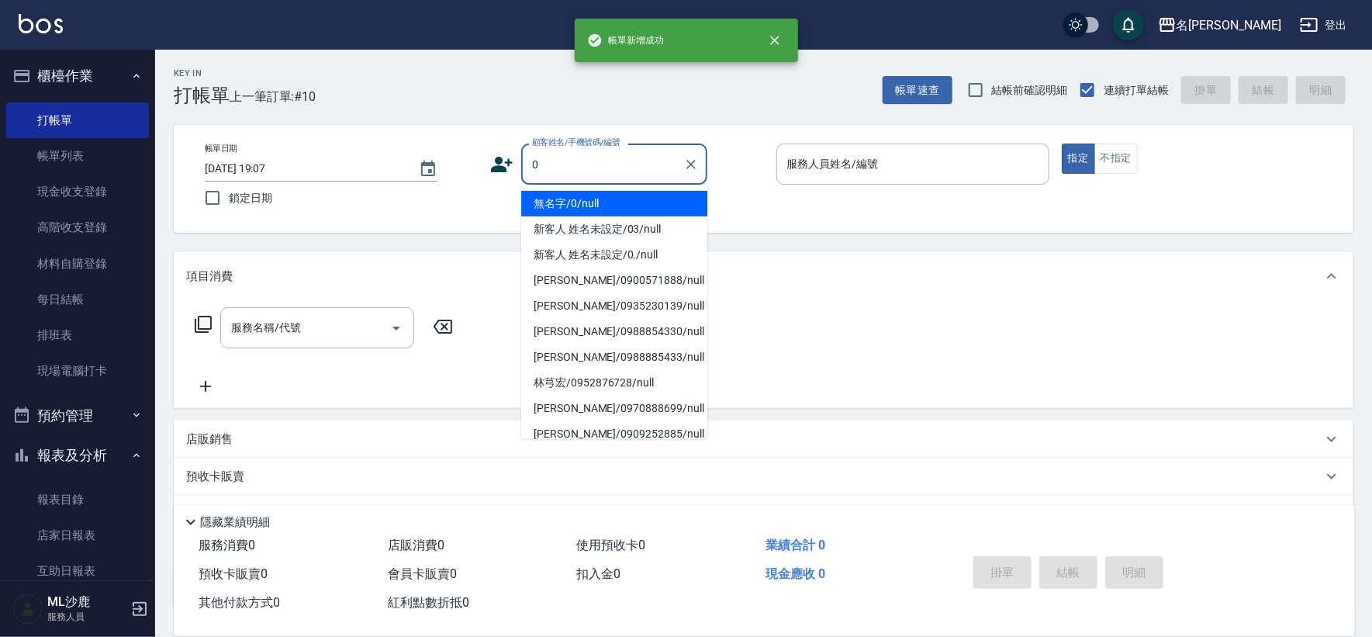
type input "無名字/0/null"
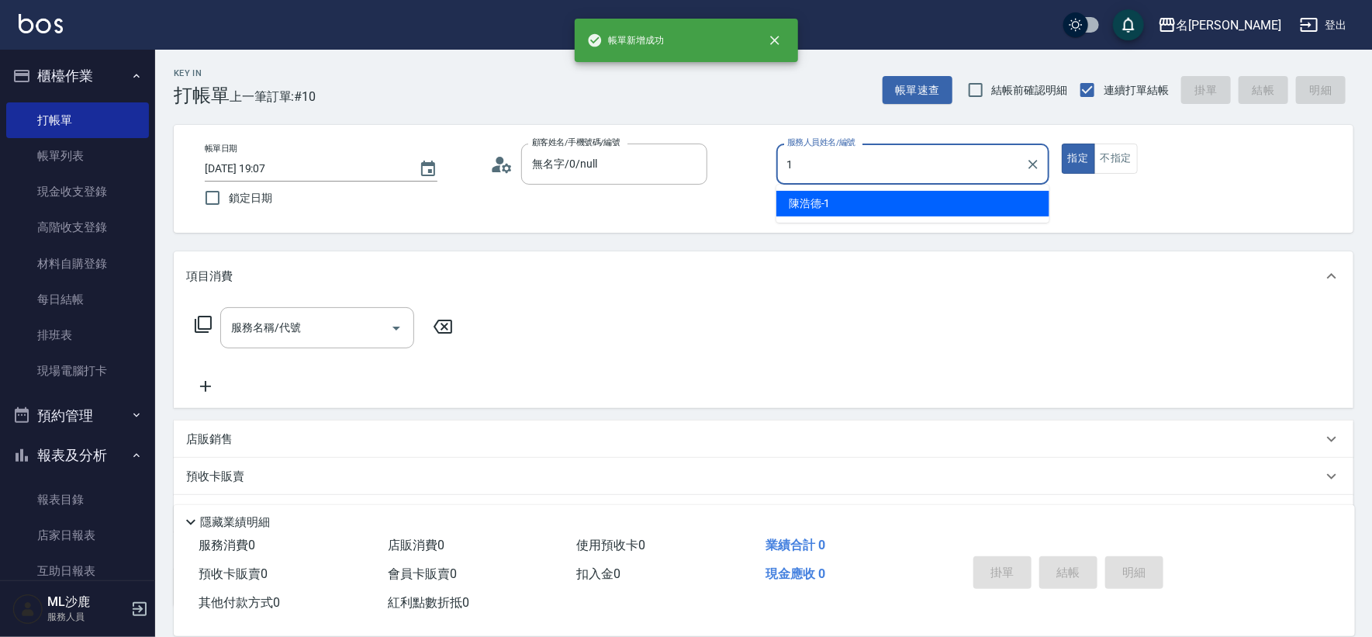
type input "[PERSON_NAME]1"
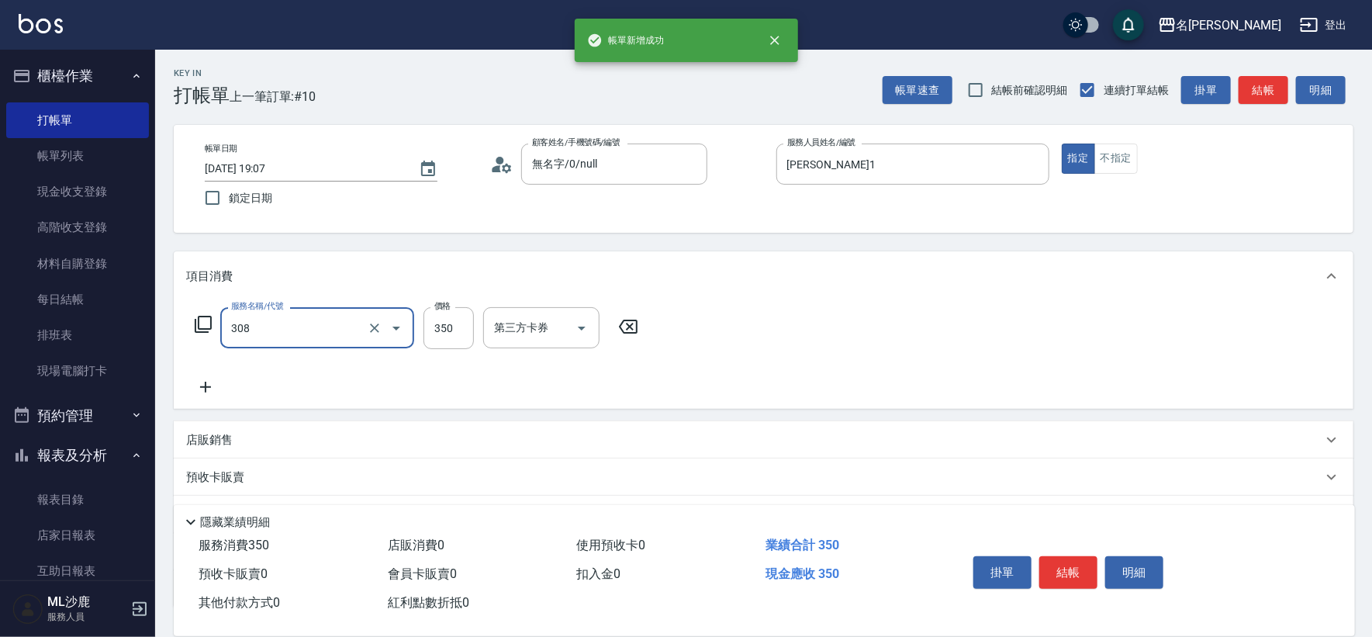
type input "洗+剪(308)"
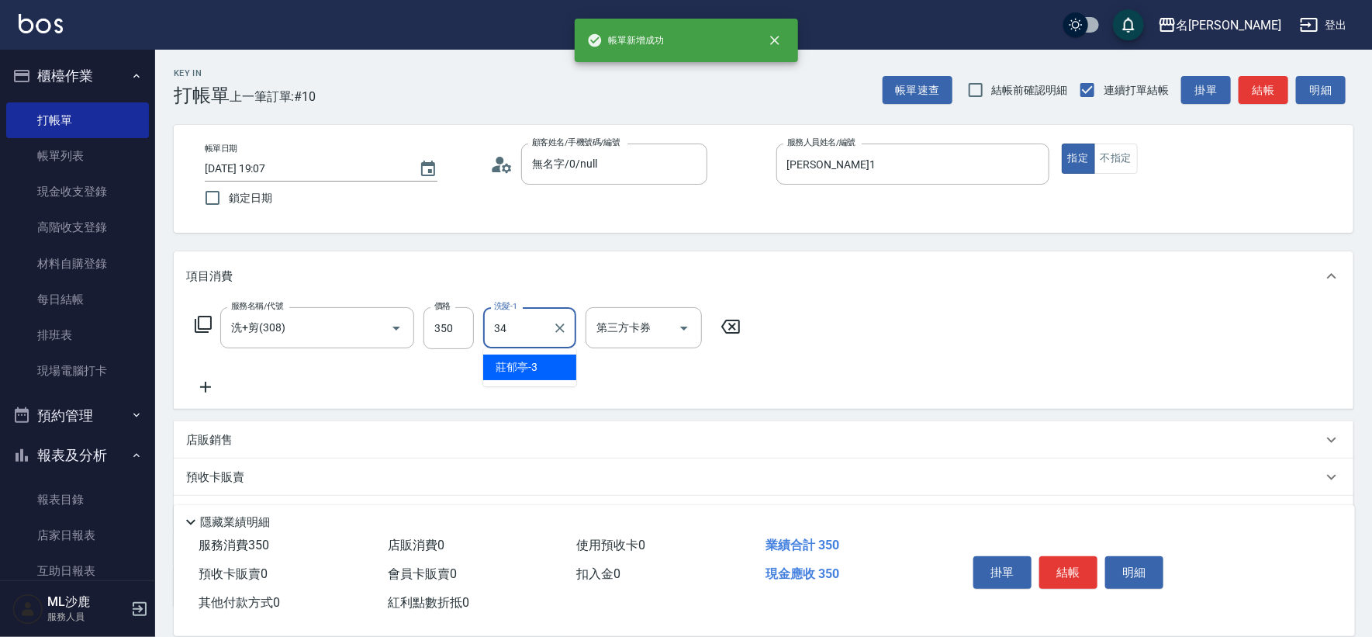
type input "[PERSON_NAME]-34"
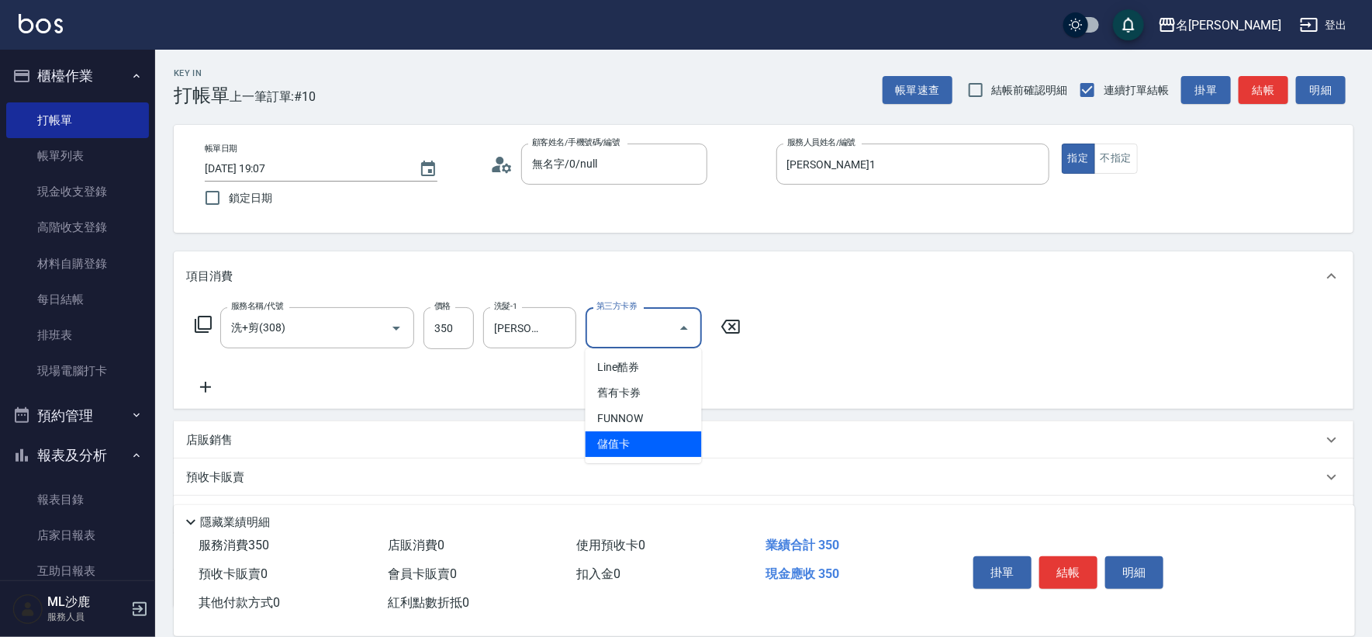
type input "儲值卡"
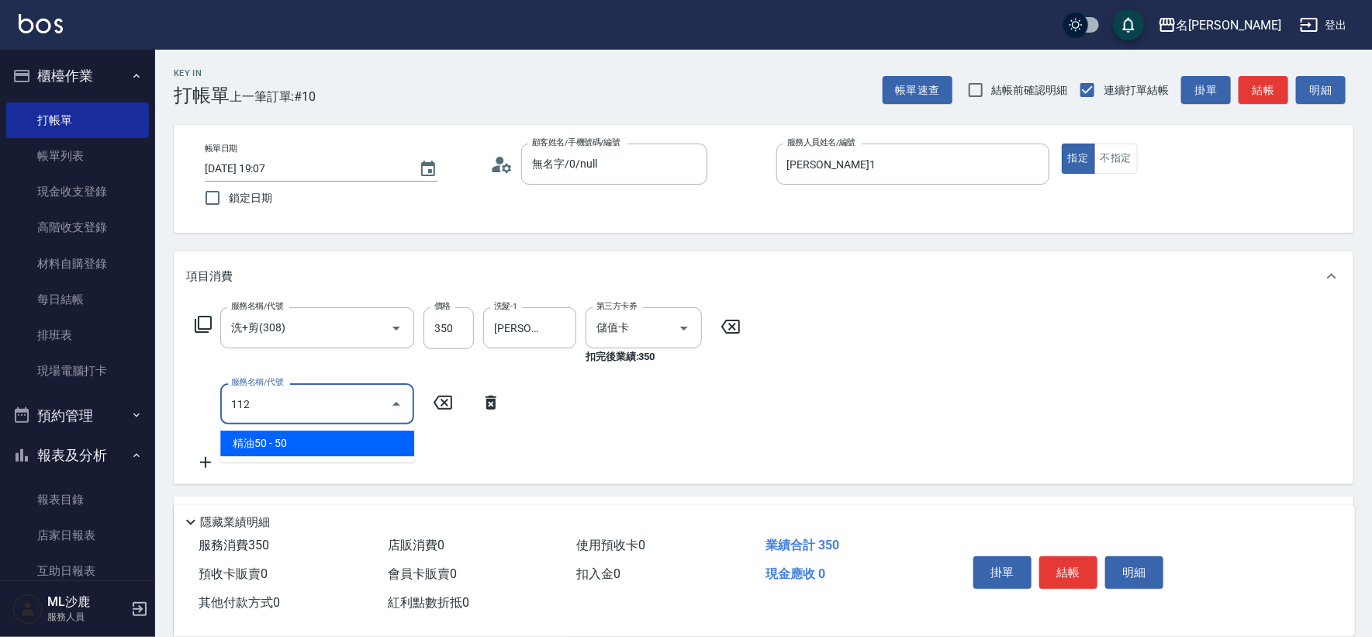
type input "精油50(112)"
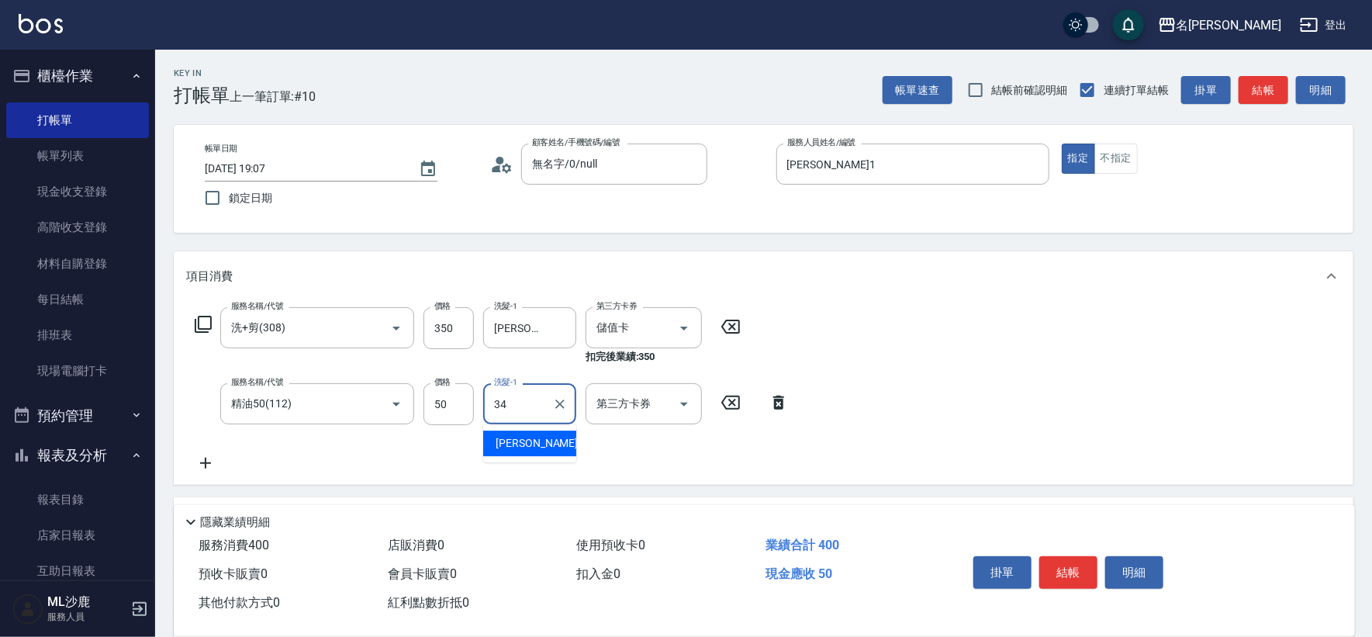
type input "[PERSON_NAME]-34"
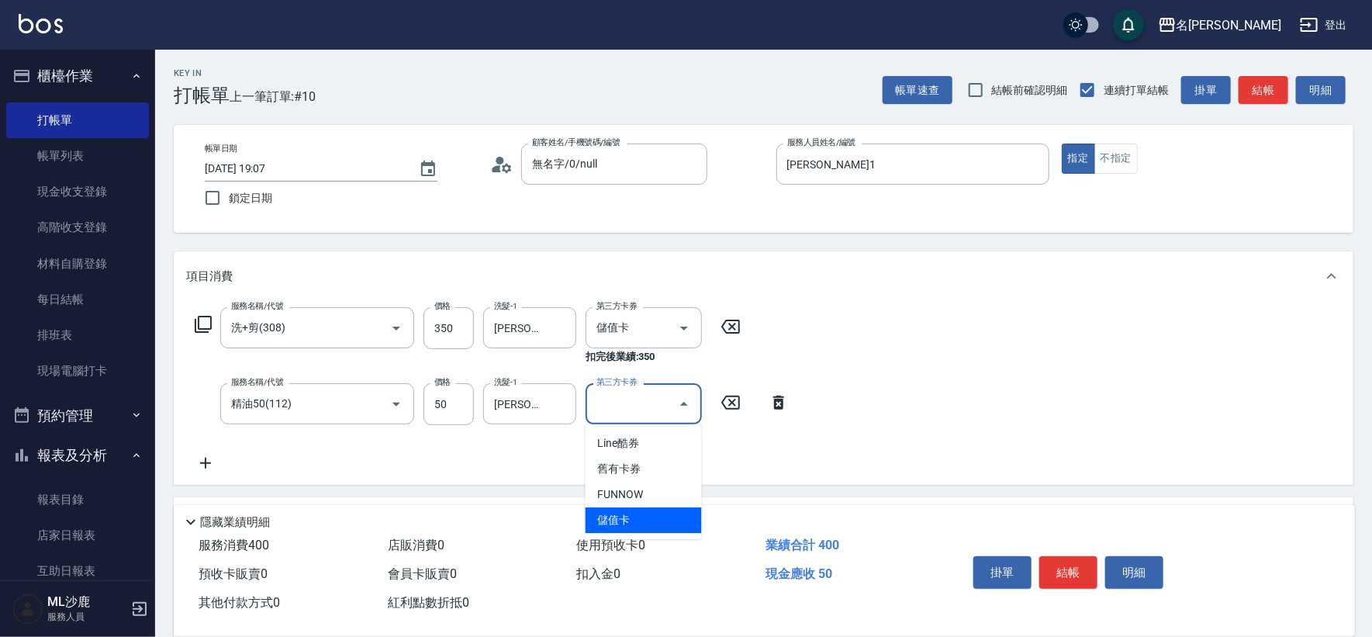
type input "儲值卡"
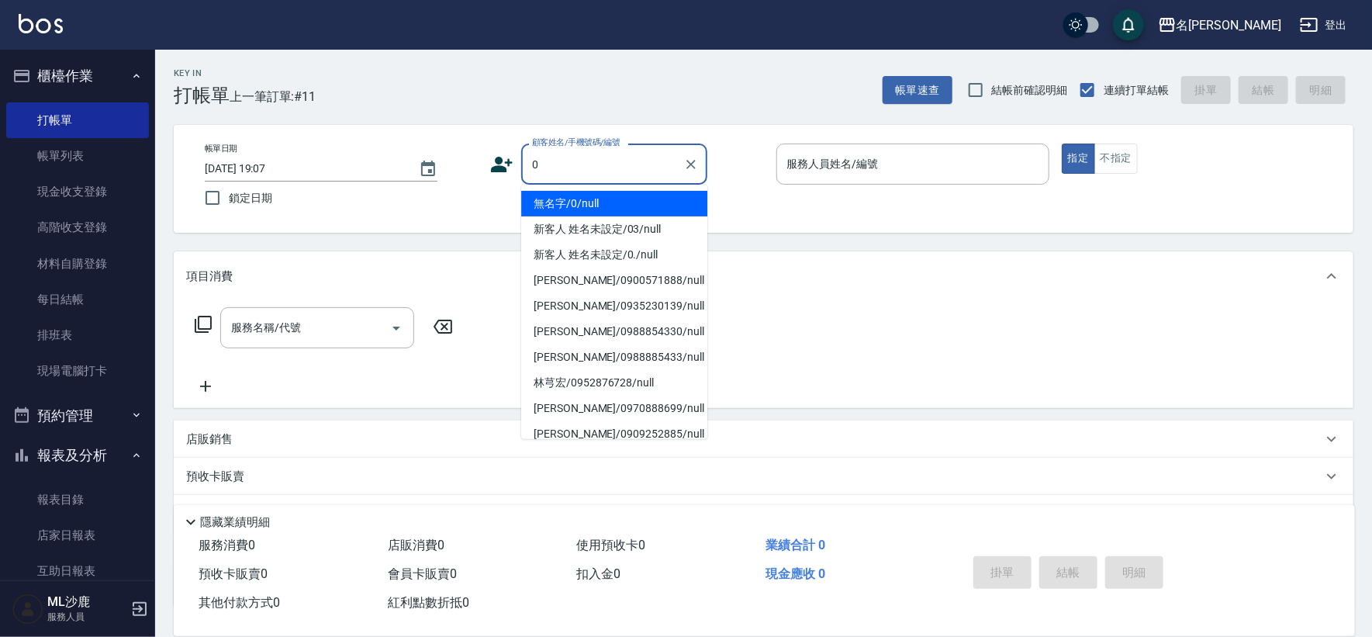
type input "無名字/0/null"
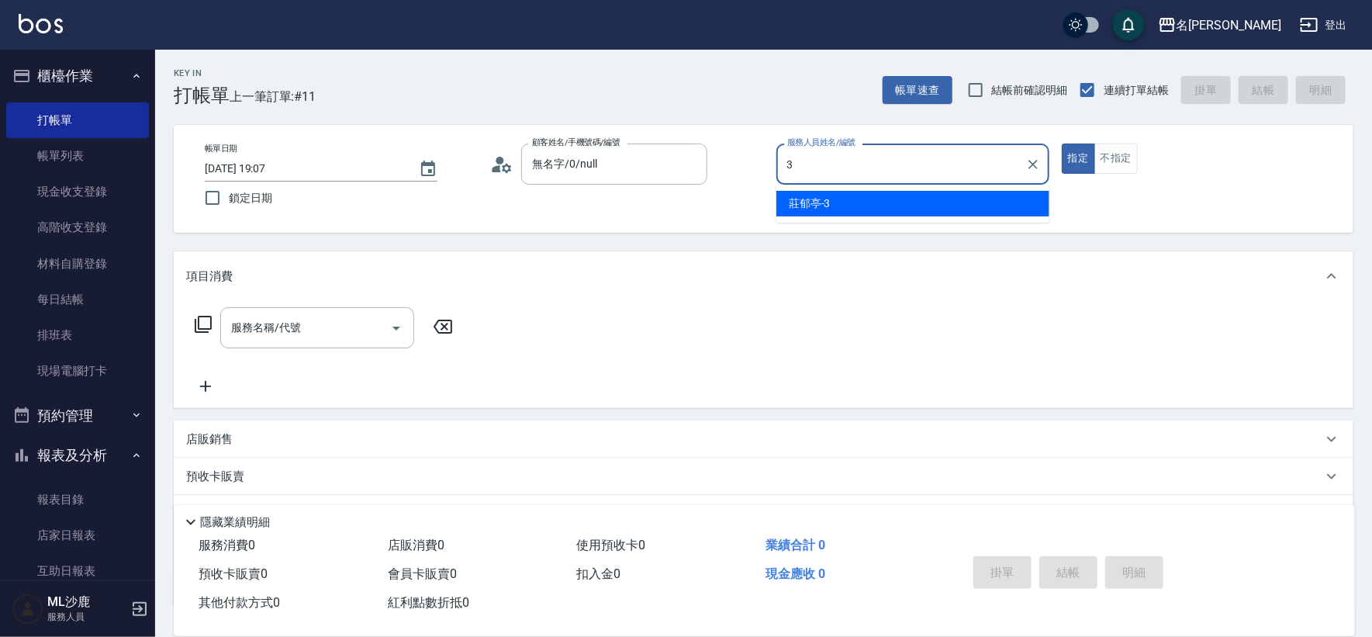
type input "[PERSON_NAME]-3"
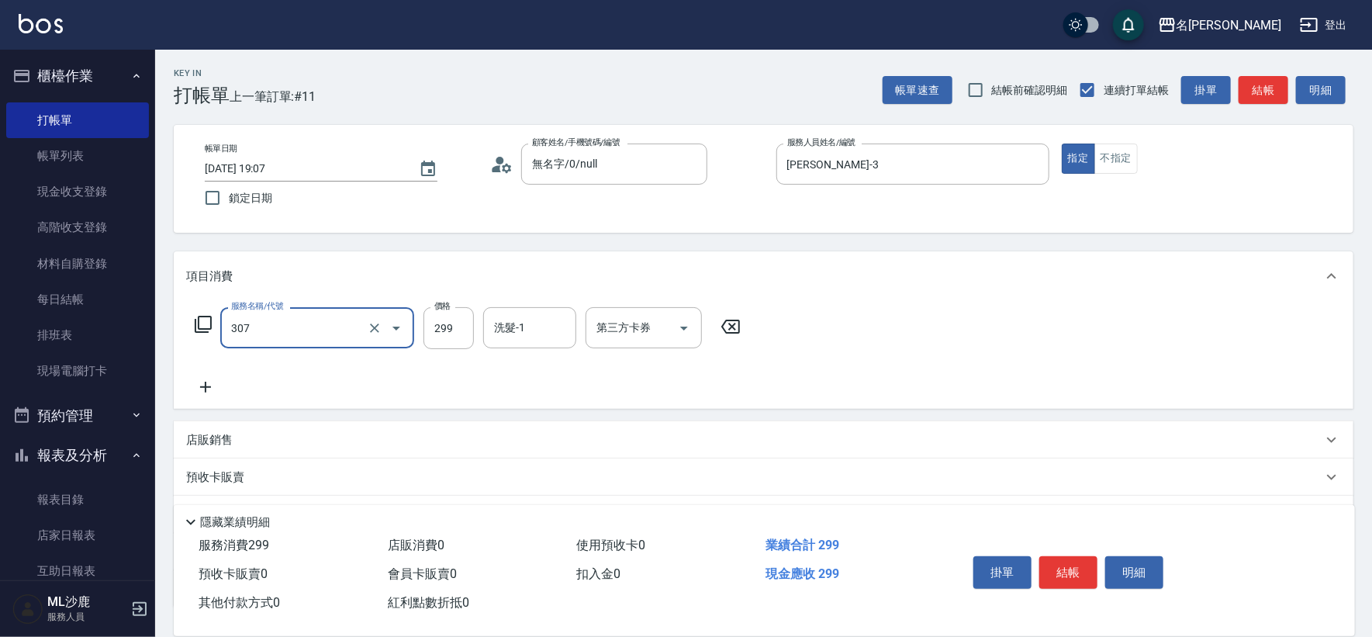
type input "剪髮(307)"
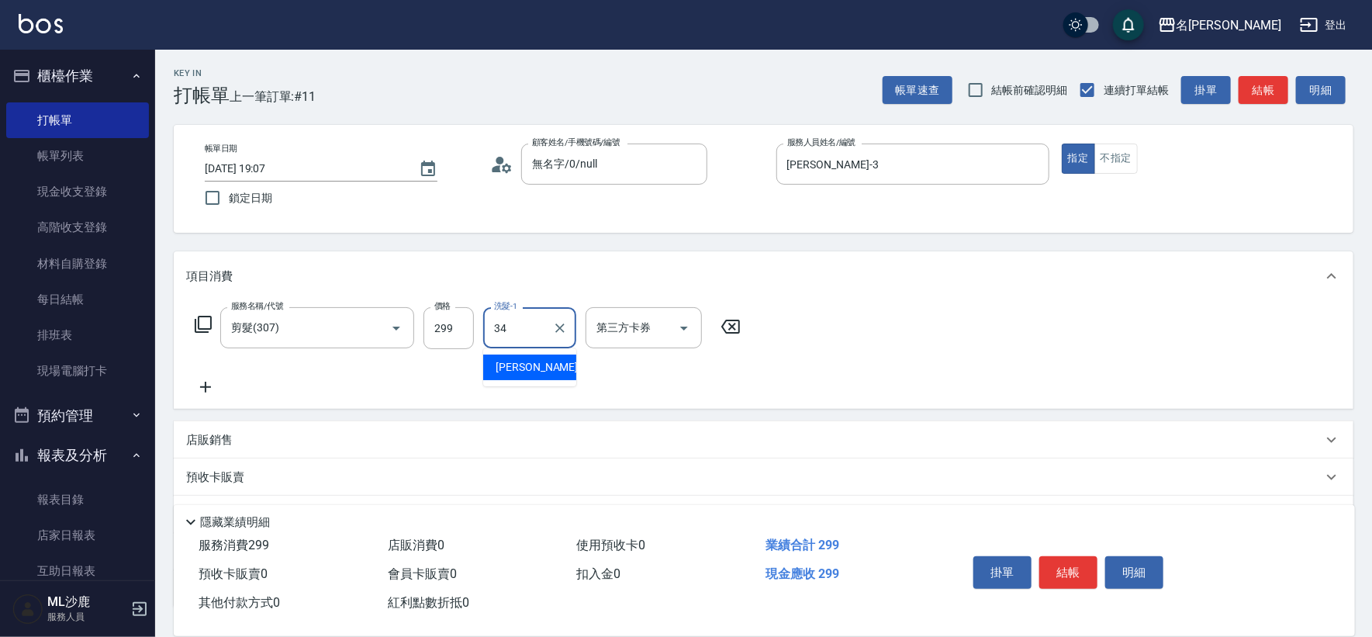
type input "[PERSON_NAME]-34"
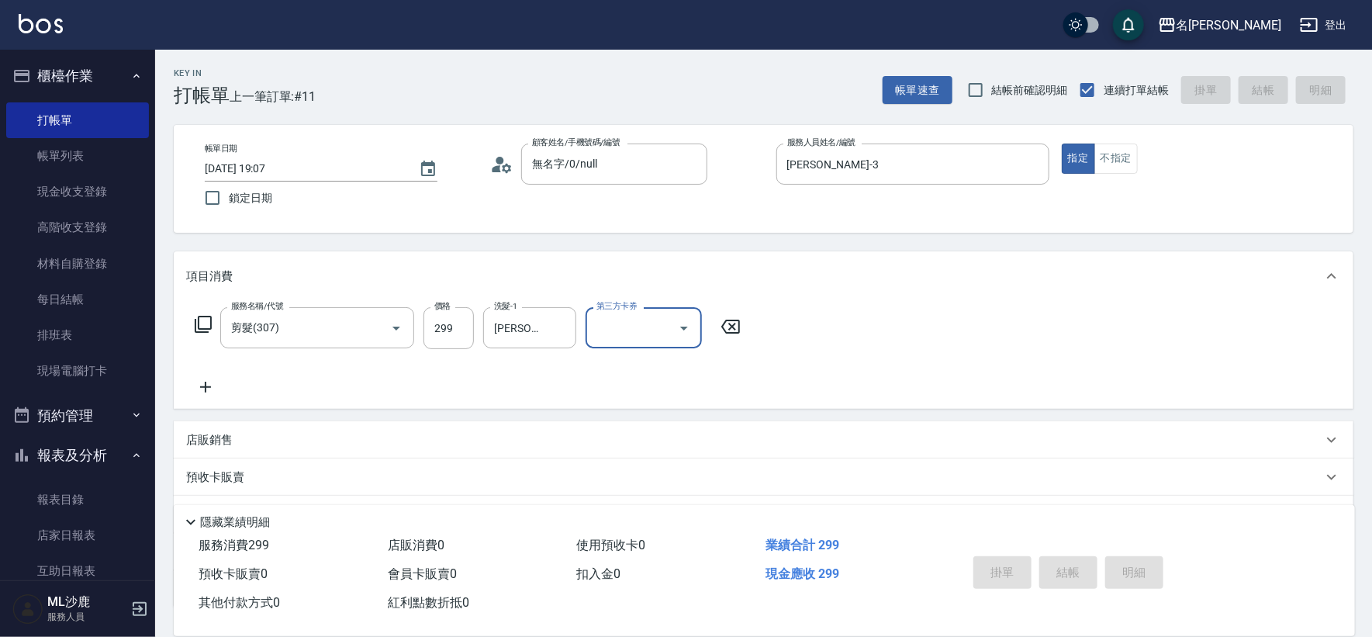
type input "[DATE] 19:08"
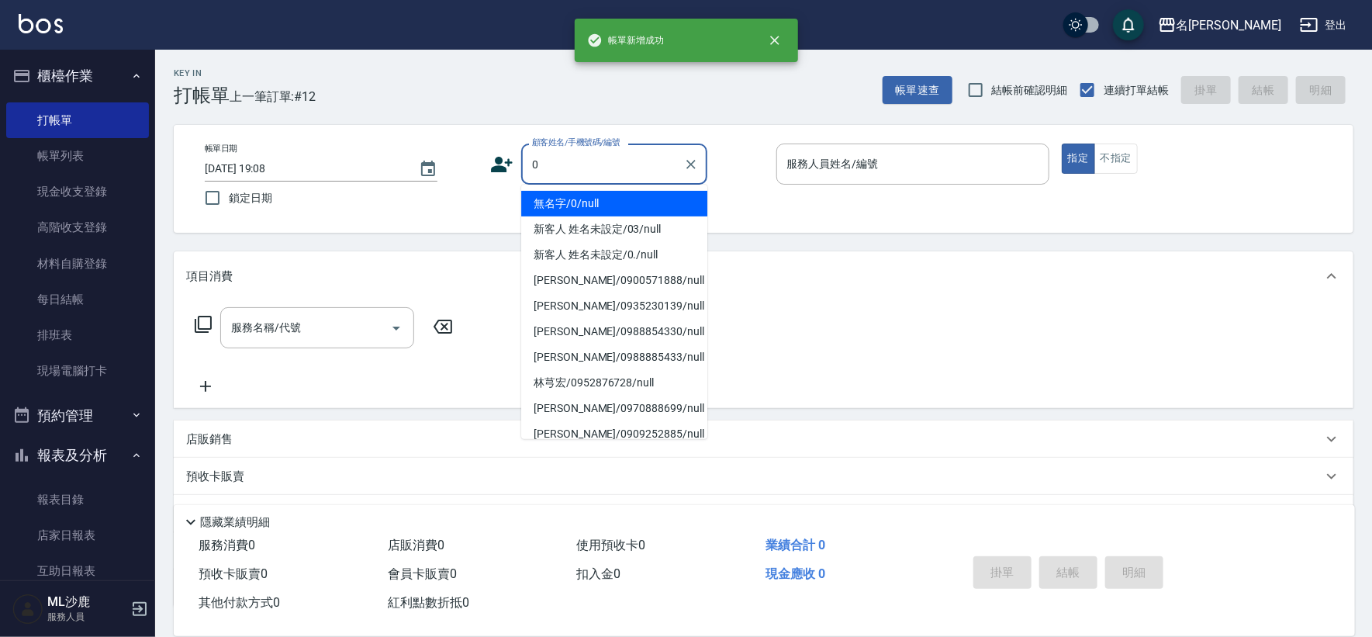
type input "無名字/0/null"
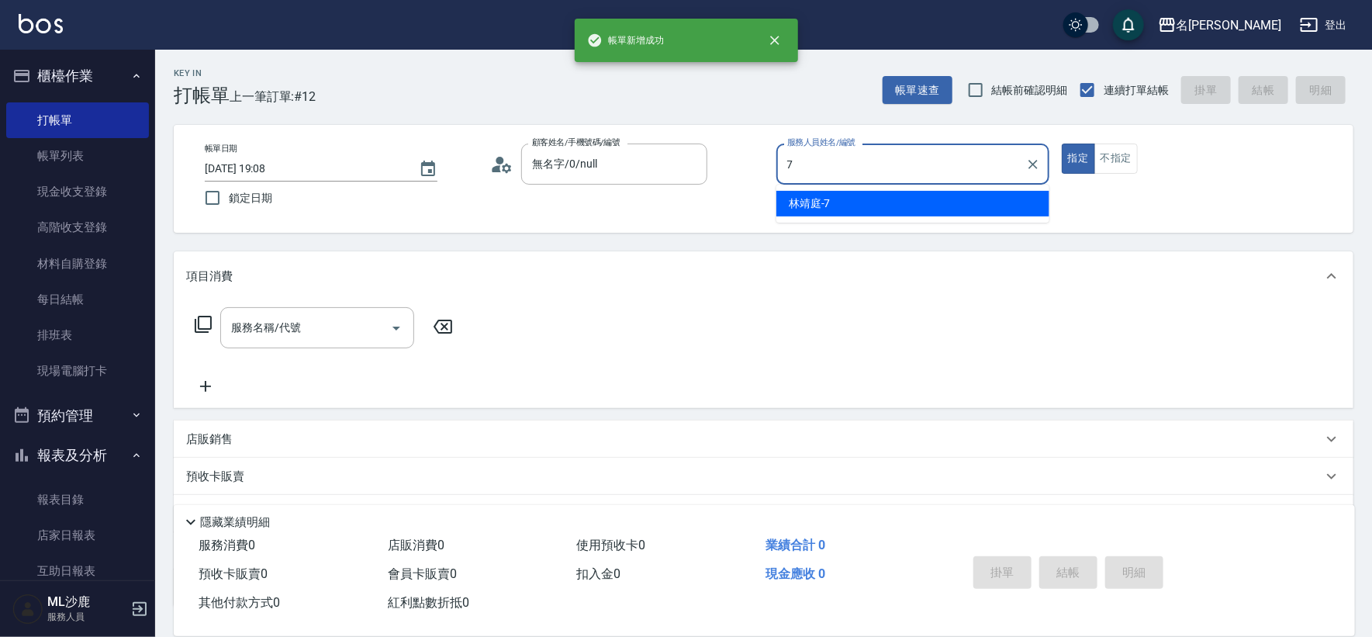
type input "[PERSON_NAME]-7"
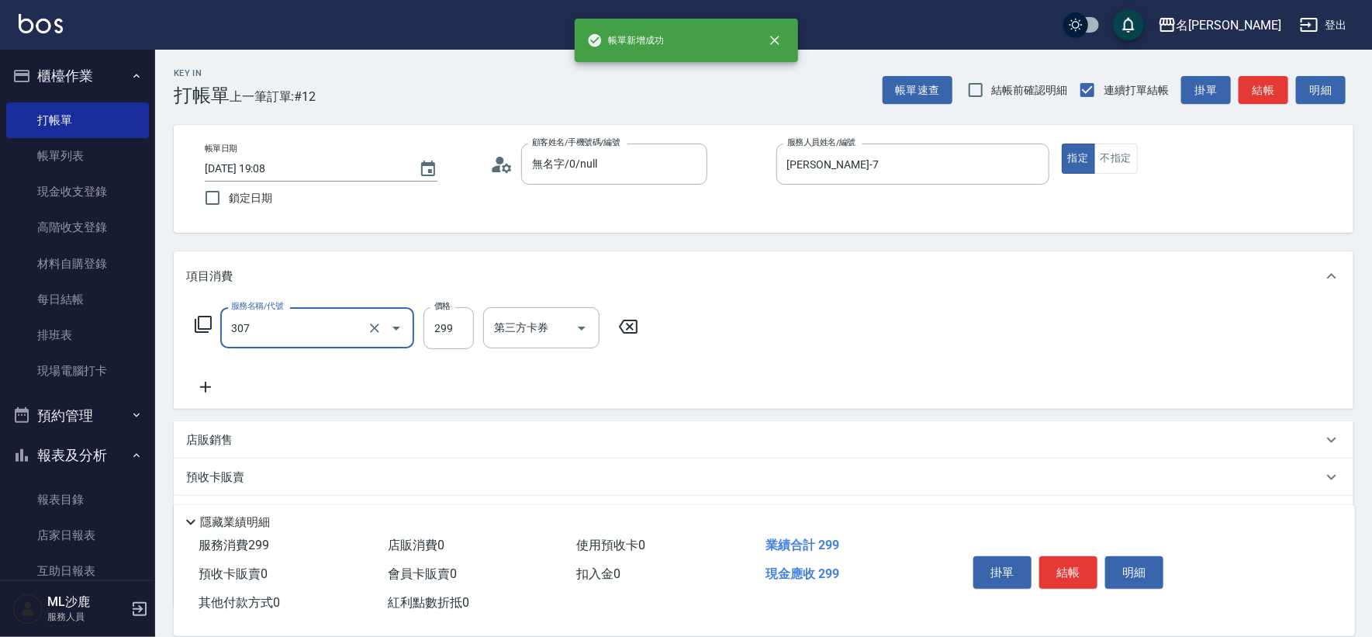
type input "剪髮(307)"
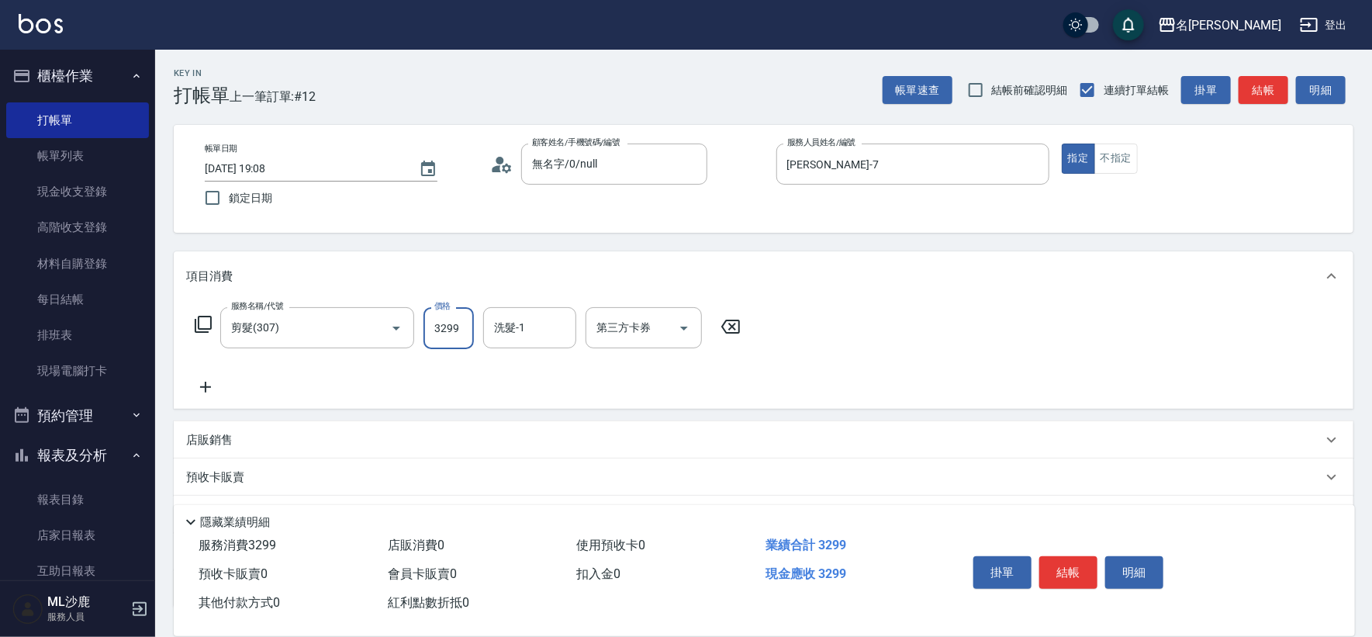
type input "299"
type input "[PERSON_NAME]-34"
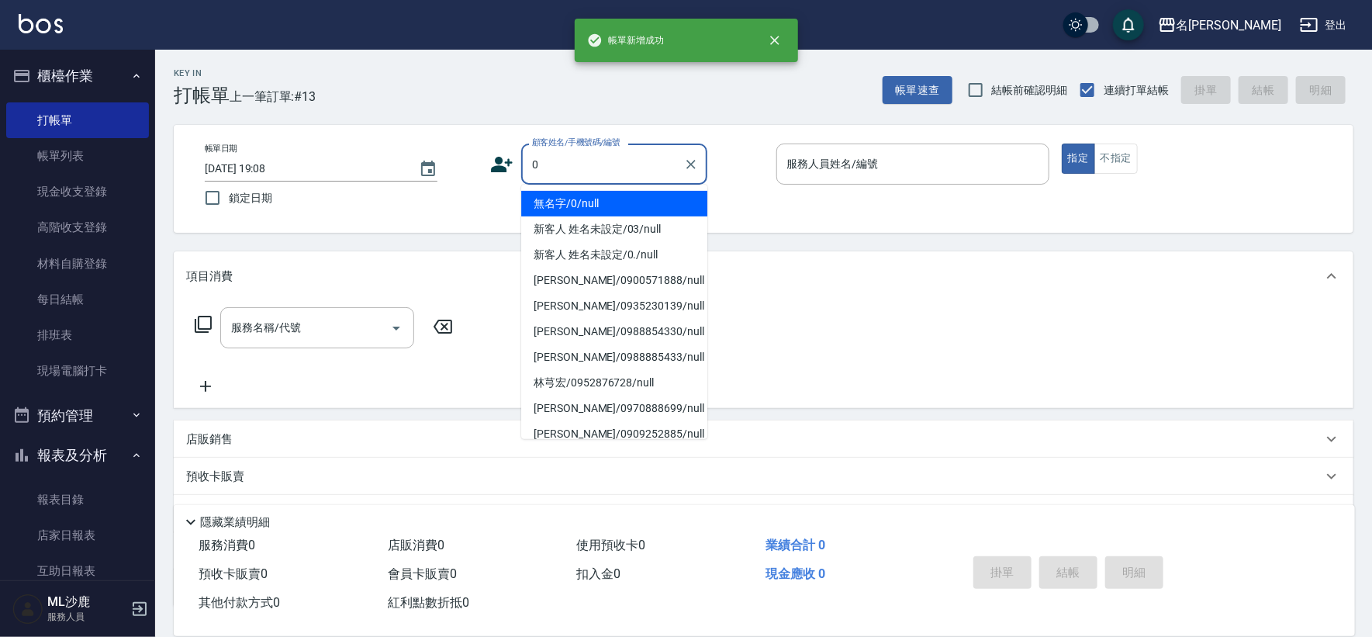
type input "無名字/0/null"
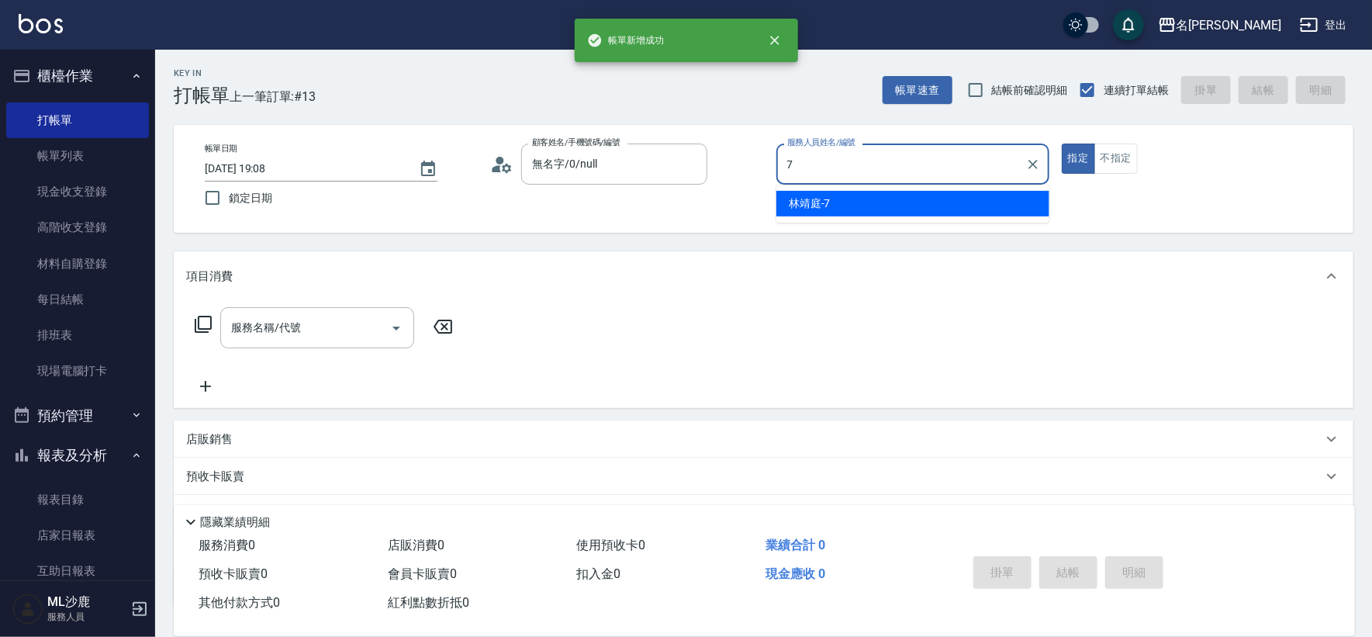
type input "[PERSON_NAME]-7"
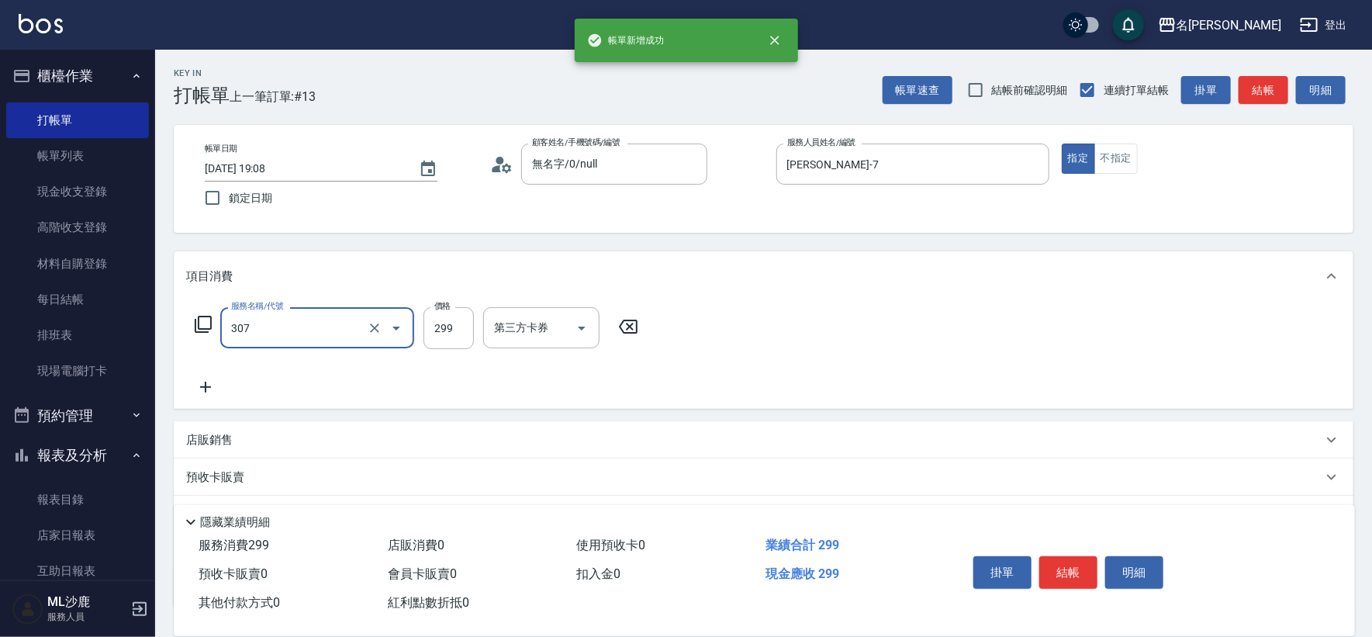
type input "剪髮(307)"
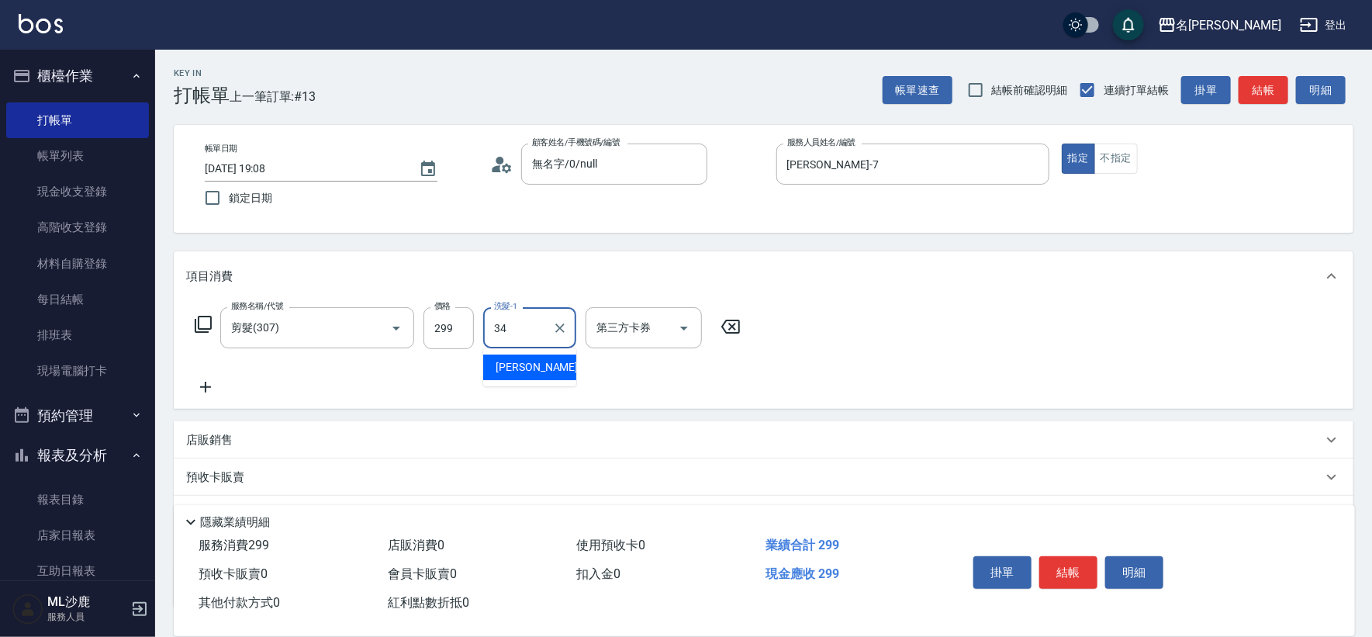
type input "[PERSON_NAME]-34"
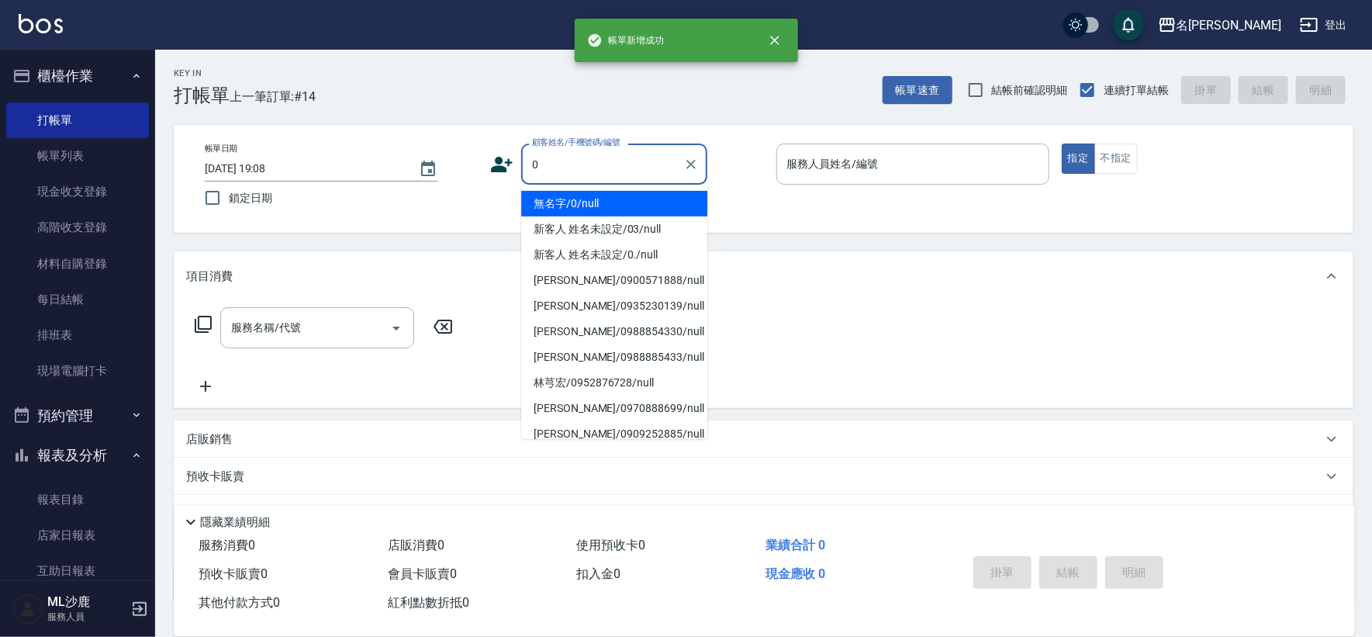
type input "無名字/0/null"
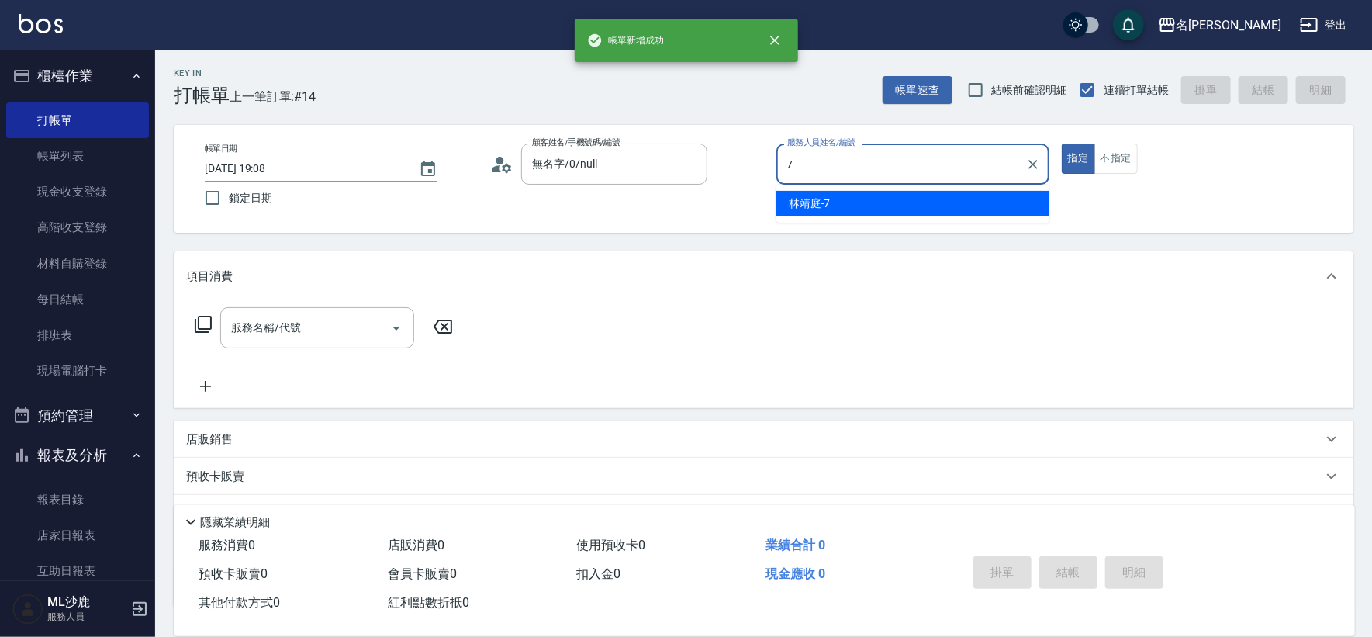
type input "[PERSON_NAME]-7"
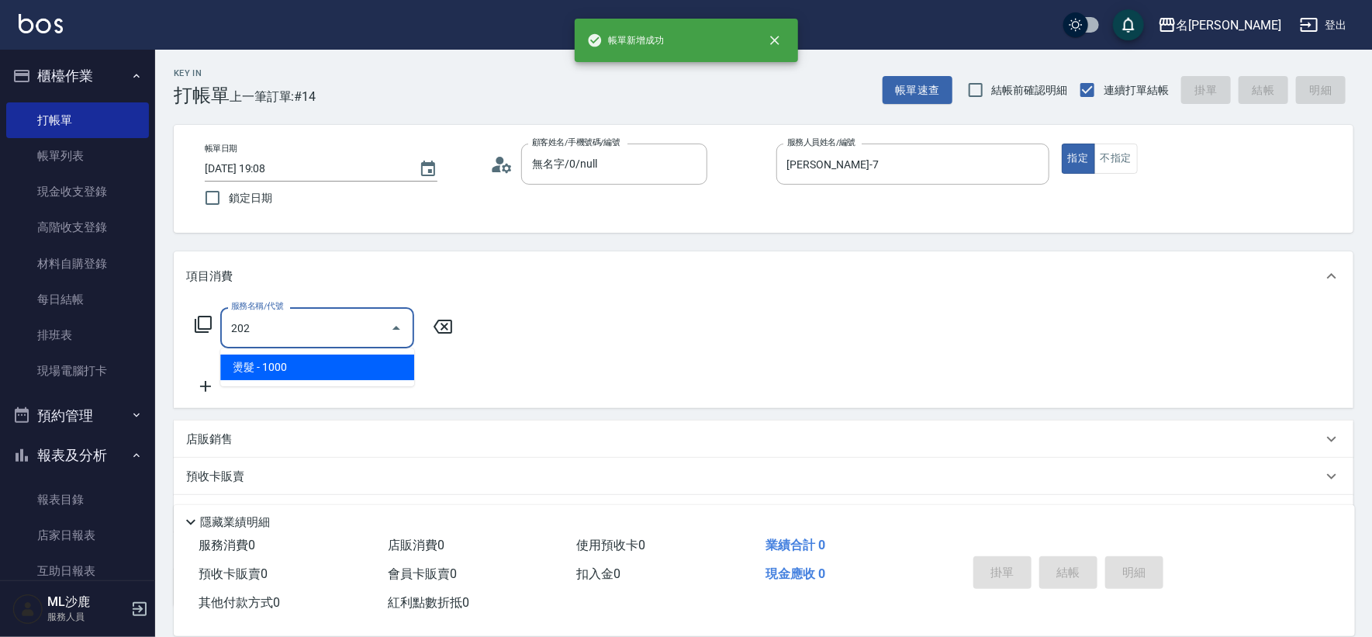
type input "燙髮(202)"
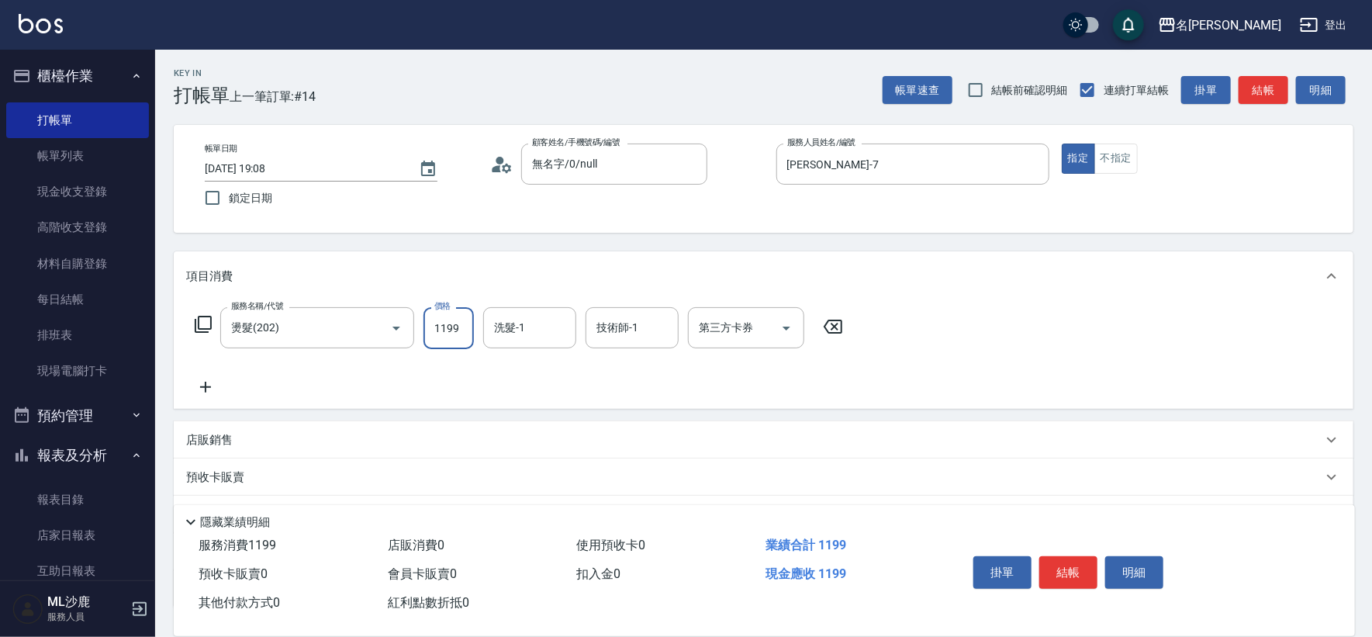
type input "1199"
type input "[PERSON_NAME]-34"
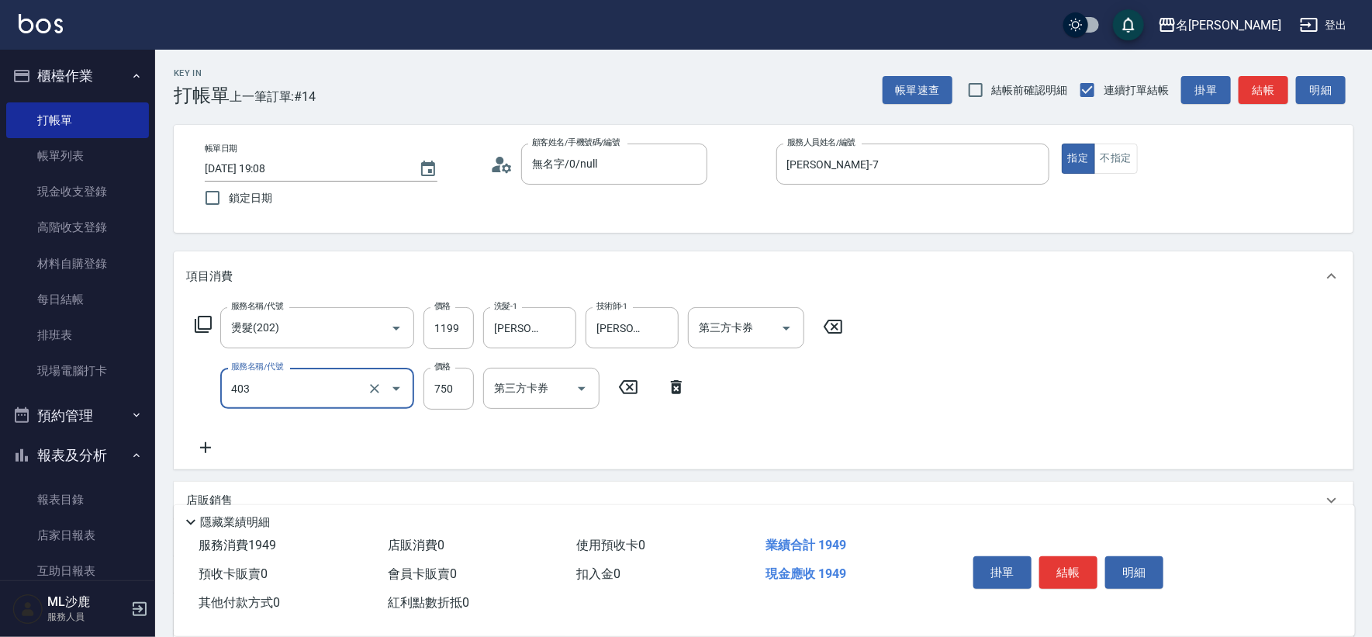
type input "750護(403)"
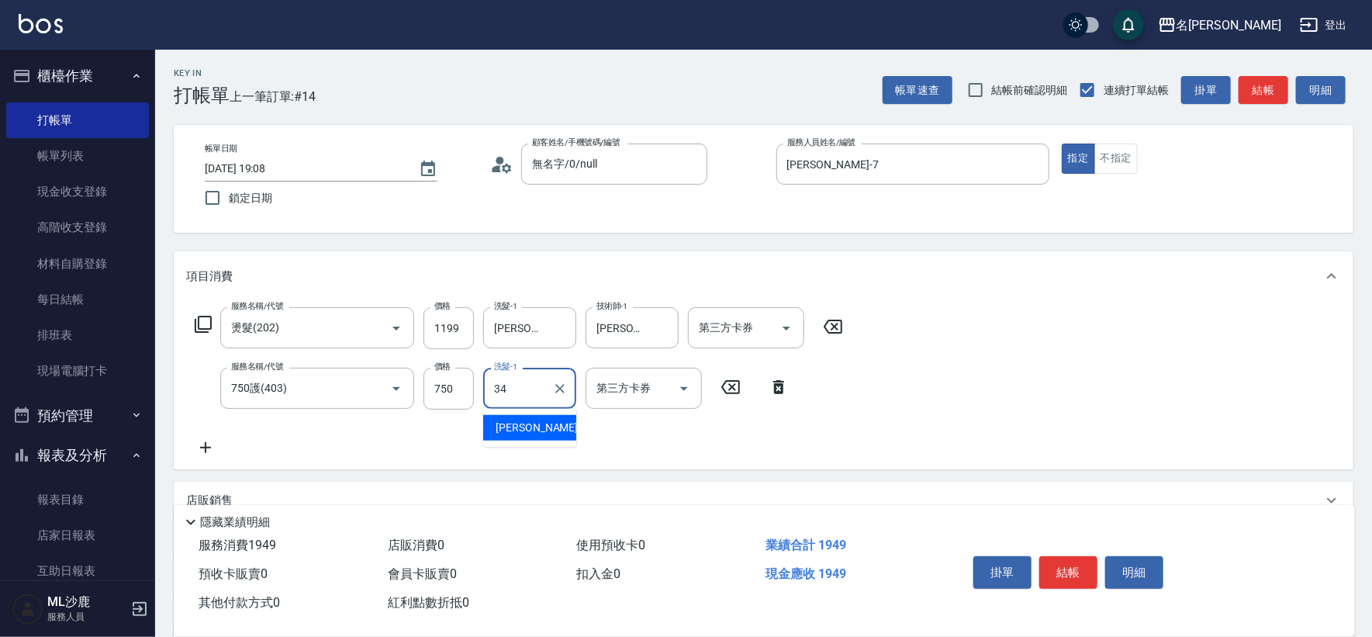
type input "[PERSON_NAME]-34"
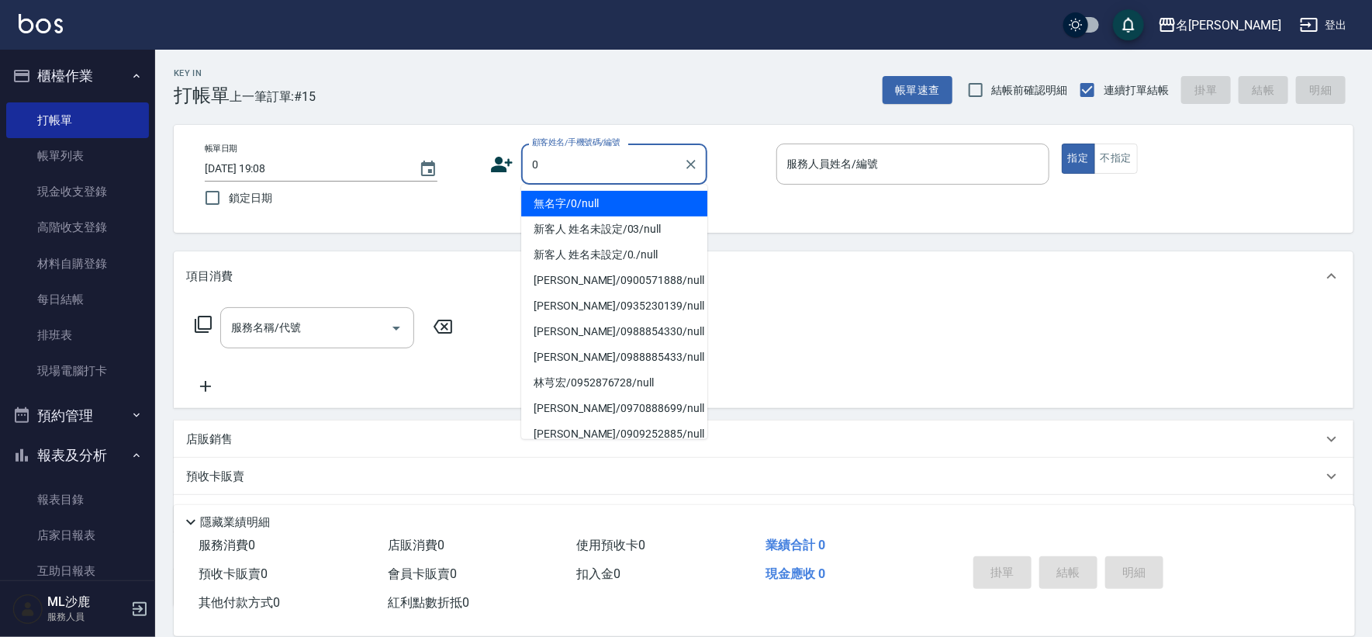
type input "無名字/0/null"
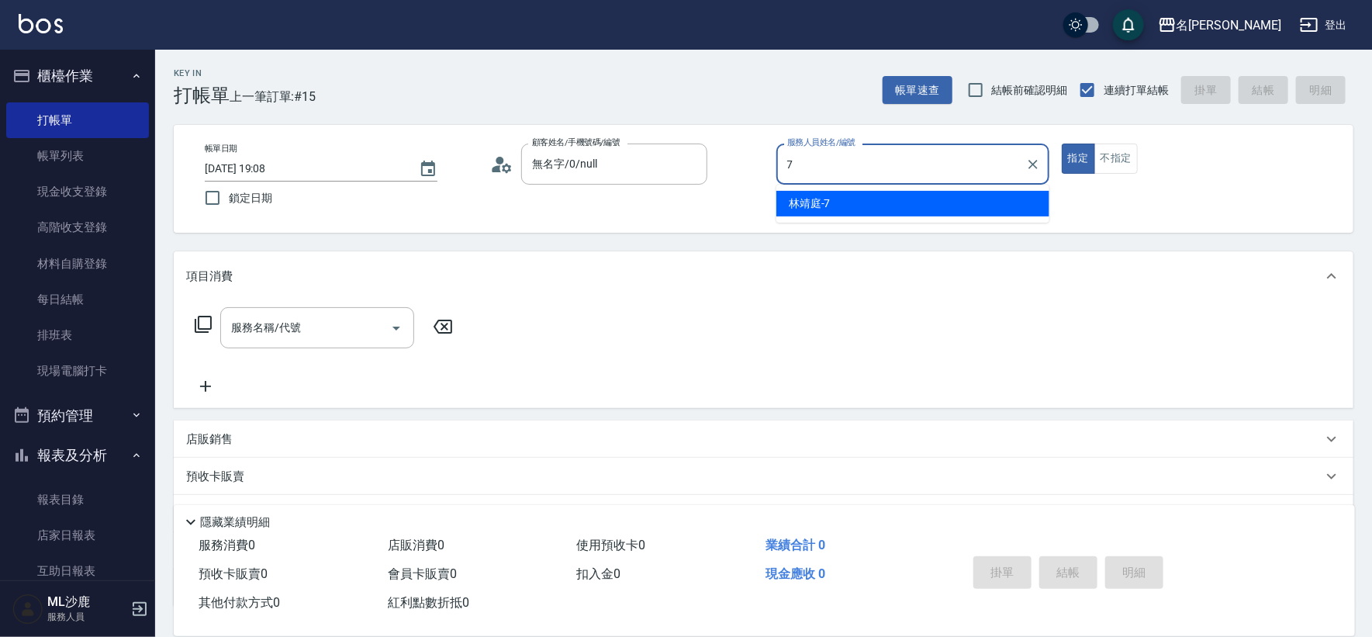
type input "[PERSON_NAME]-7"
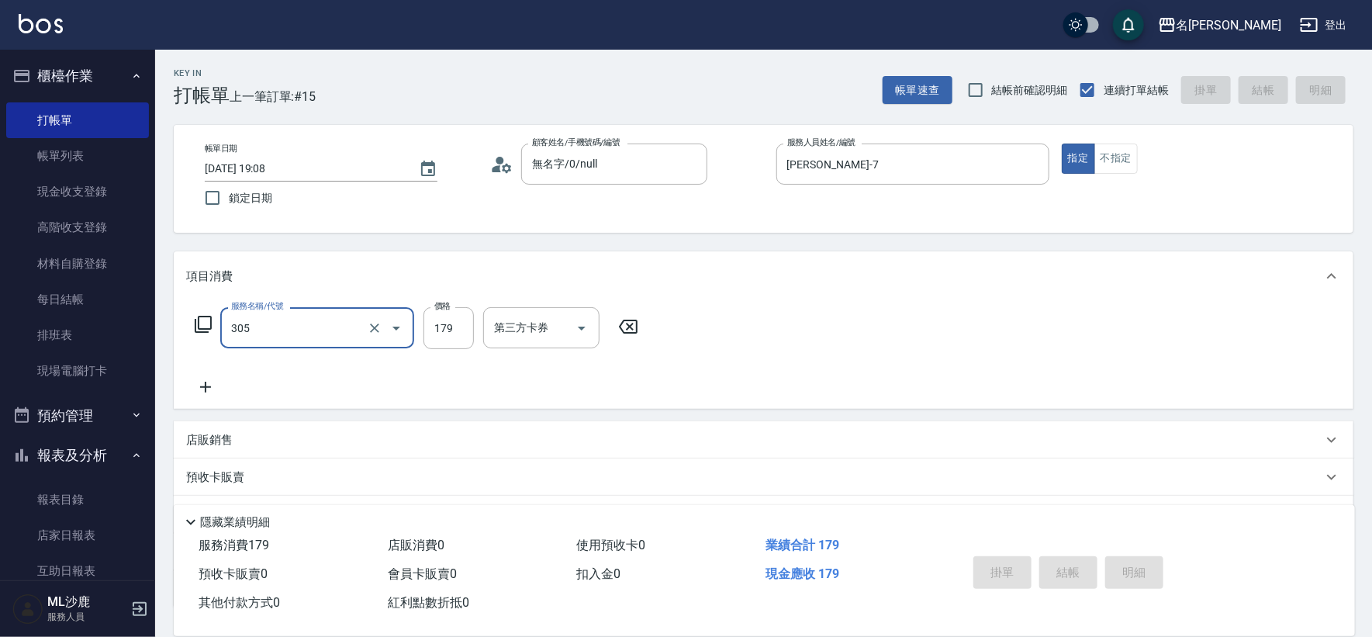
type input "305"
type input "[DATE] 19:09"
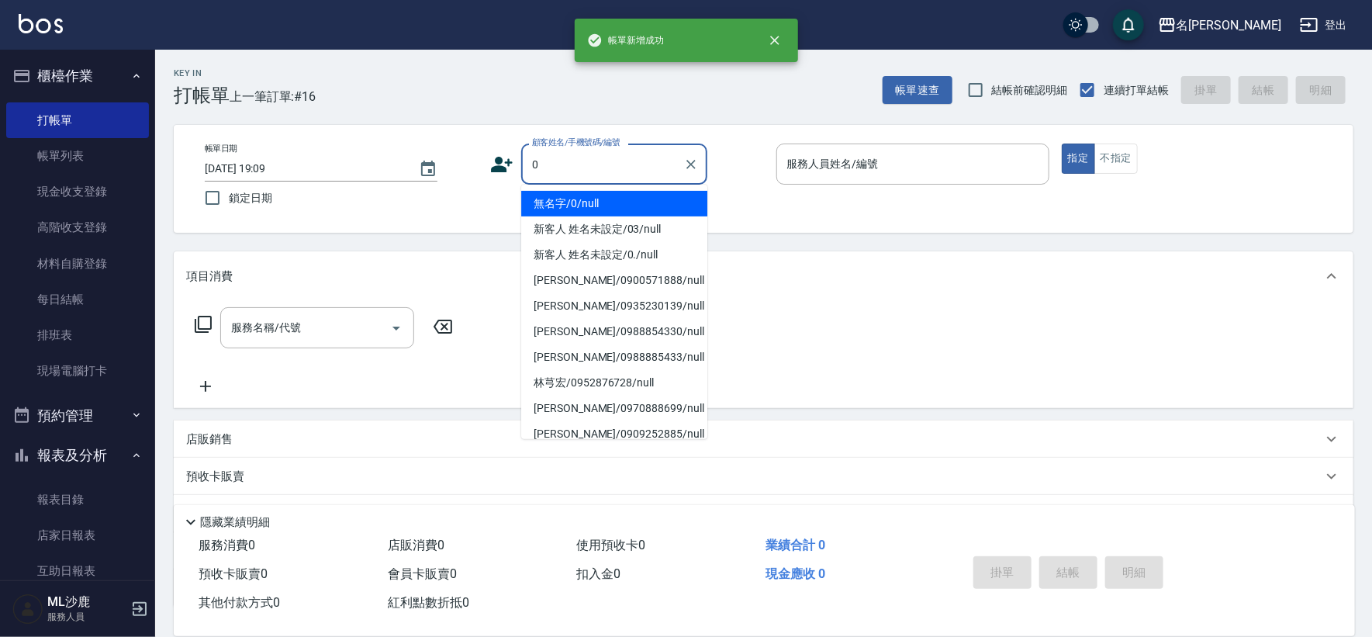
type input "無名字/0/null"
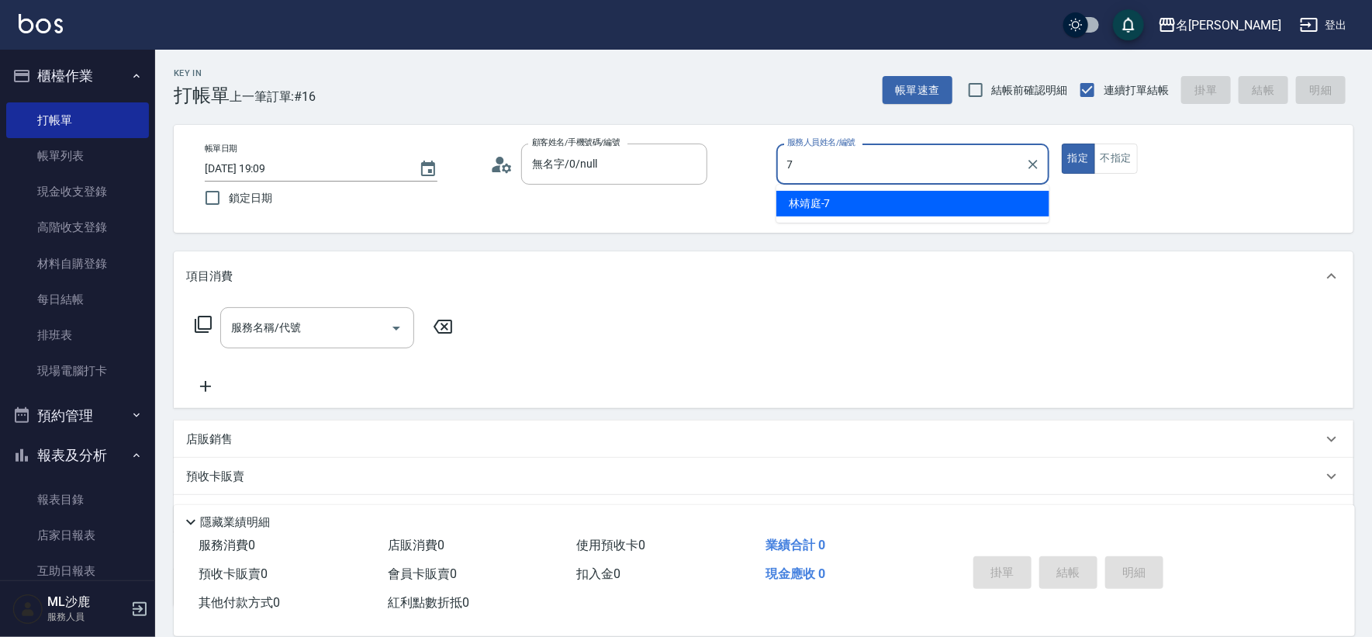
type input "[PERSON_NAME]-7"
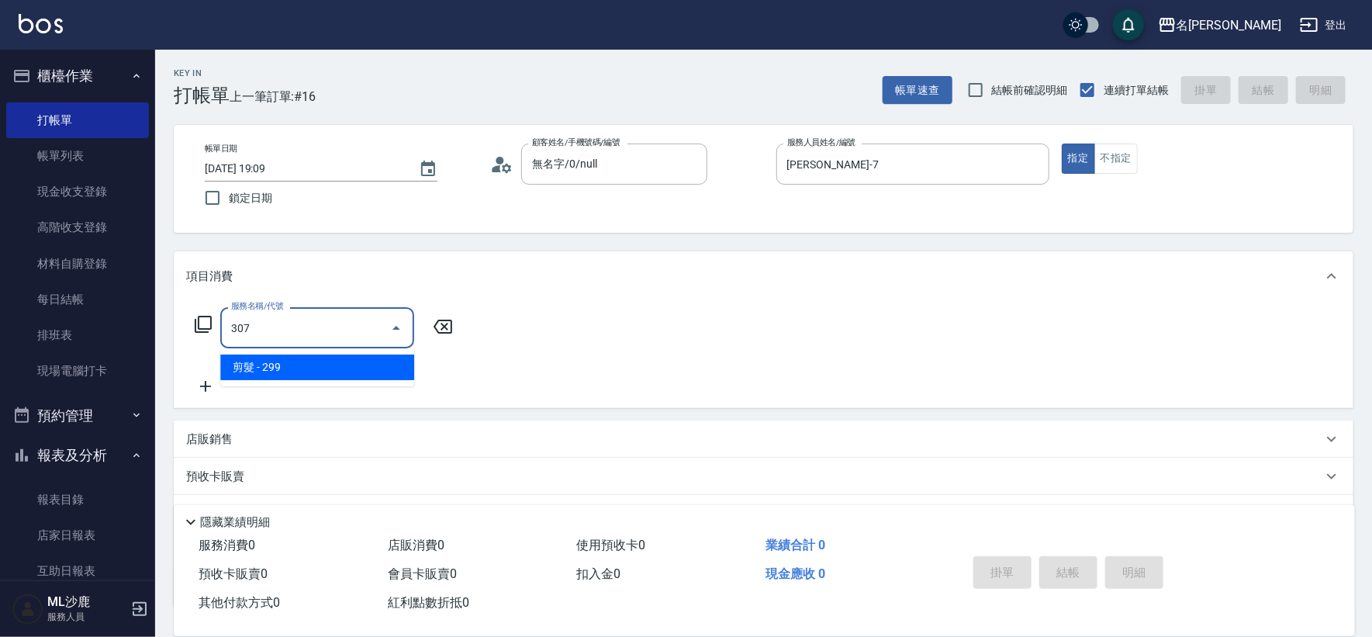
type input "剪髮(307)"
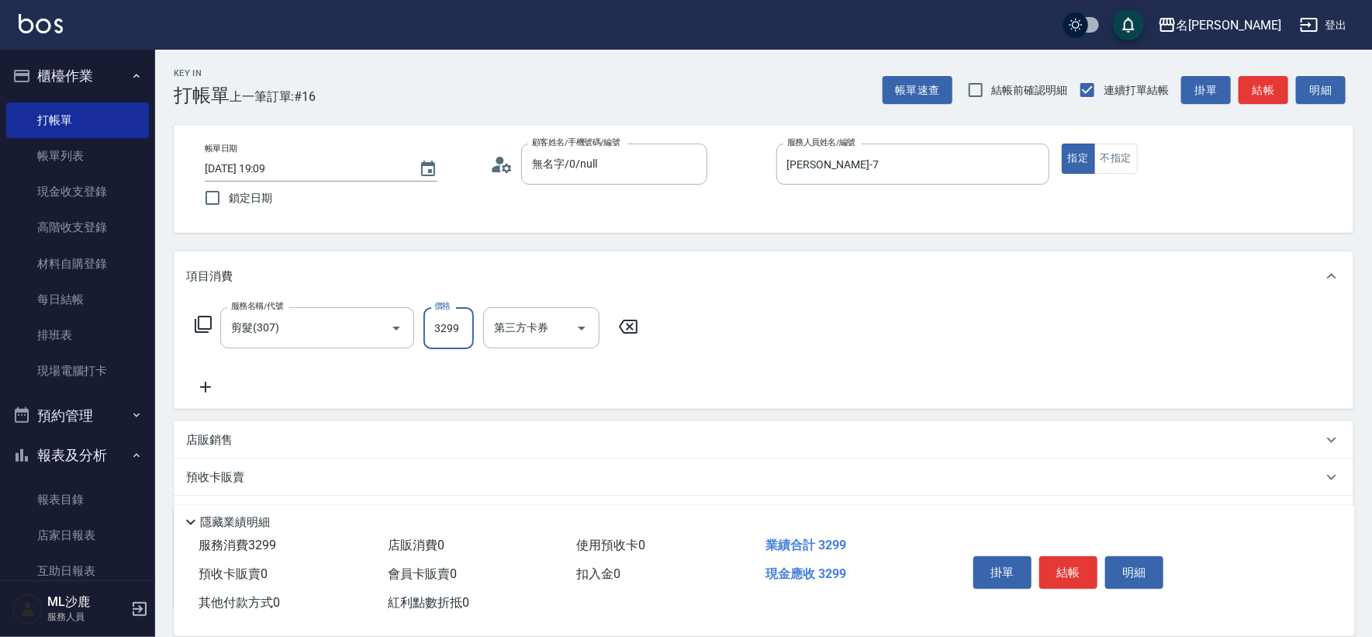
type input "299"
click at [280, 272] on div "項目消費" at bounding box center [754, 276] width 1136 height 16
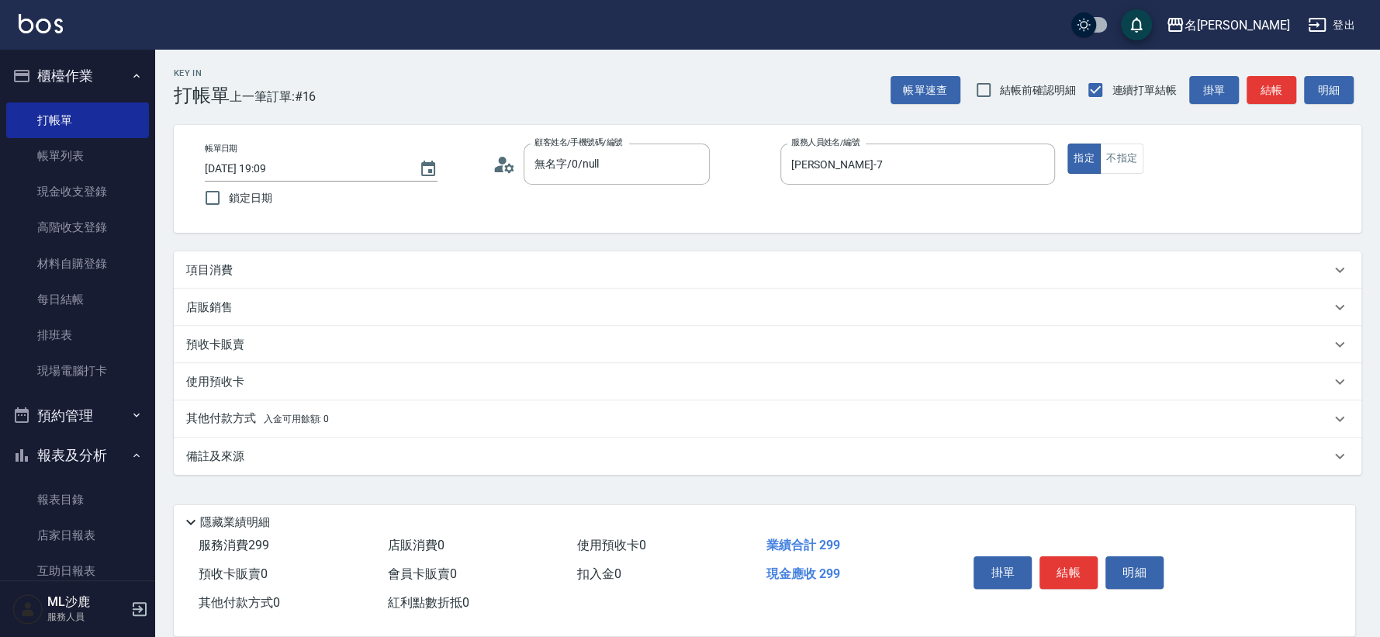
click at [281, 268] on div "項目消費" at bounding box center [758, 270] width 1144 height 16
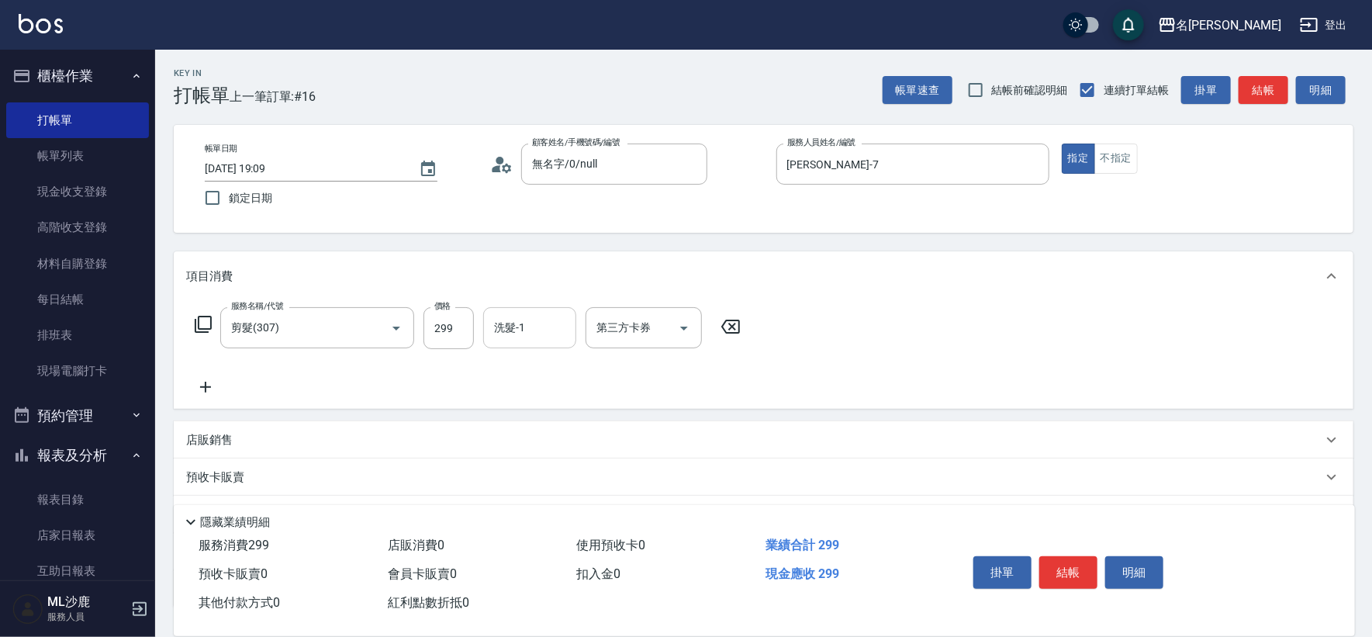
click at [551, 321] on input "洗髮-1" at bounding box center [529, 327] width 79 height 27
type input "[PERSON_NAME]-34"
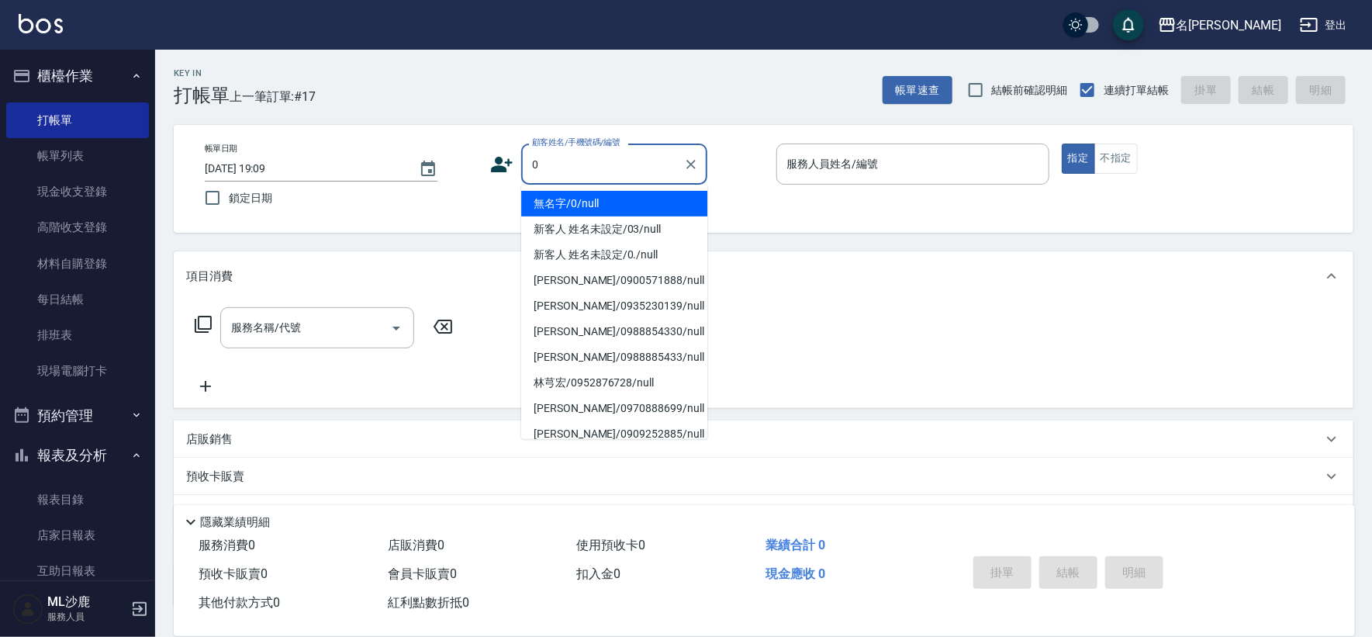
type input "無名字/0/null"
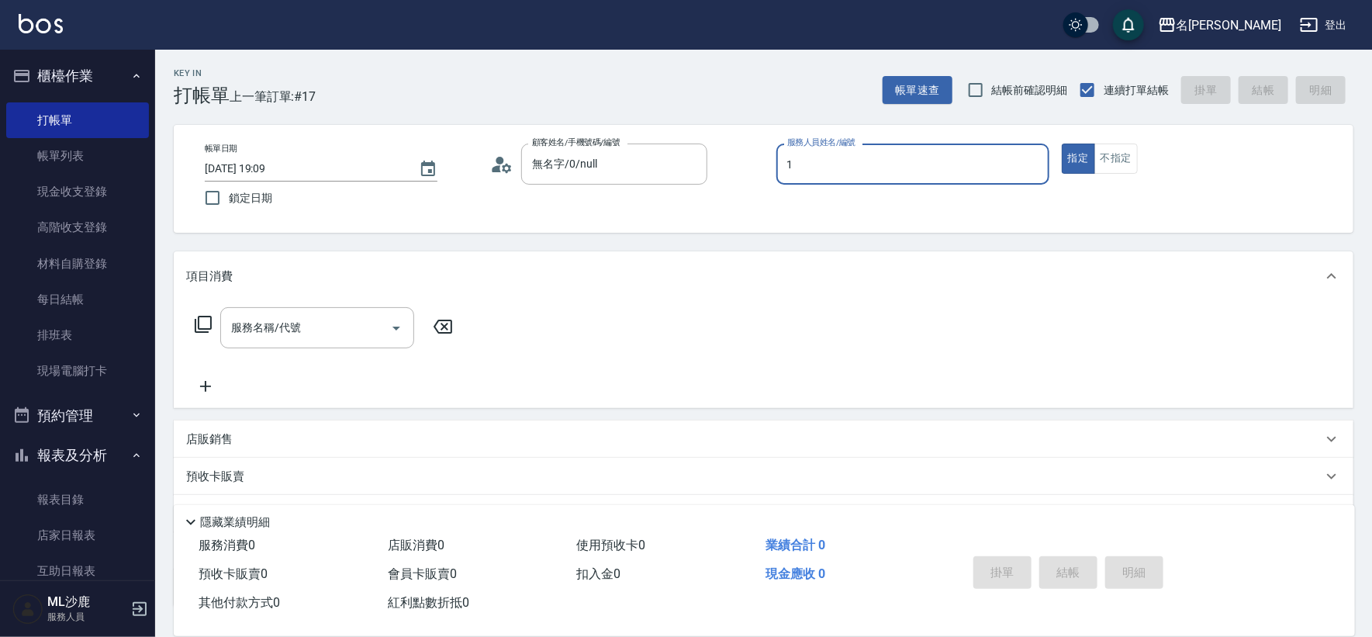
type input "[PERSON_NAME]1"
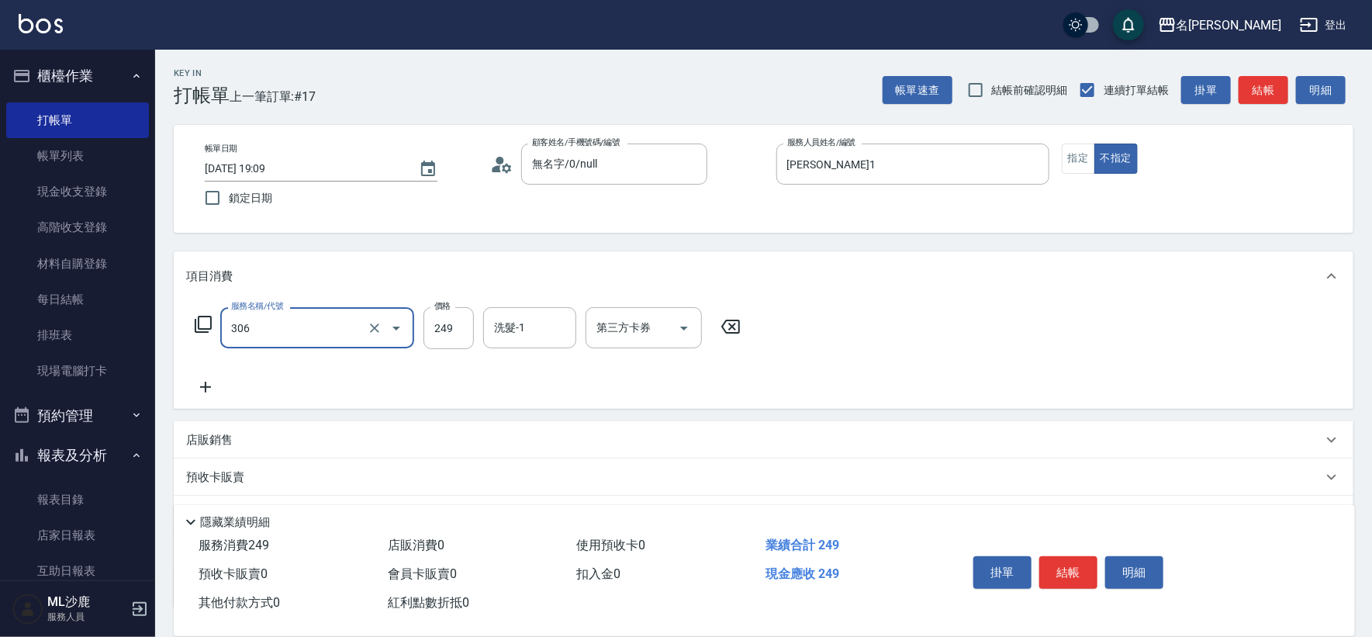
type input "剪髮(306)"
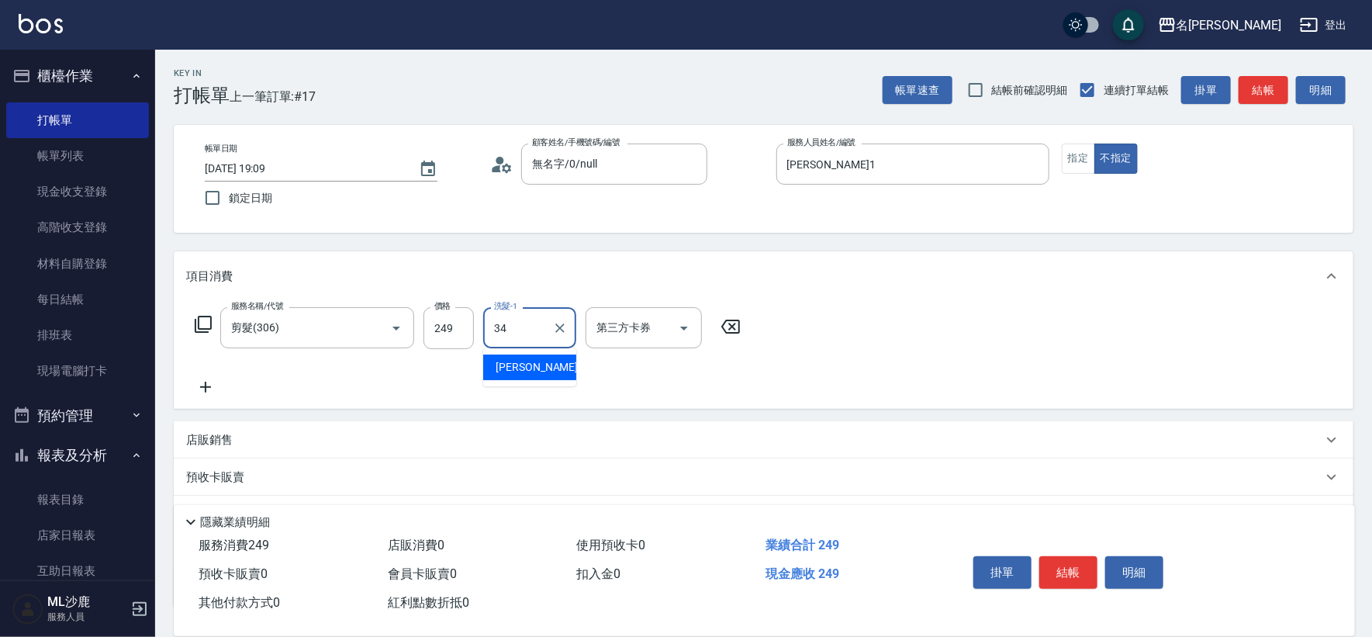
type input "[PERSON_NAME]-34"
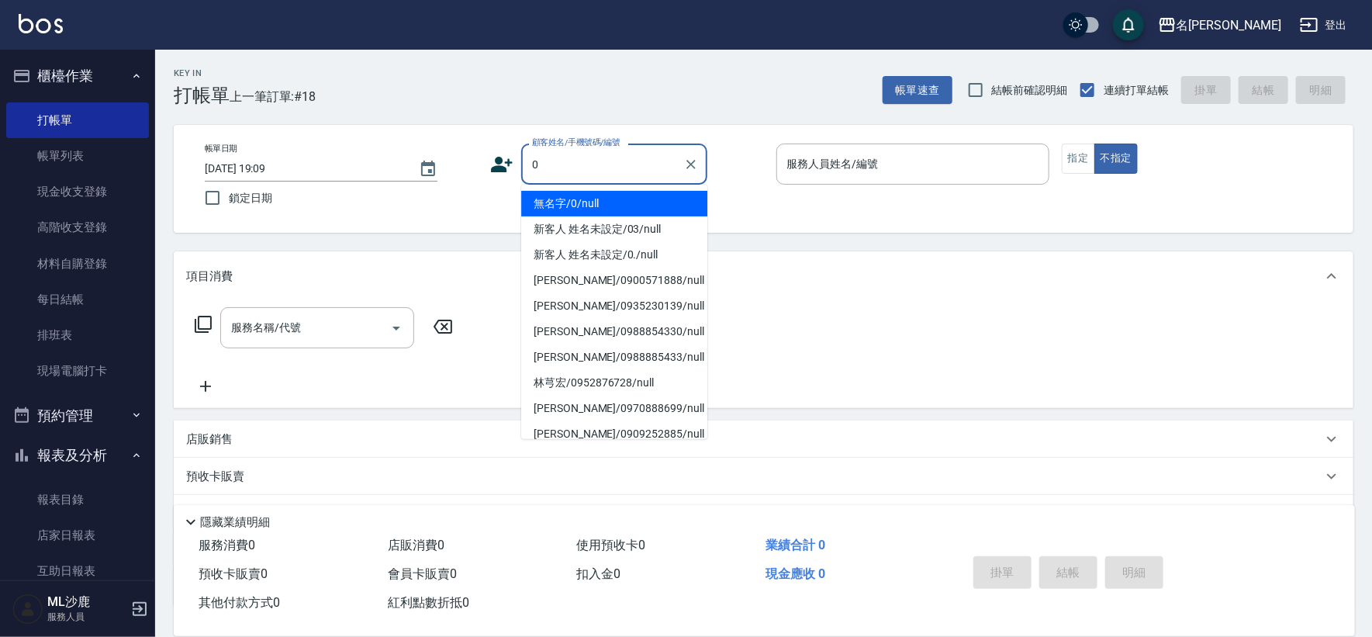
type input "無名字/0/null"
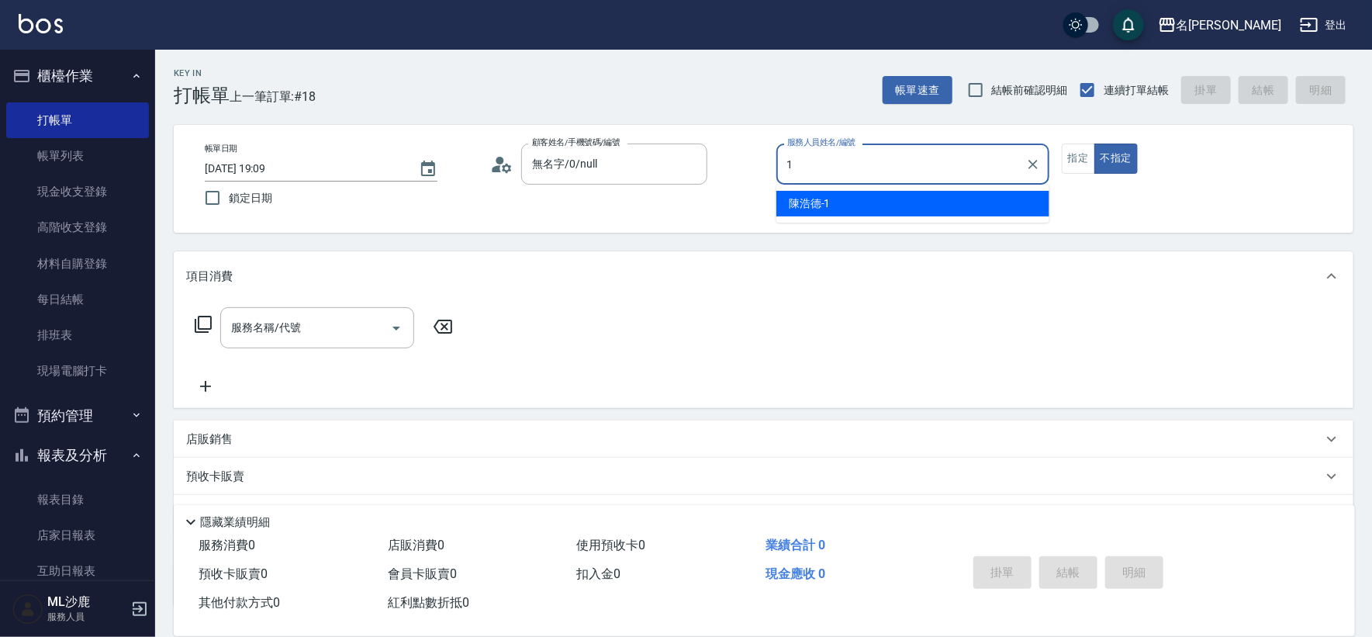
type input "[PERSON_NAME]1"
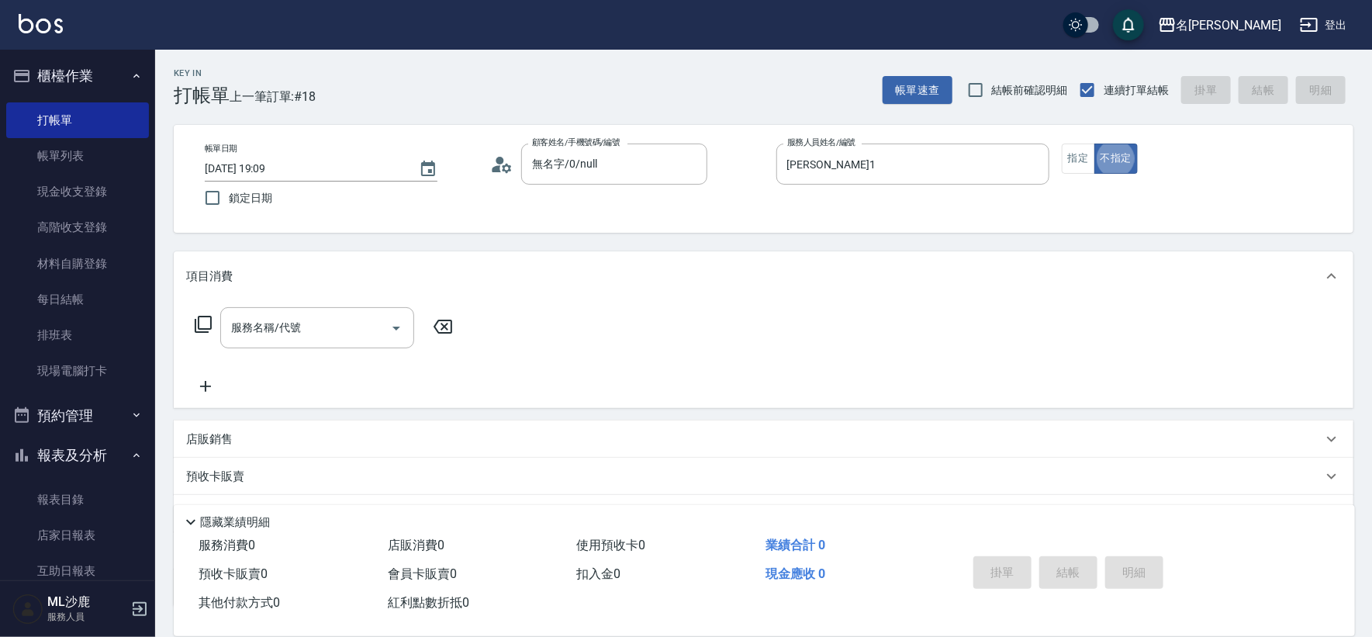
type button "false"
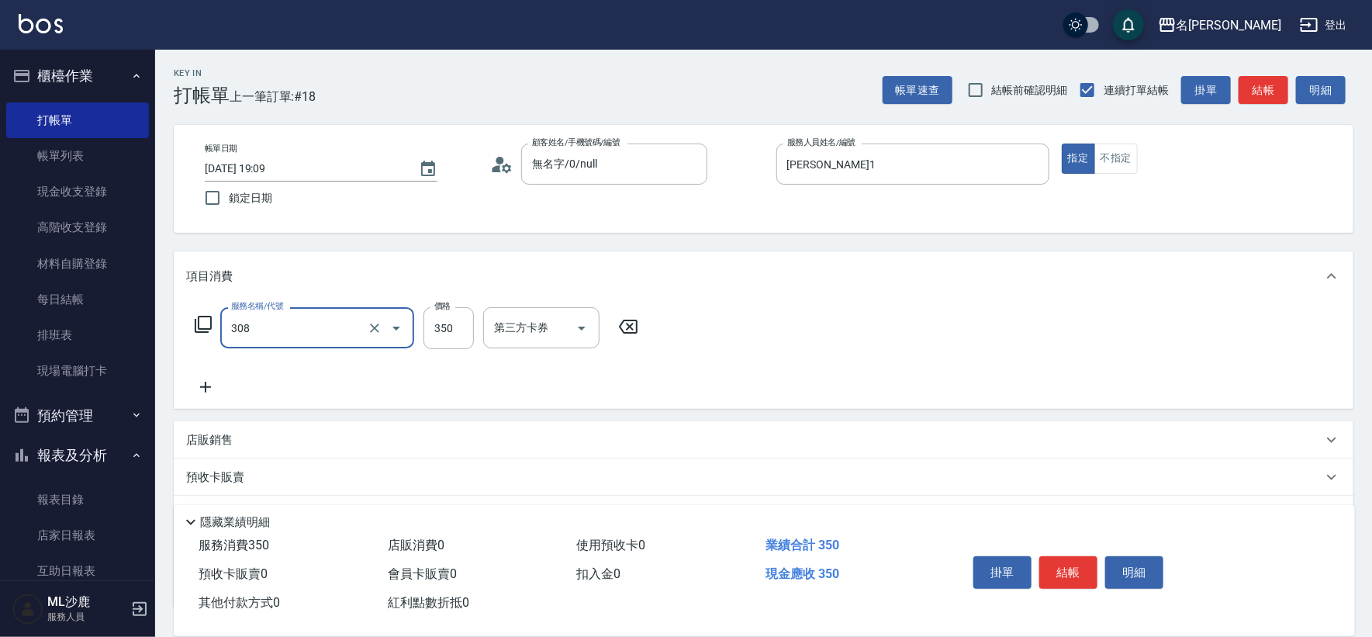
type input "洗+剪(308)"
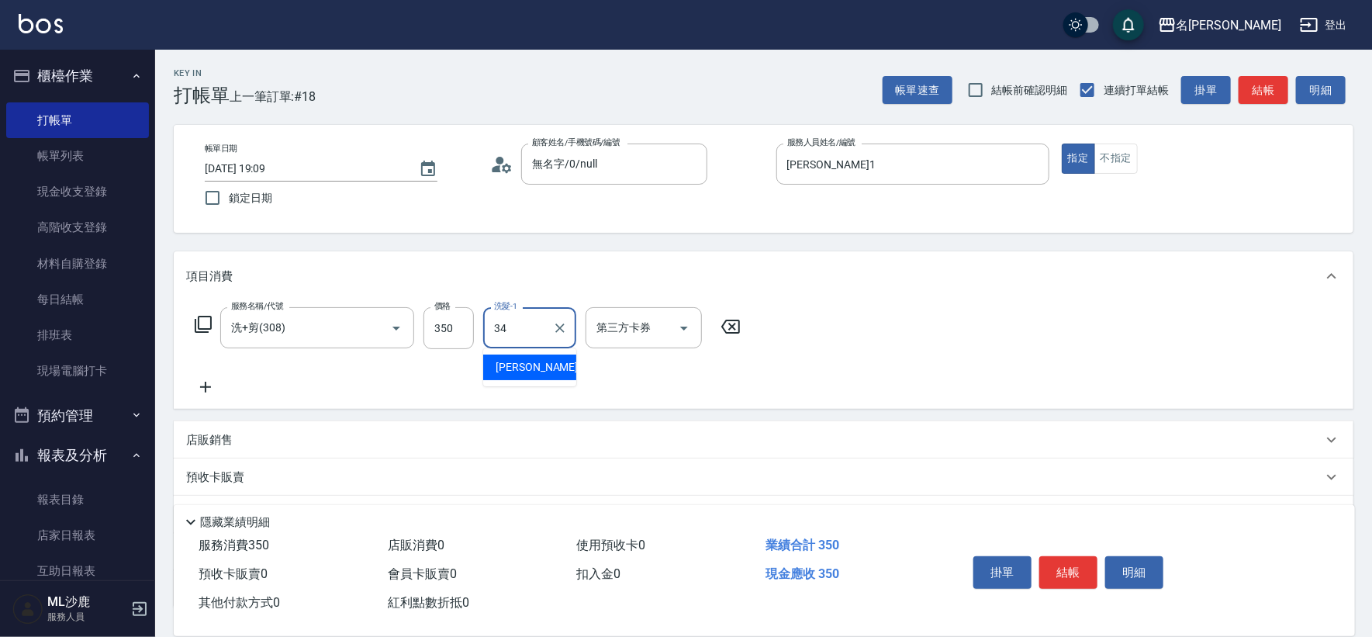
type input "[PERSON_NAME]-34"
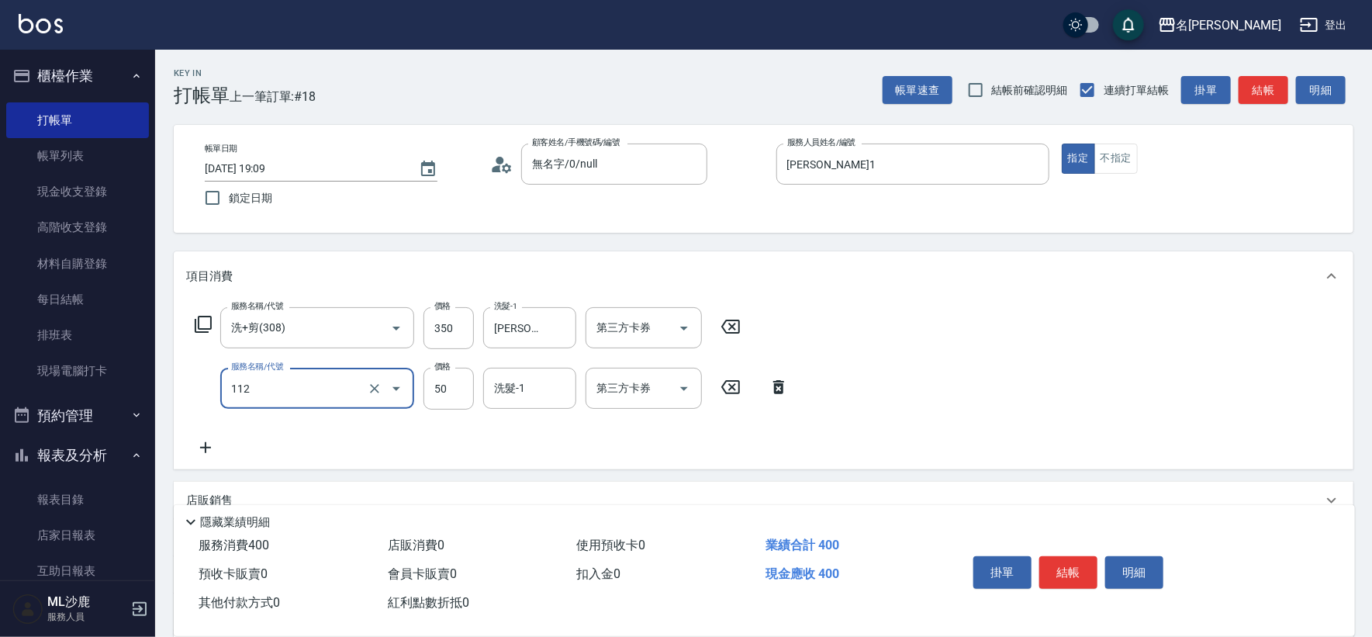
type input "精油50(112)"
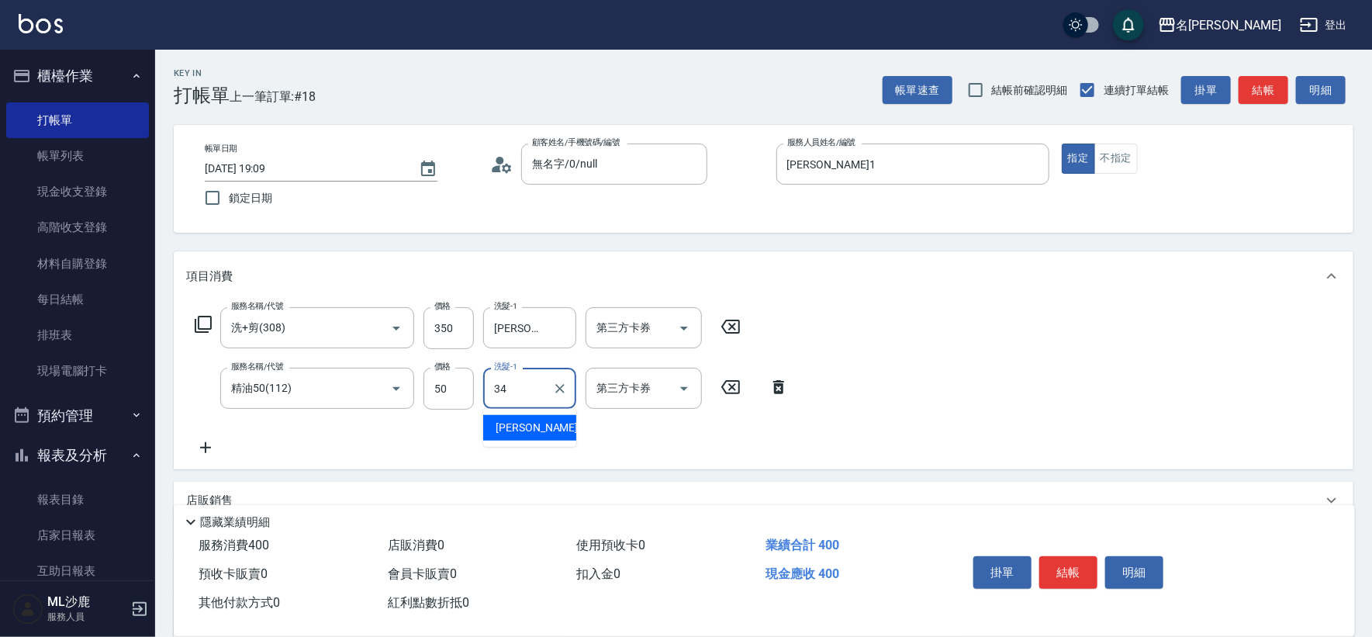
type input "[PERSON_NAME]-34"
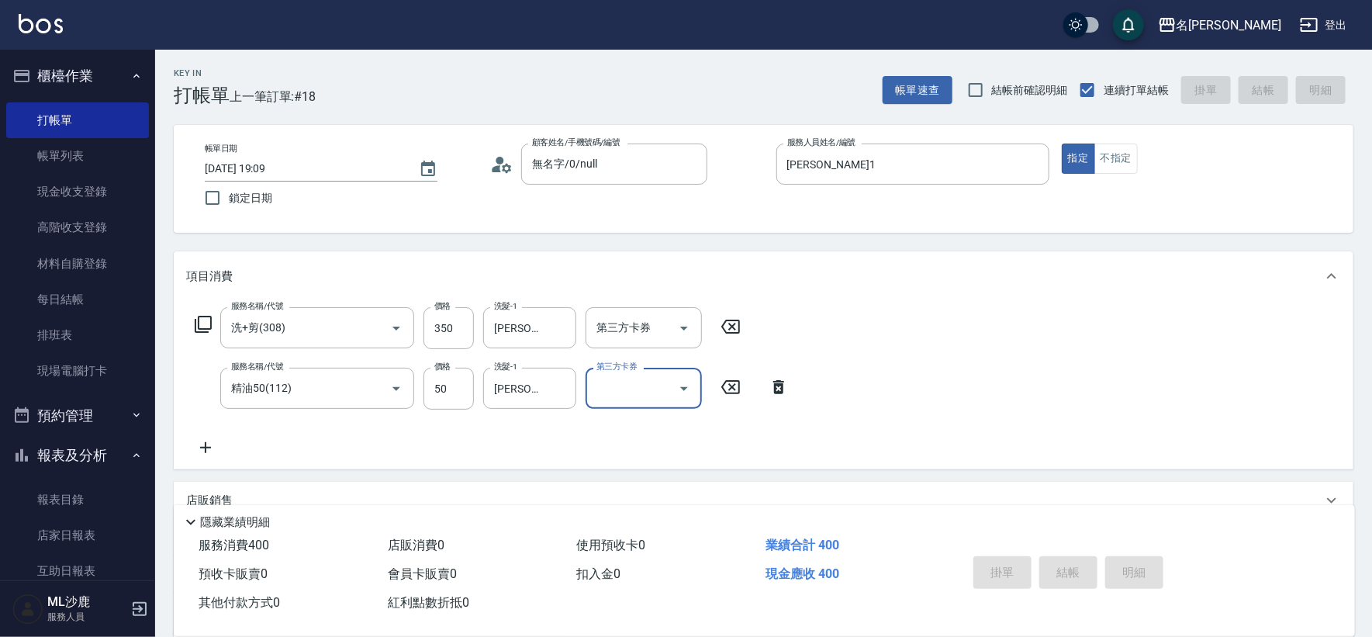
type input "[DATE] 19:10"
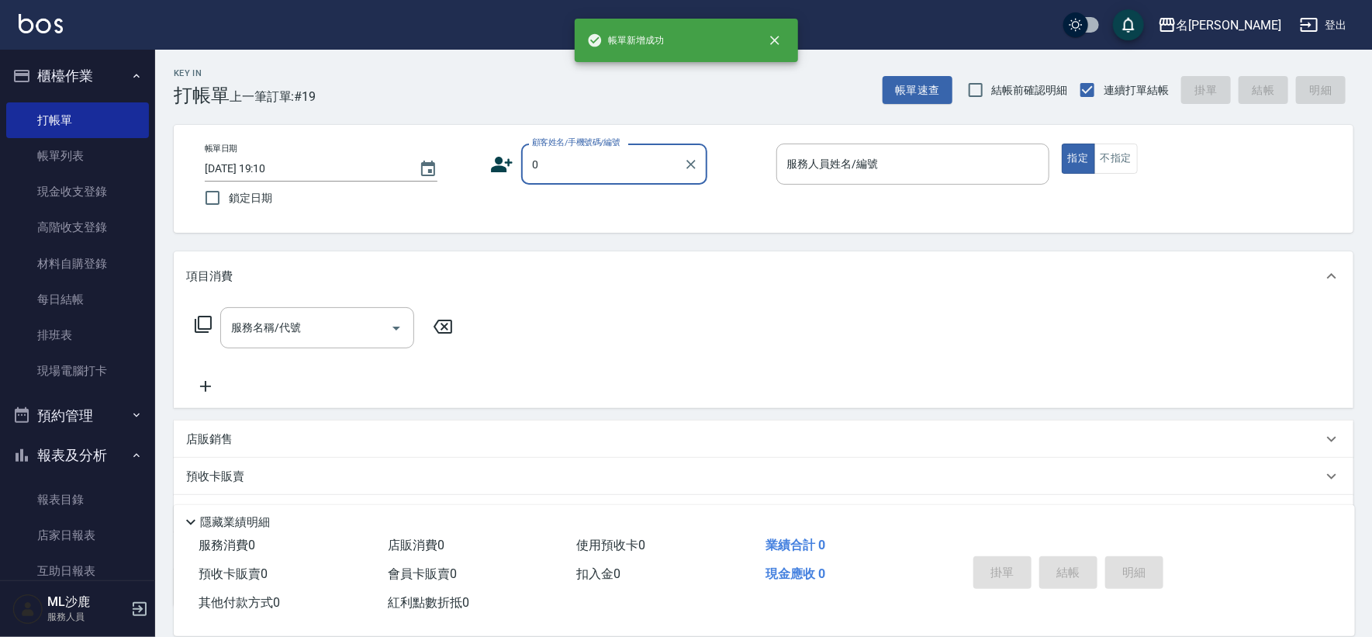
type input "無名字/0/null"
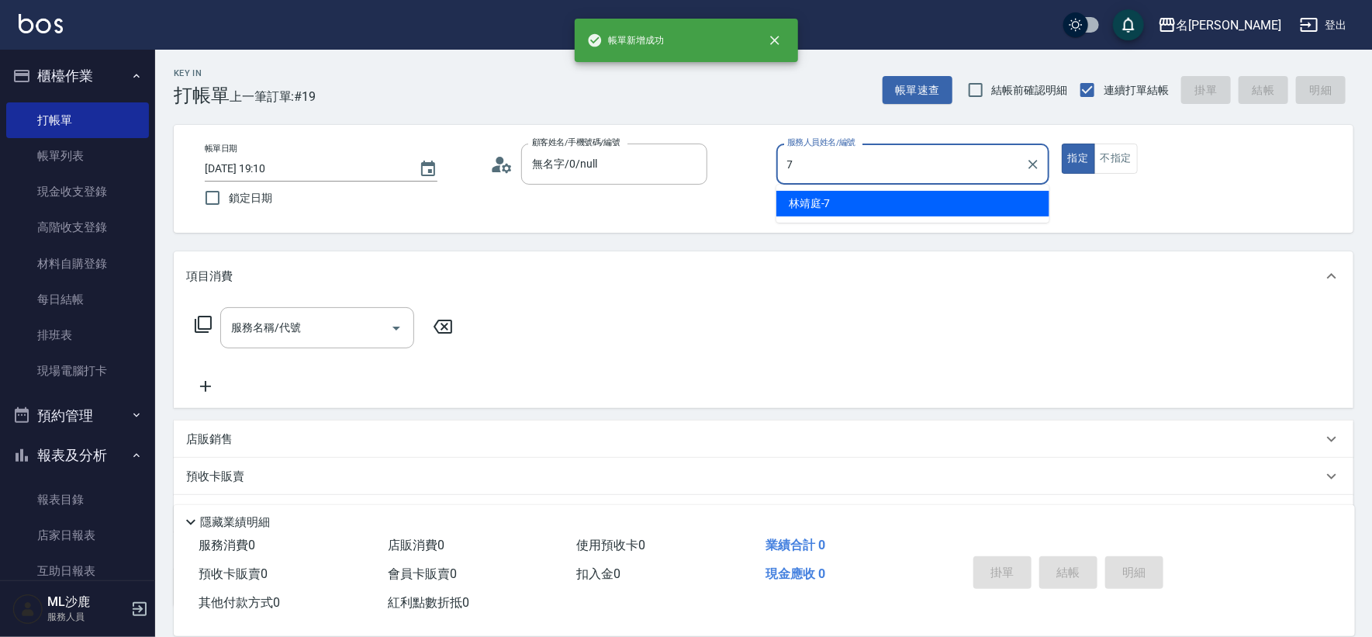
type input "[PERSON_NAME]-7"
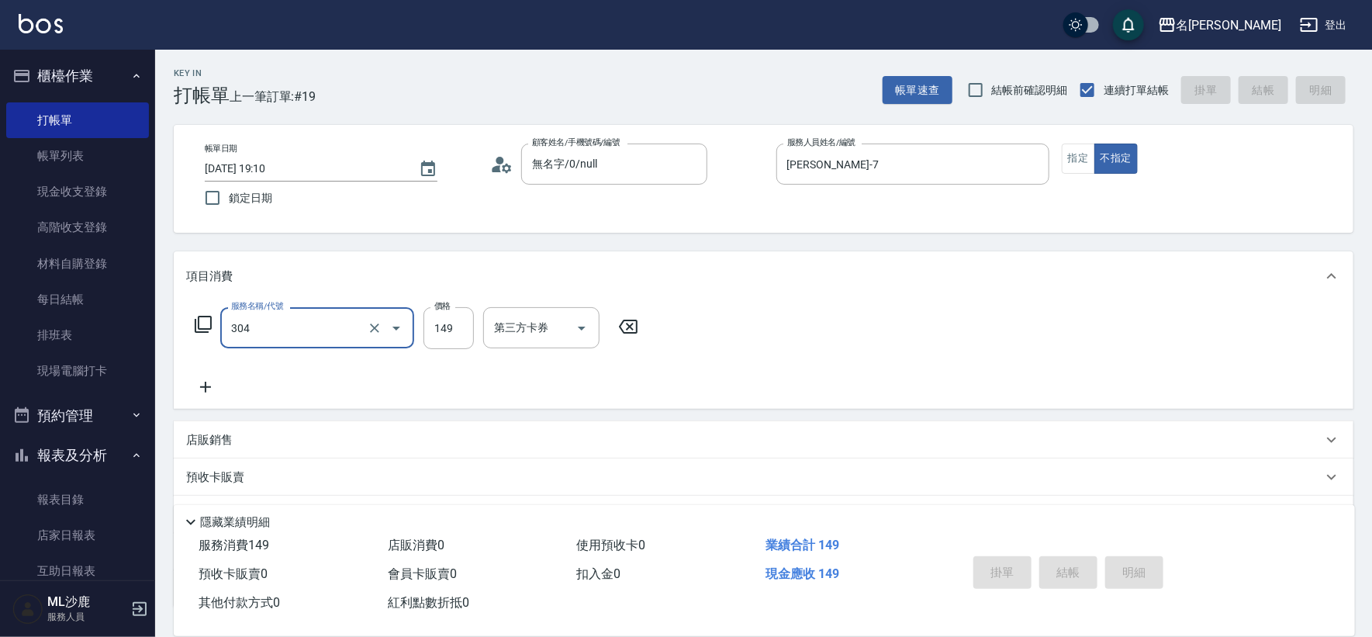
type input "304"
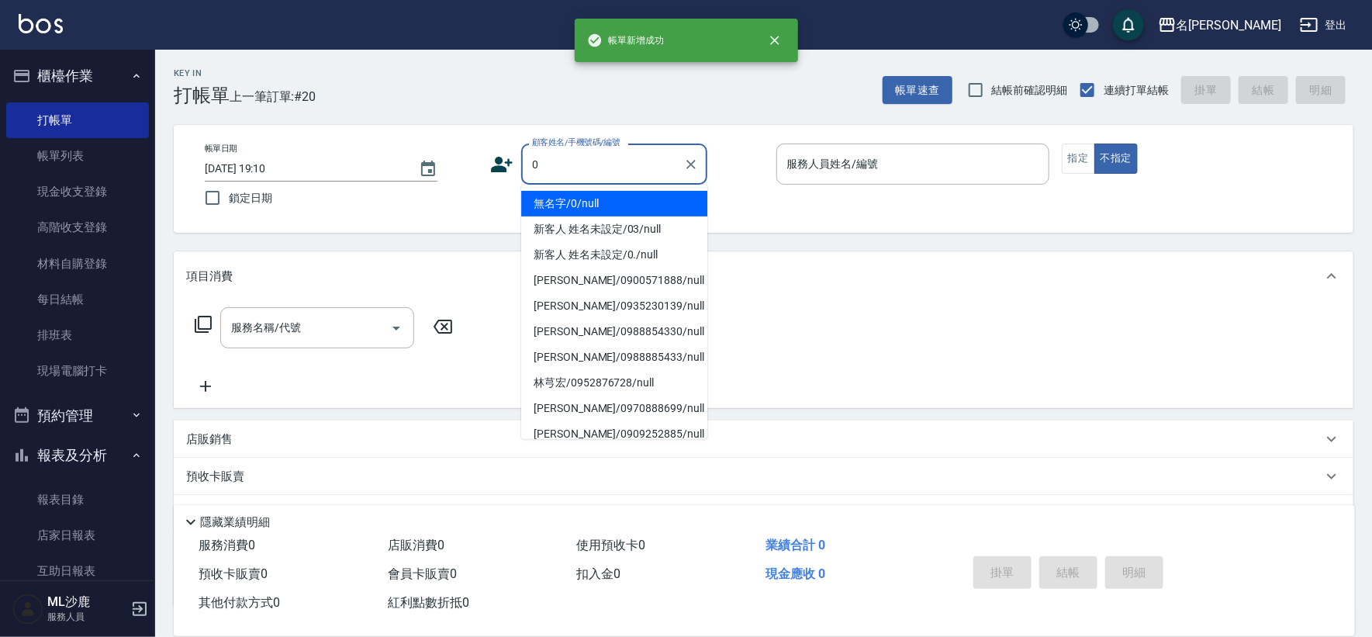
type input "無名字/0/null"
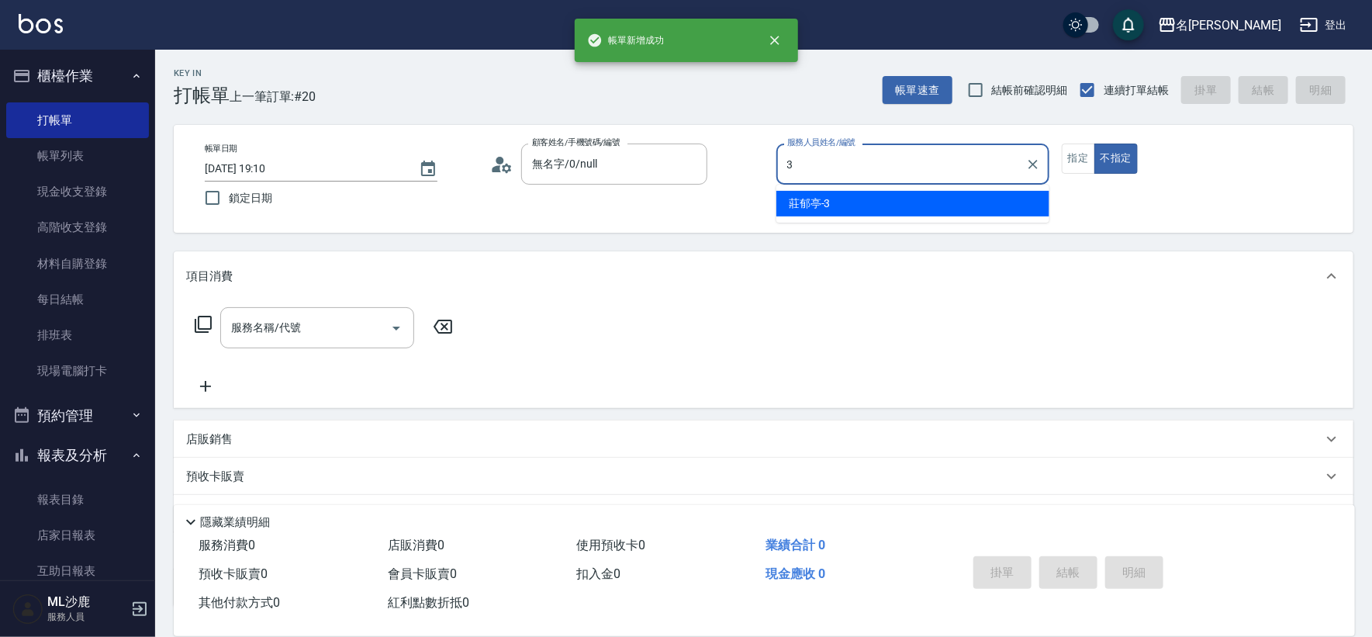
type input "[PERSON_NAME]-3"
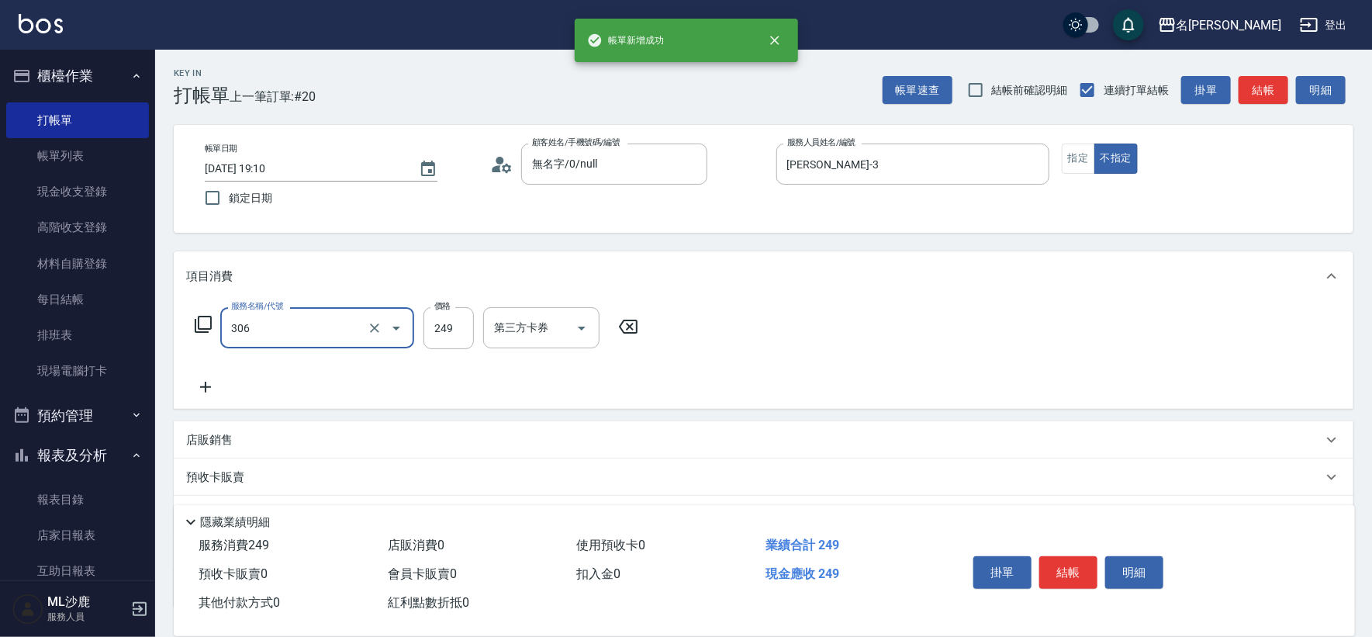
type input "剪髮(306)"
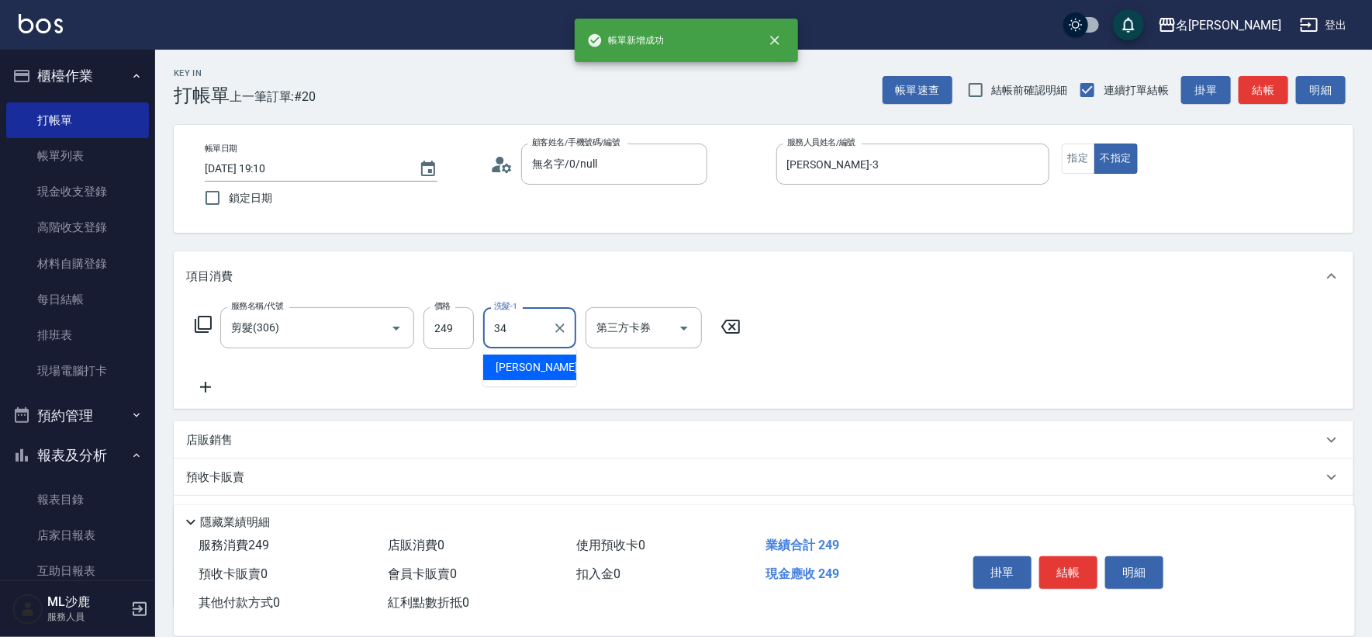
type input "[PERSON_NAME]-34"
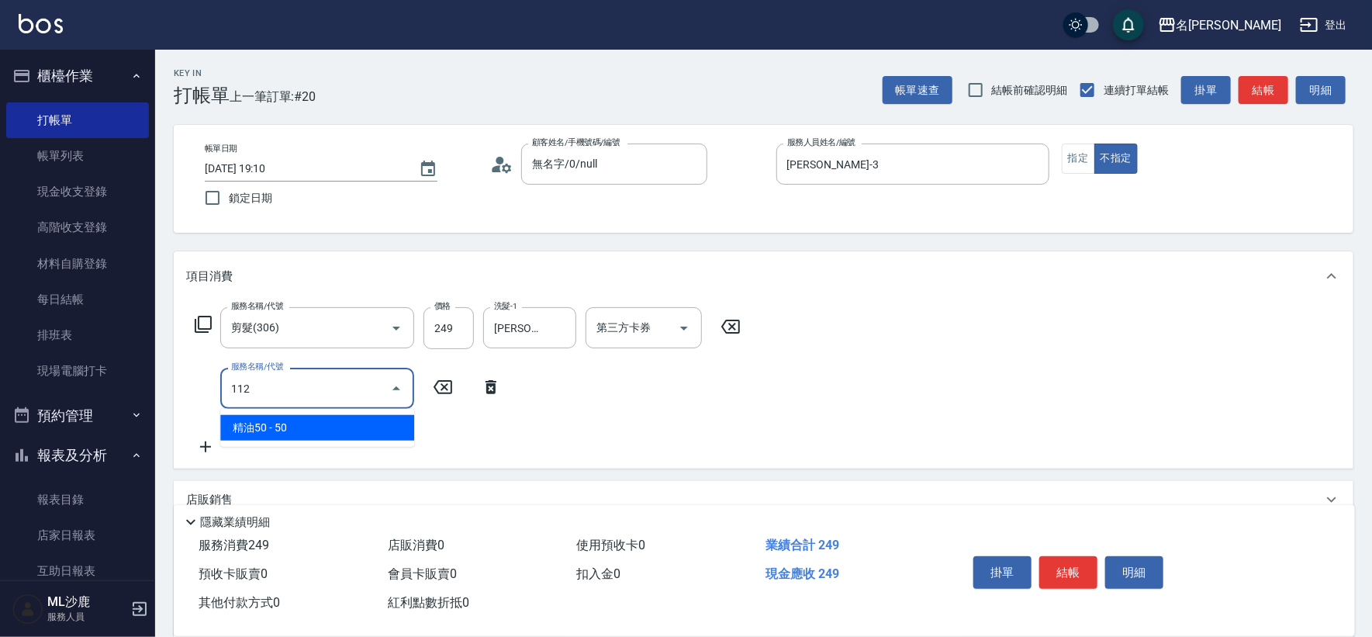
type input "精油50(112)"
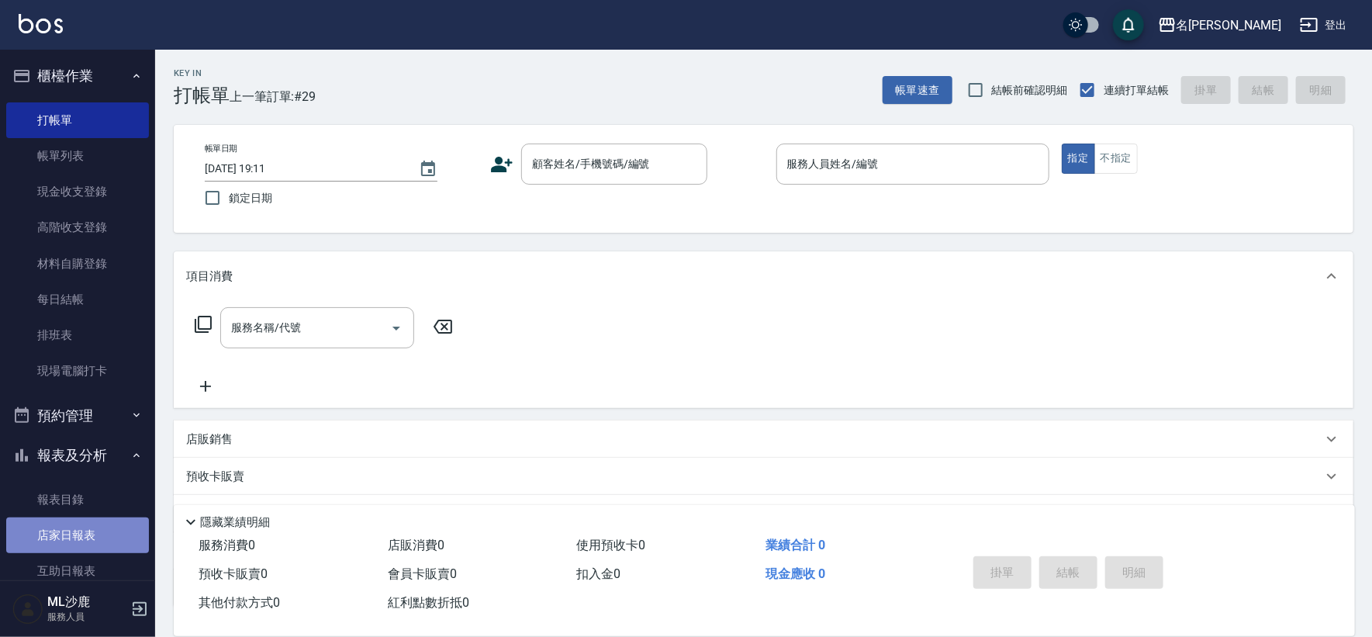
click at [118, 542] on link "店家日報表" at bounding box center [77, 535] width 143 height 36
